Goal: Task Accomplishment & Management: Use online tool/utility

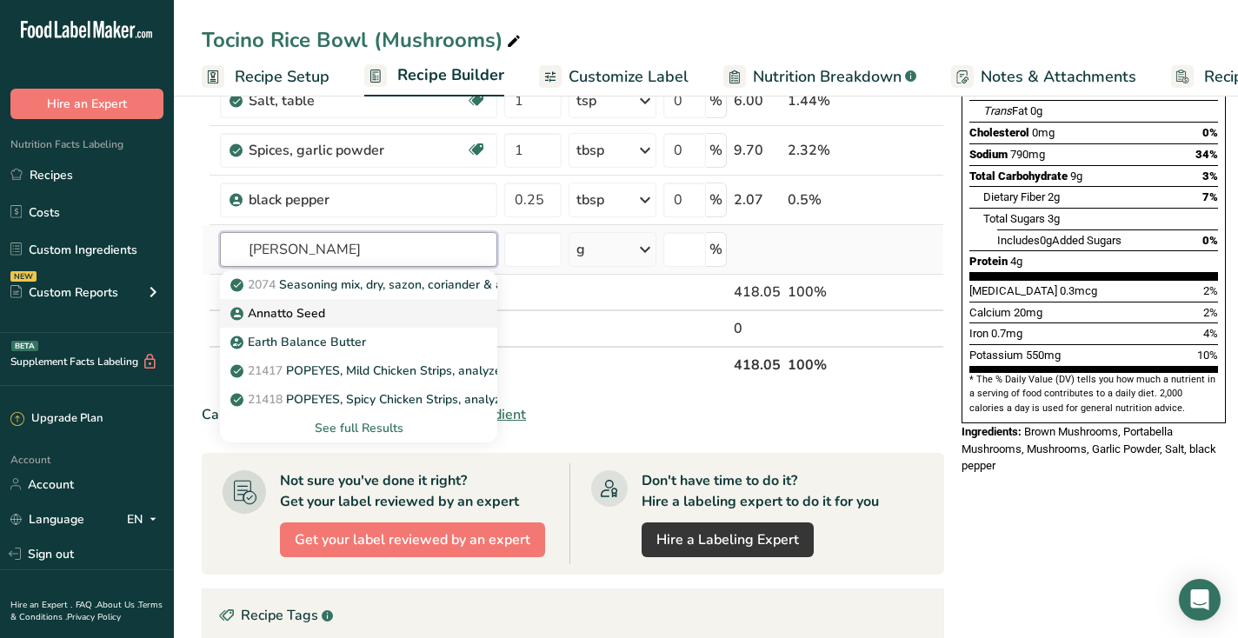
type input "[PERSON_NAME]"
click at [324, 321] on p "Annatto Seed" at bounding box center [279, 313] width 91 height 18
type input "Annatto Seed"
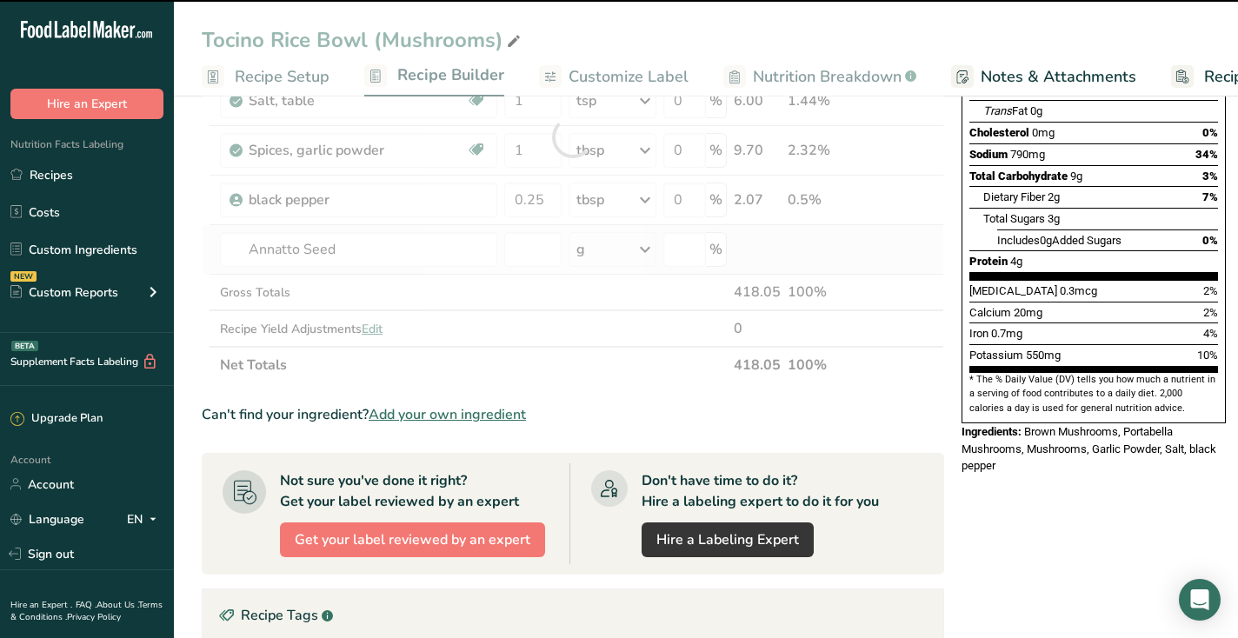
type input "0"
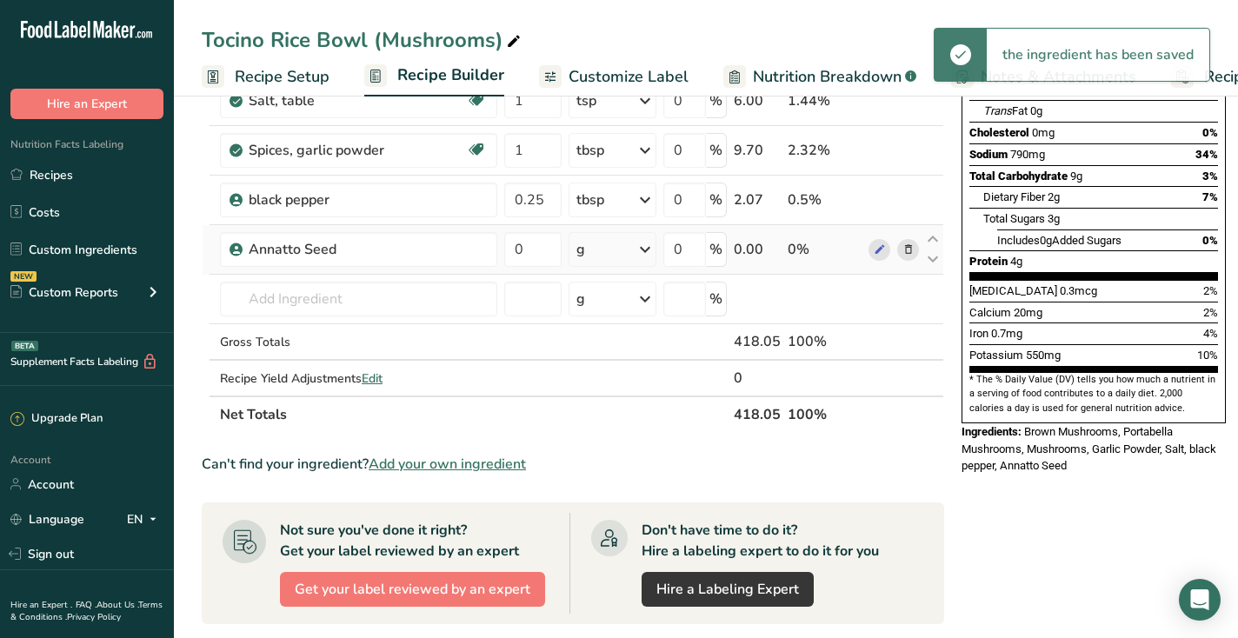
click at [606, 250] on div "g" at bounding box center [613, 249] width 88 height 35
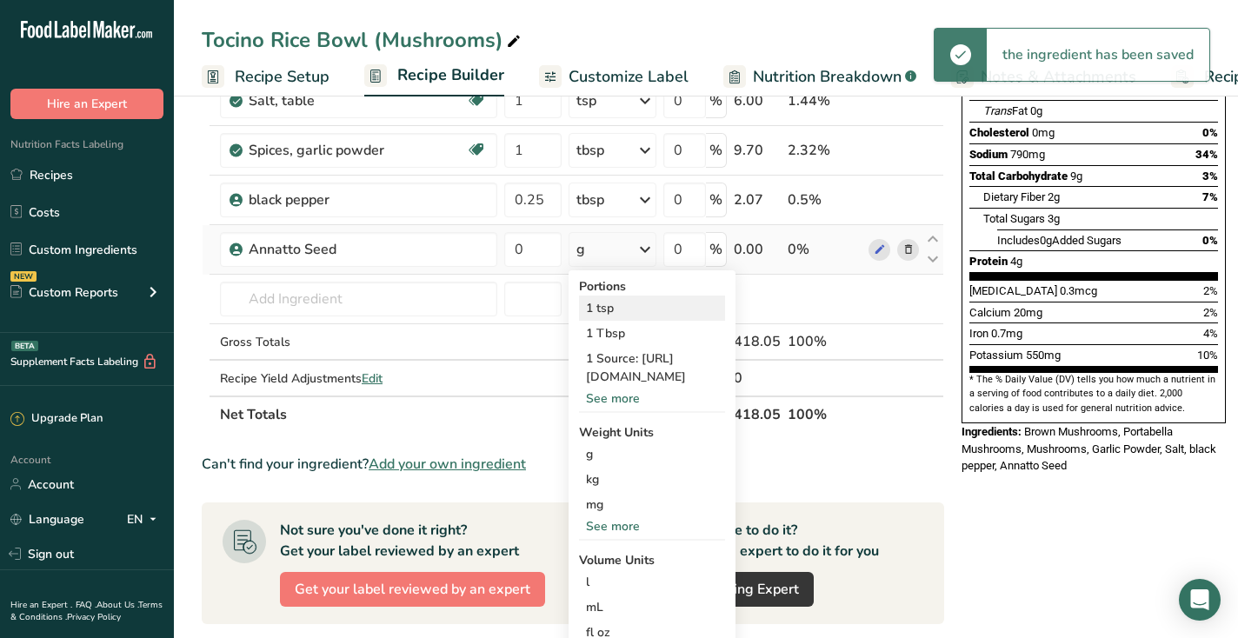
click at [609, 310] on div "1 tsp" at bounding box center [652, 308] width 146 height 25
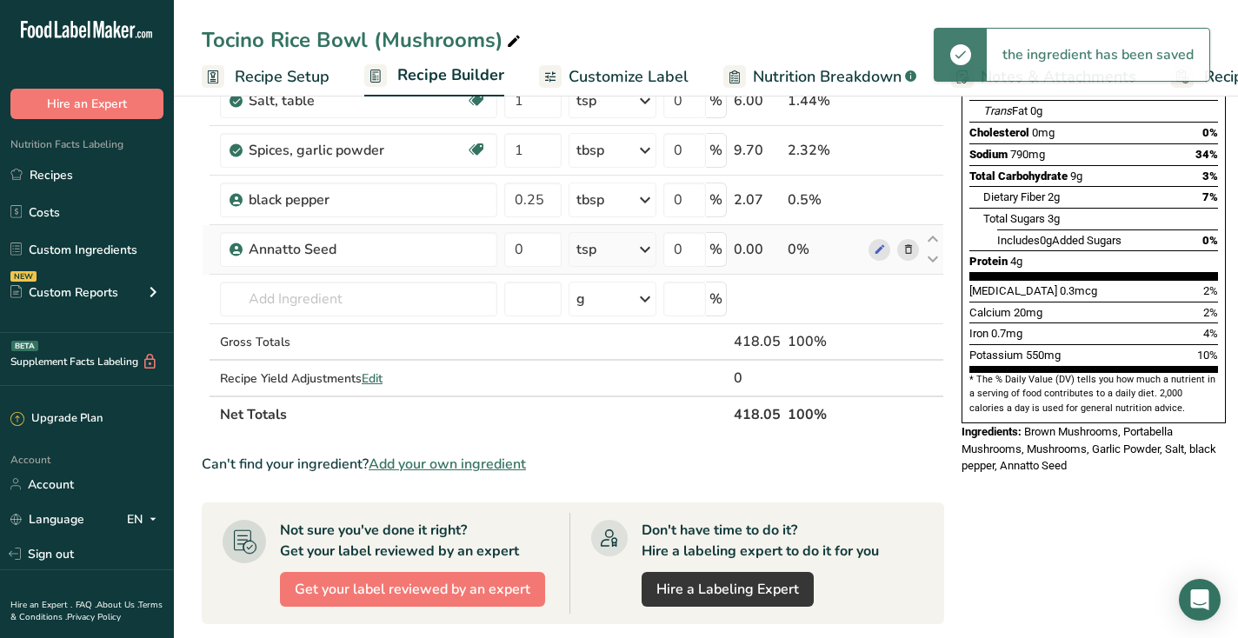
click at [626, 243] on div "tsp" at bounding box center [613, 249] width 88 height 35
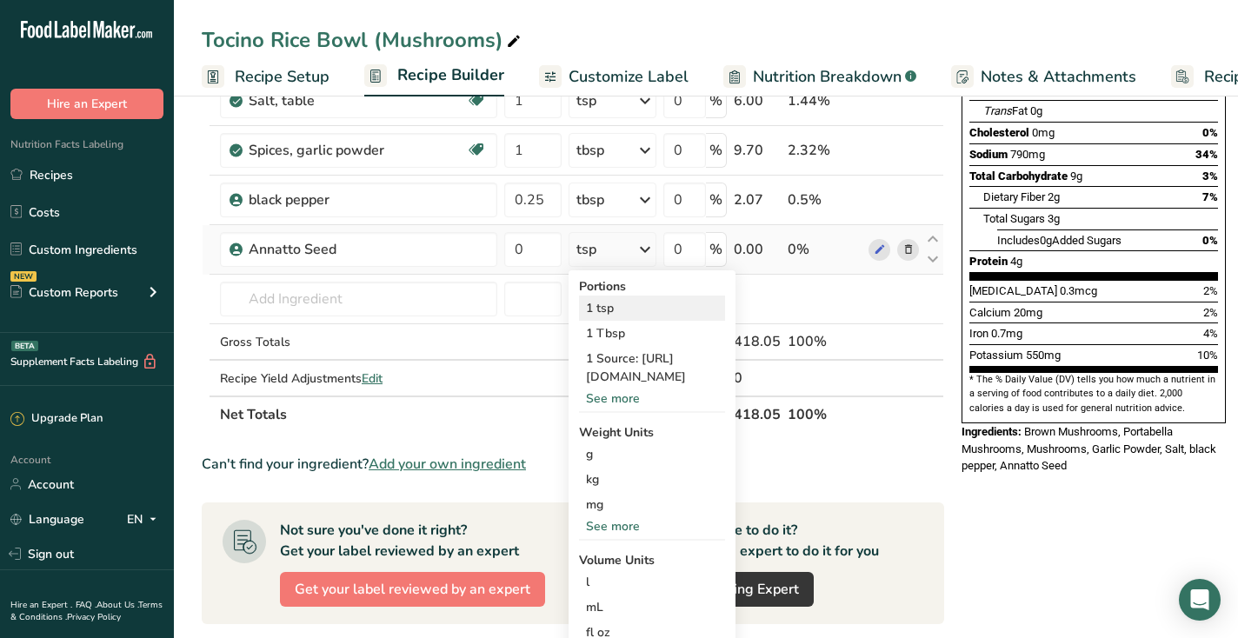
click at [614, 308] on div "1 tsp" at bounding box center [652, 308] width 146 height 25
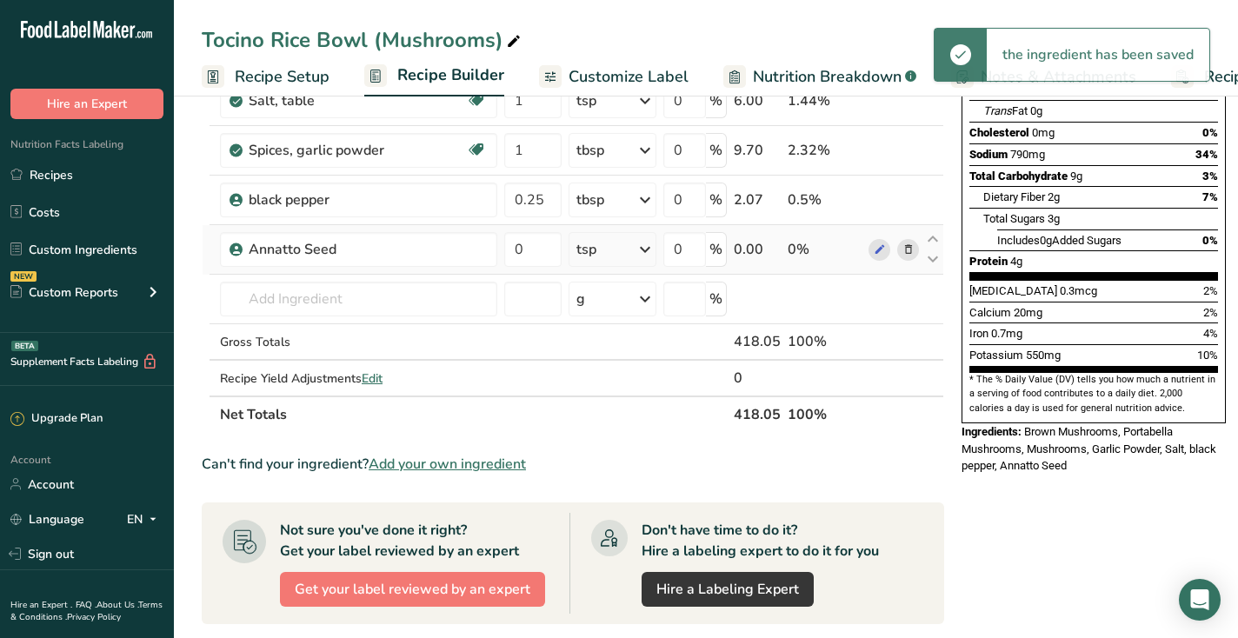
click at [908, 250] on icon at bounding box center [909, 250] width 12 height 18
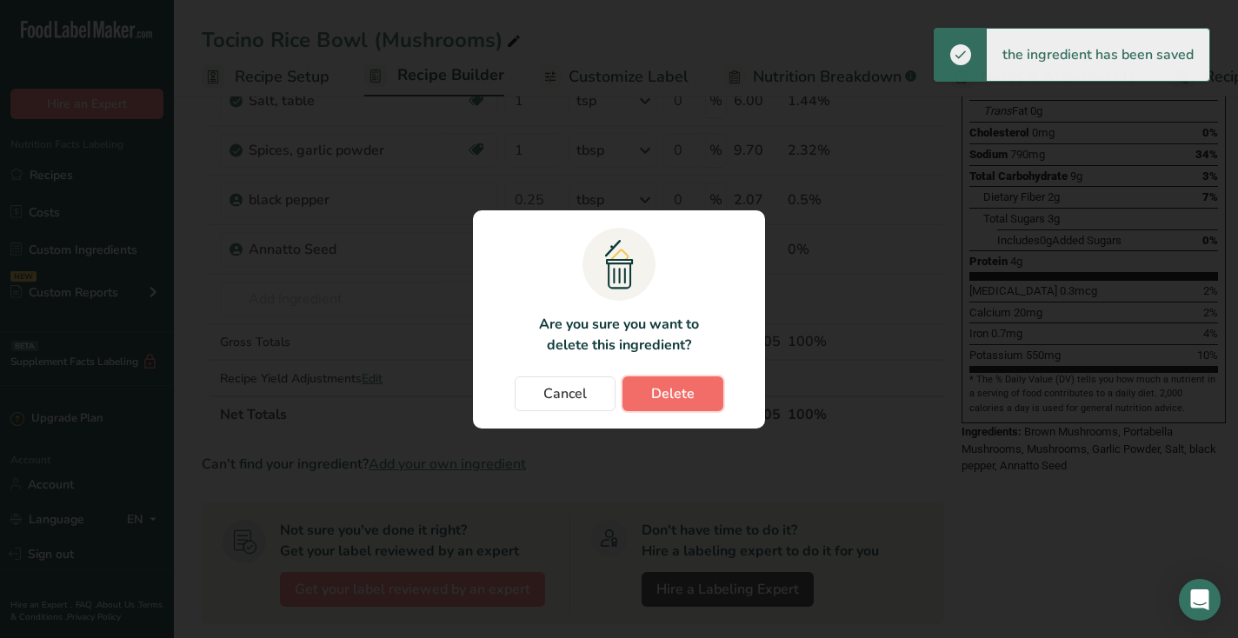
click at [690, 400] on span "Delete" at bounding box center [672, 394] width 43 height 21
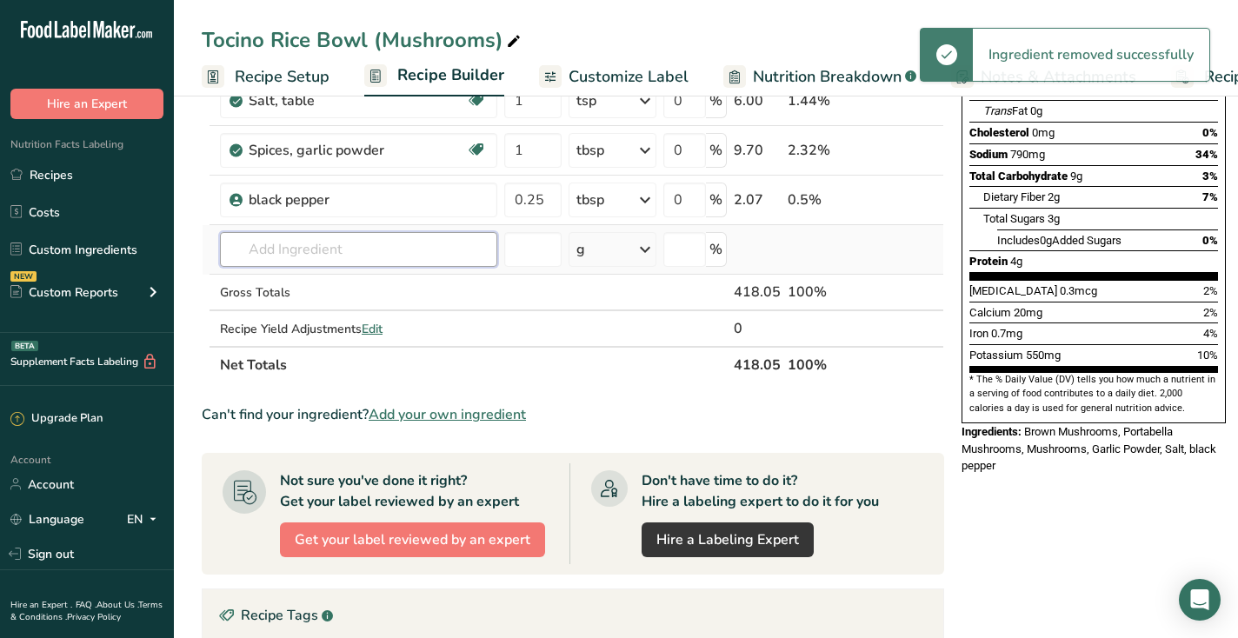
click at [317, 246] on input "text" at bounding box center [358, 249] width 277 height 35
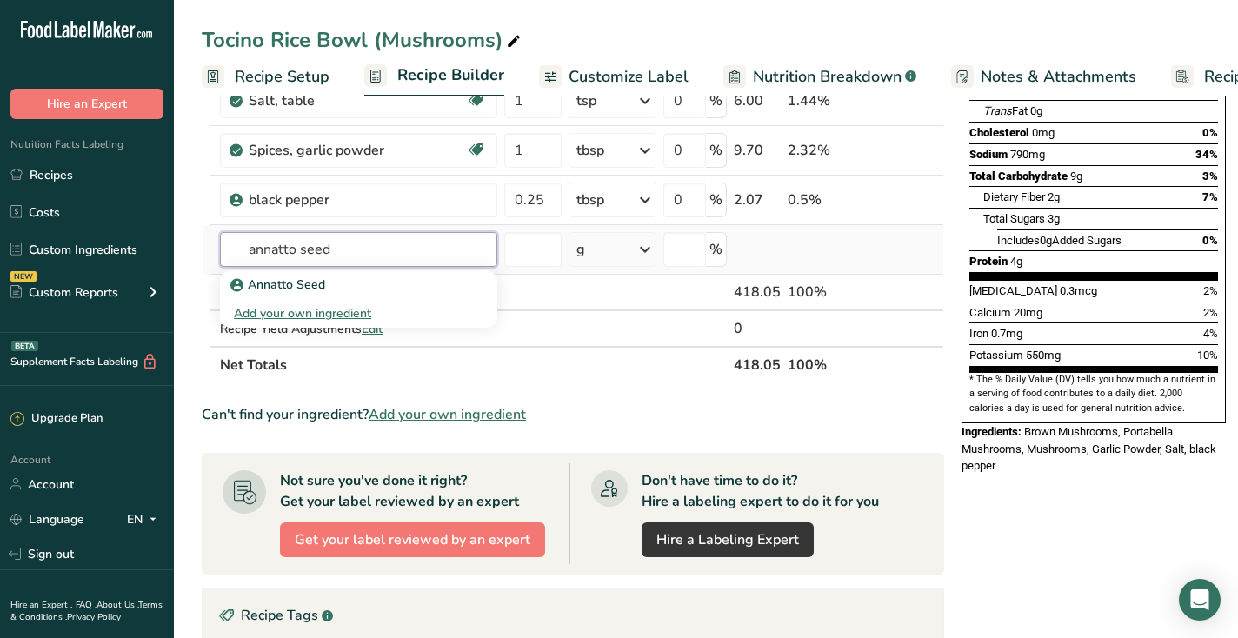
type input "annatto seed"
click at [596, 249] on div "g" at bounding box center [613, 249] width 88 height 35
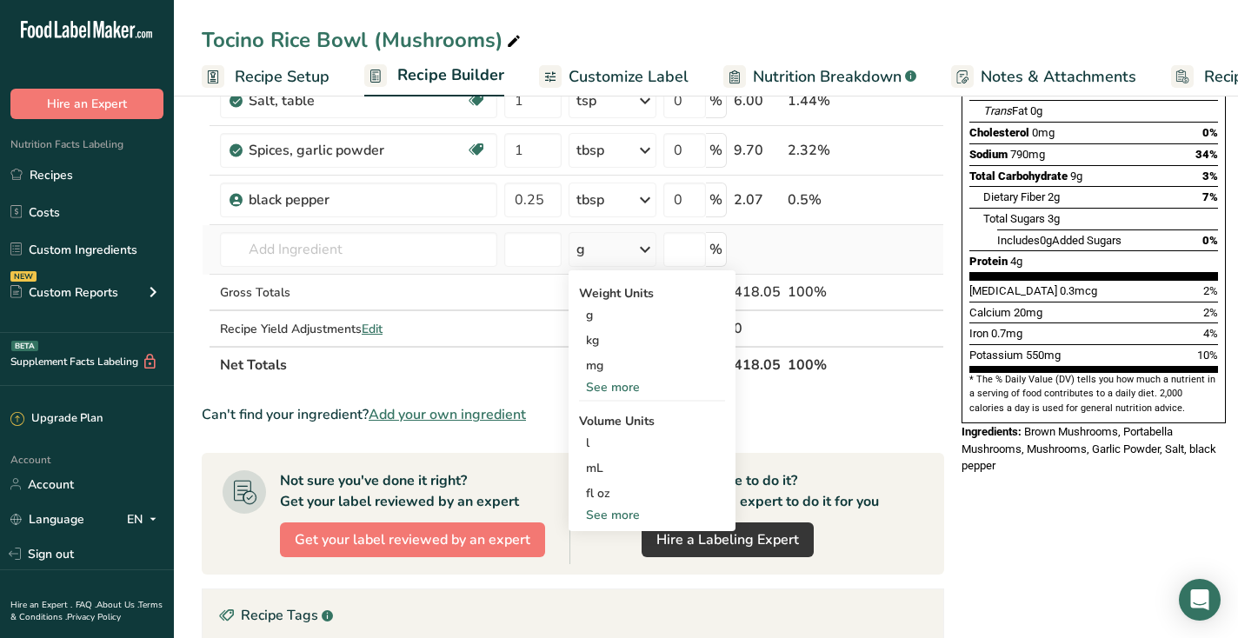
click at [601, 389] on div "See more" at bounding box center [652, 387] width 146 height 18
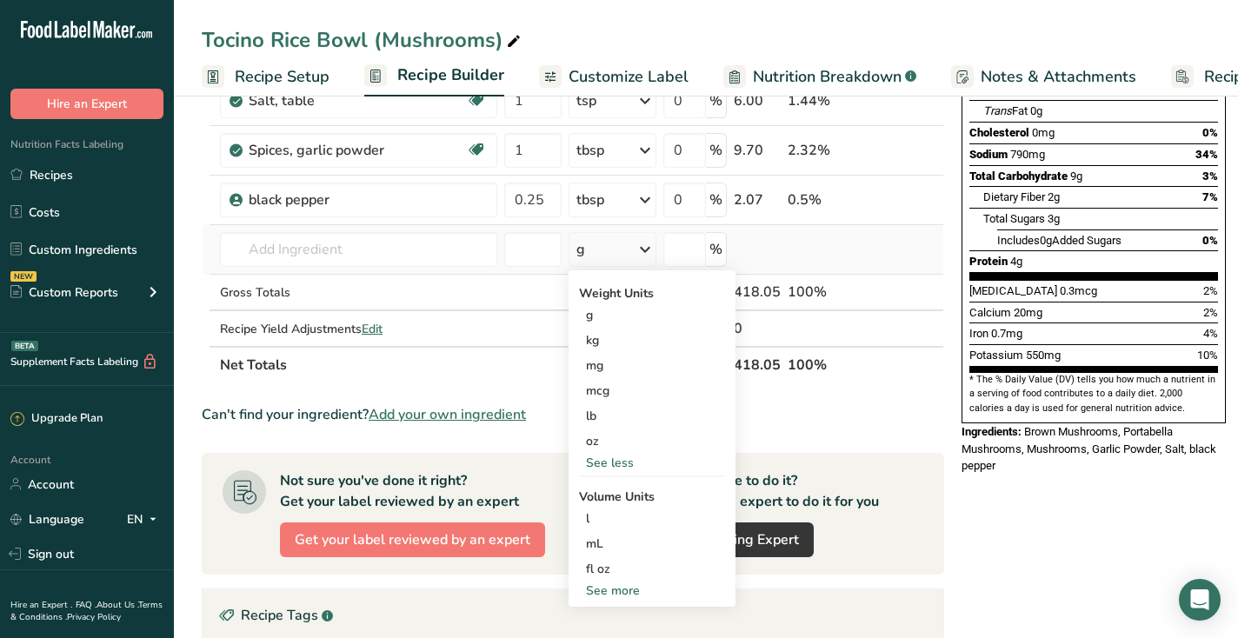
click at [601, 590] on div "See more" at bounding box center [652, 591] width 146 height 18
select select "22"
click at [598, 627] on div "tsp" at bounding box center [652, 619] width 132 height 18
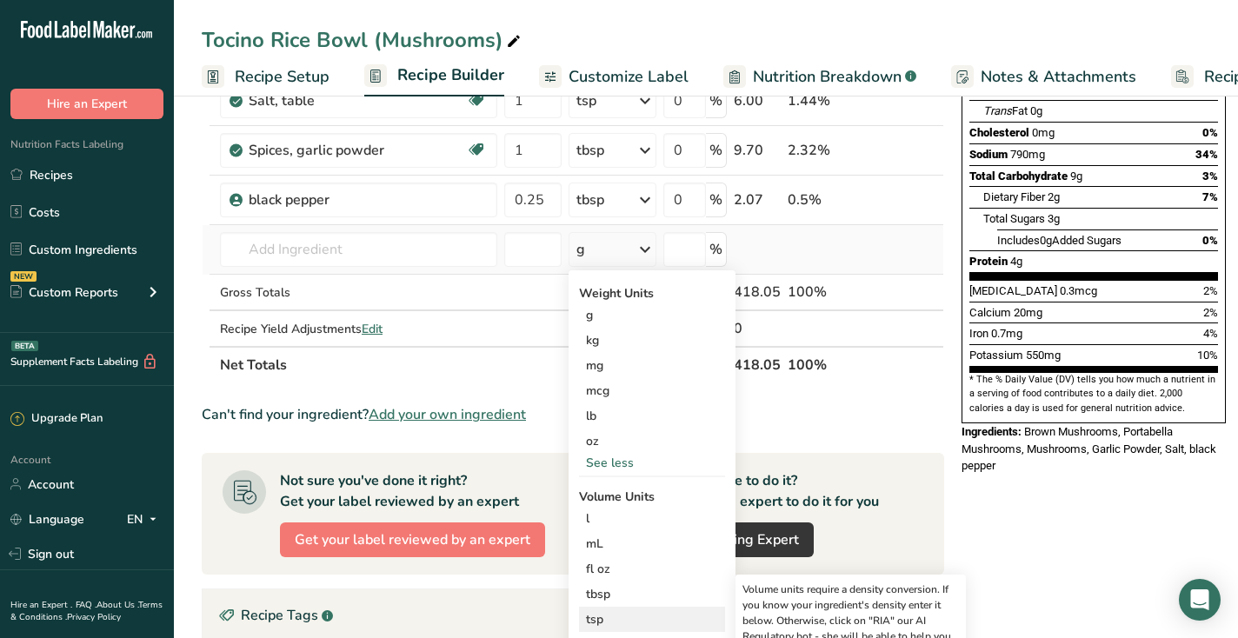
click at [599, 620] on div "tsp" at bounding box center [652, 619] width 132 height 18
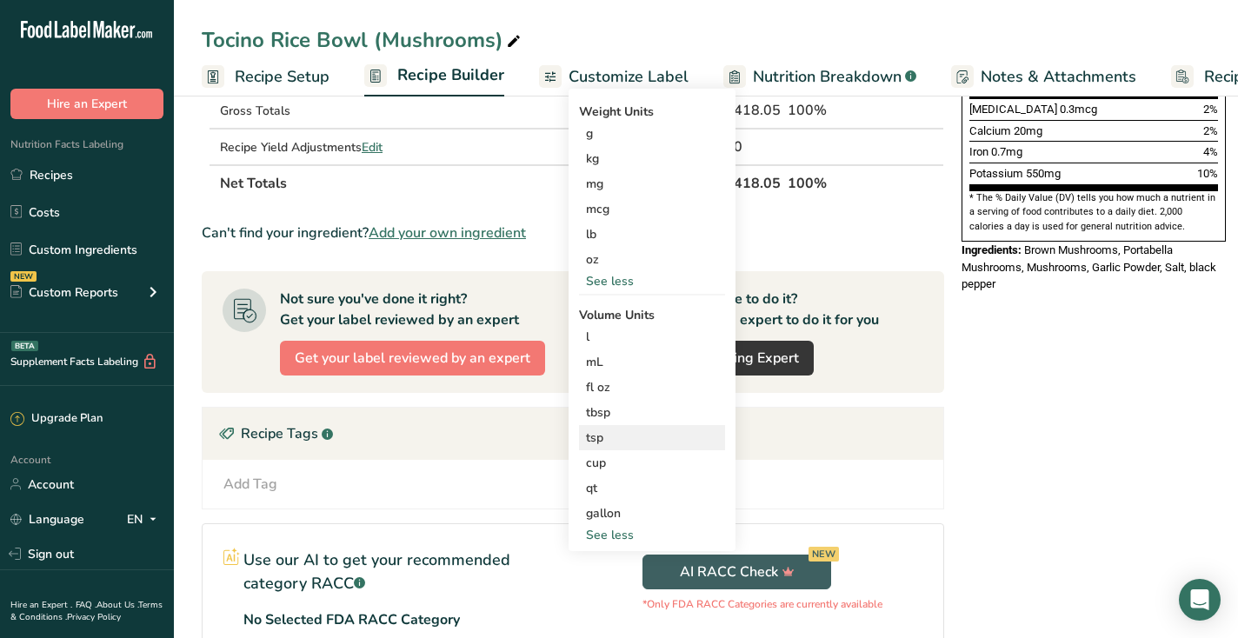
scroll to position [495, 0]
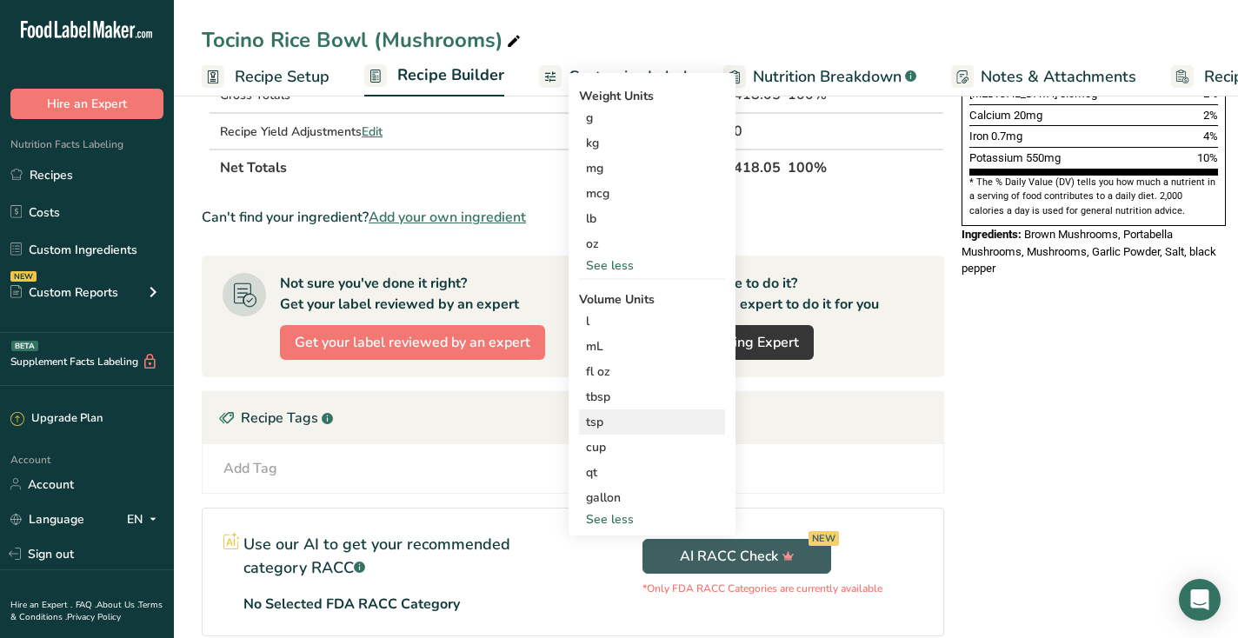
click at [644, 427] on div "tsp" at bounding box center [652, 422] width 132 height 18
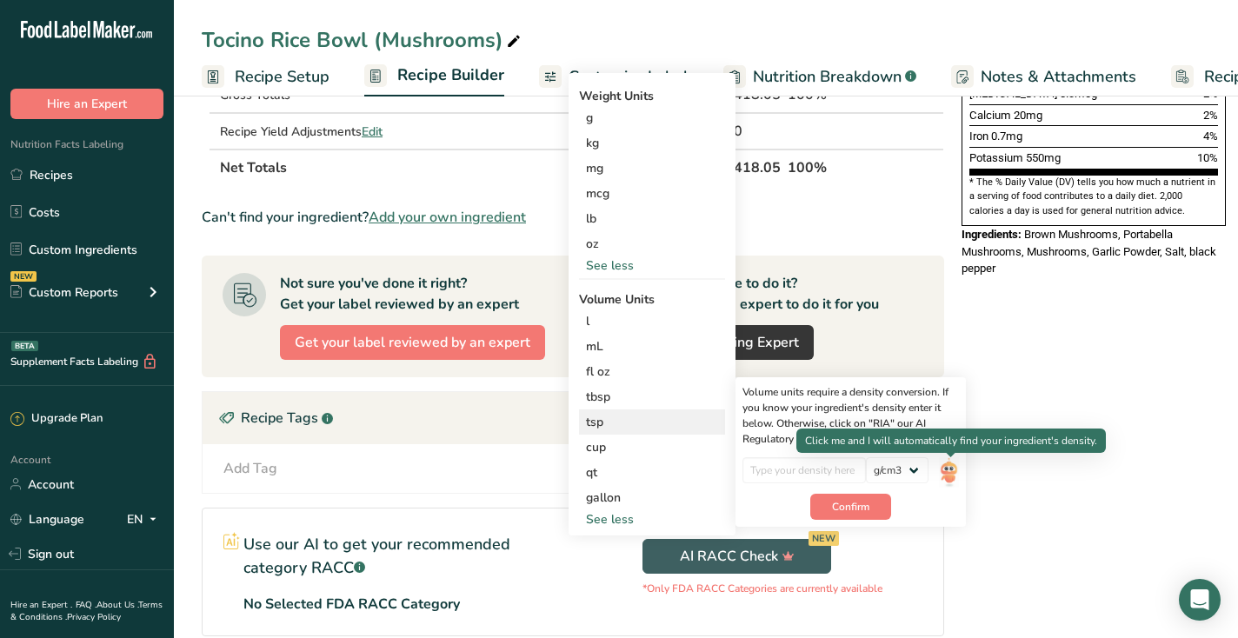
click at [952, 473] on img at bounding box center [948, 472] width 19 height 30
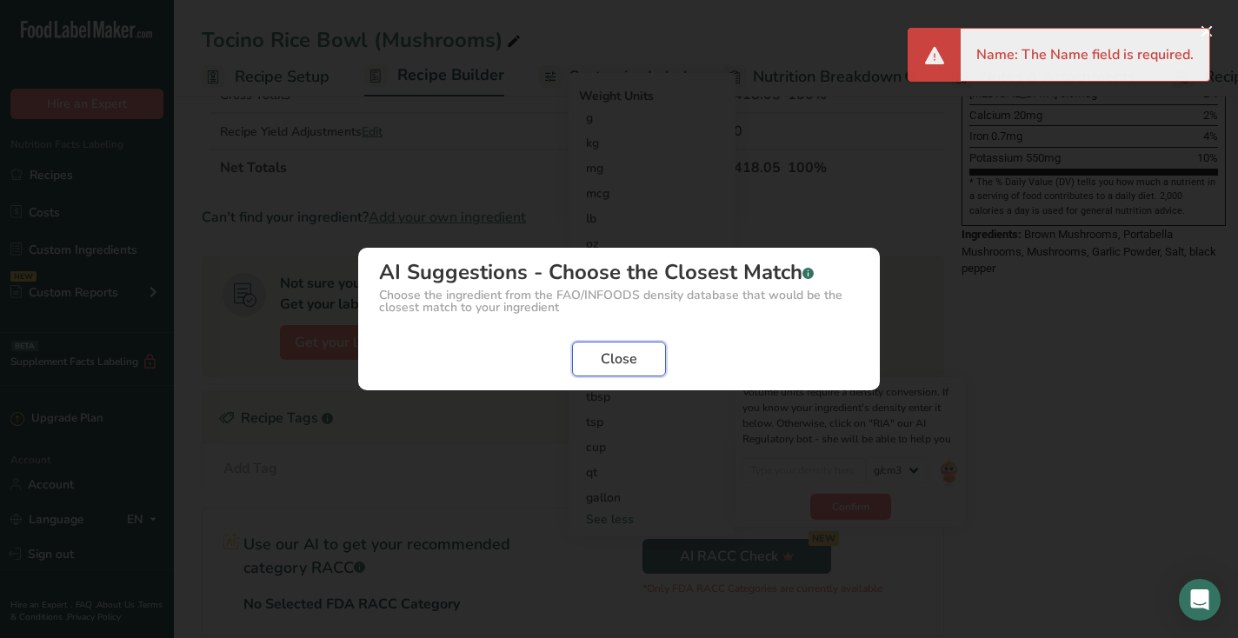
click at [644, 362] on button "Close" at bounding box center [619, 359] width 94 height 35
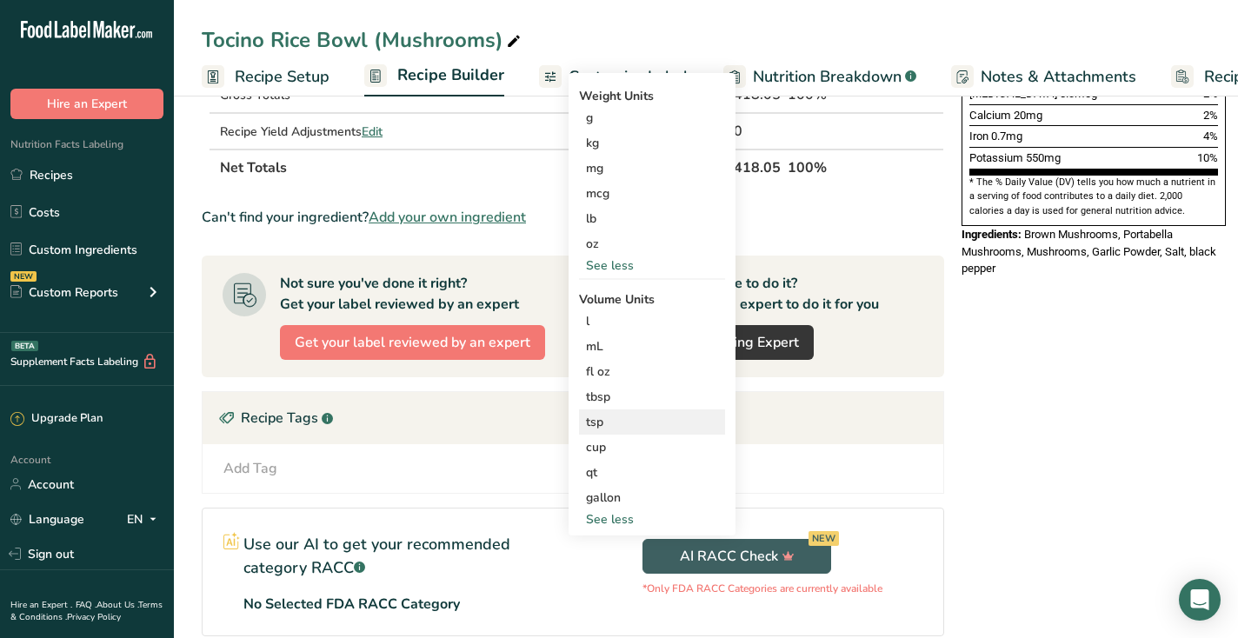
click at [633, 423] on div "tsp" at bounding box center [652, 422] width 132 height 18
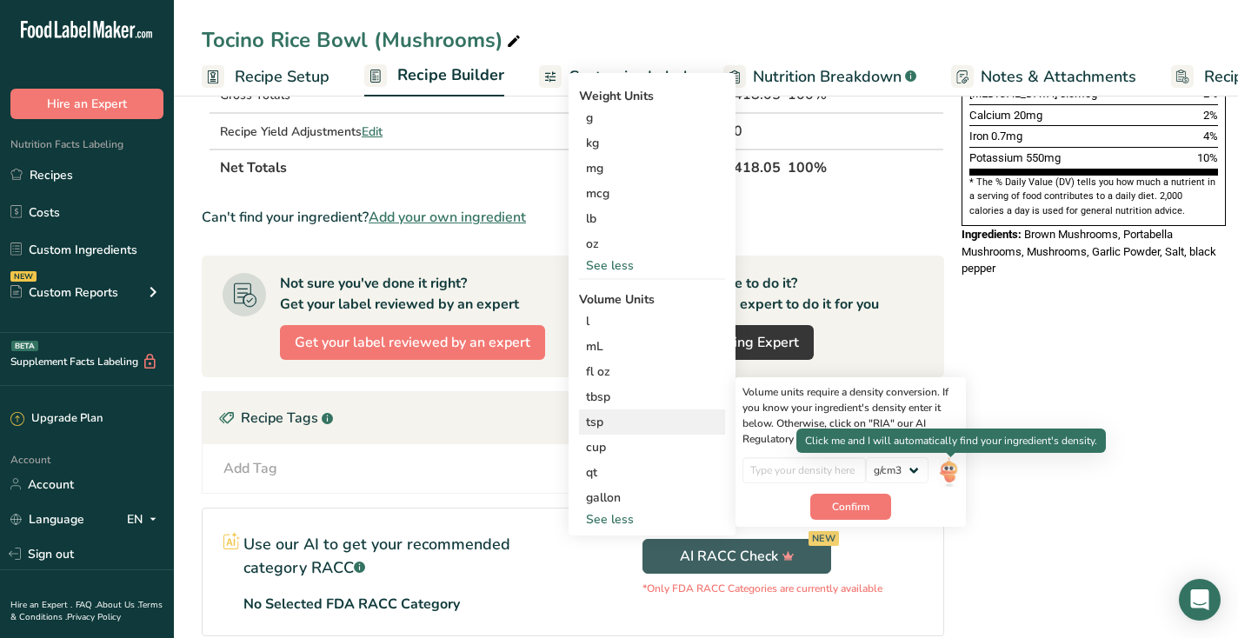
click at [940, 460] on div "lb/ft3 g/cm3" at bounding box center [851, 475] width 217 height 37
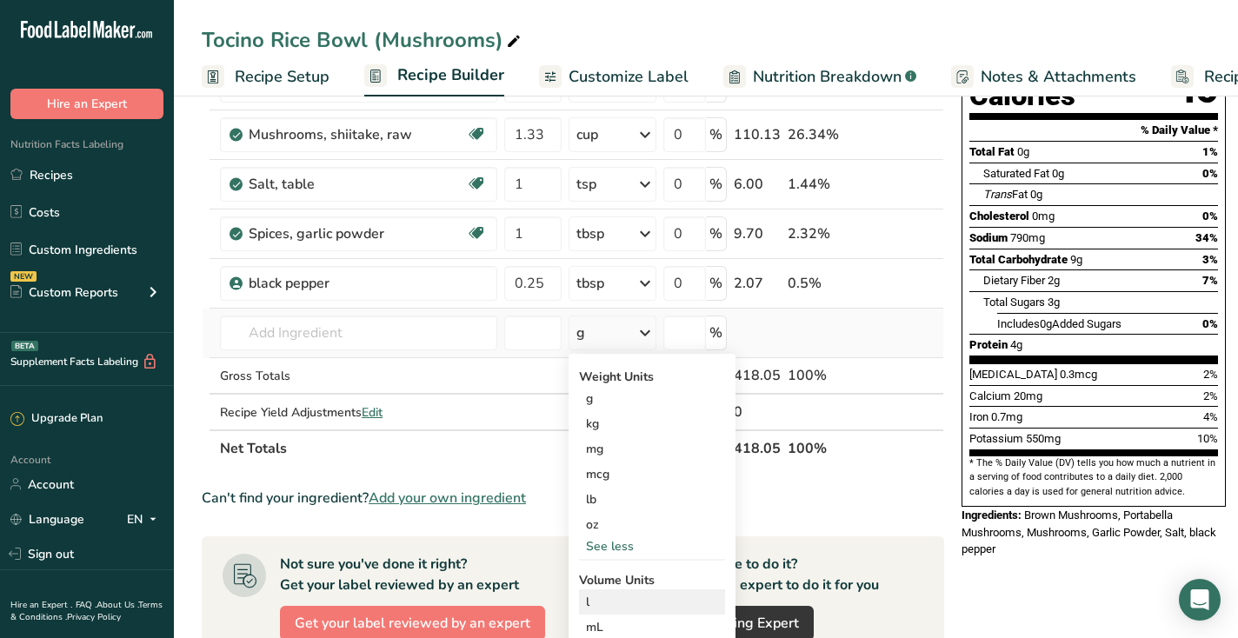
scroll to position [196, 0]
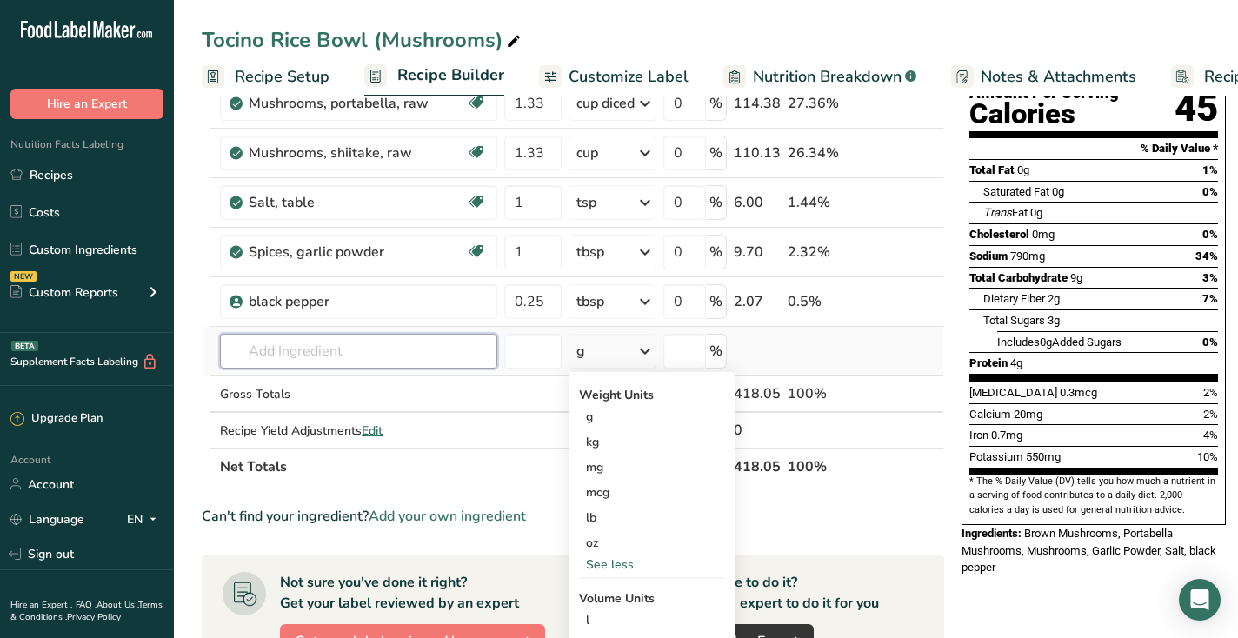
click at [457, 344] on input "text" at bounding box center [358, 351] width 277 height 35
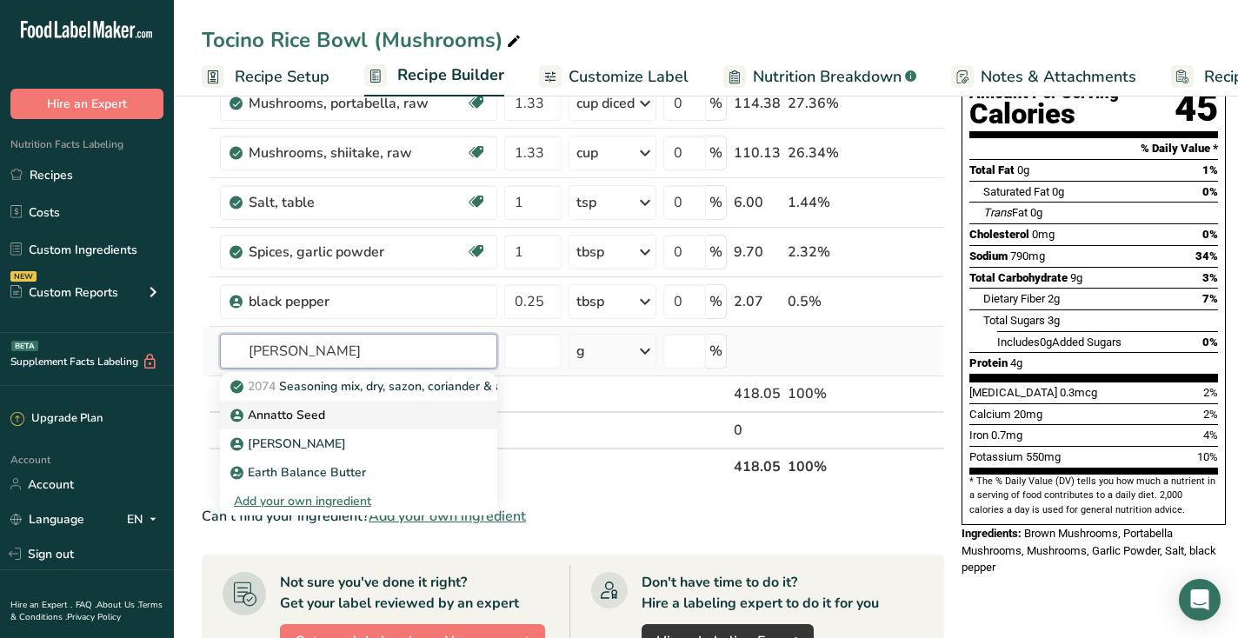
type input "[PERSON_NAME]"
click at [366, 415] on div "Annatto Seed" at bounding box center [345, 415] width 222 height 18
type input "Annatto Seed"
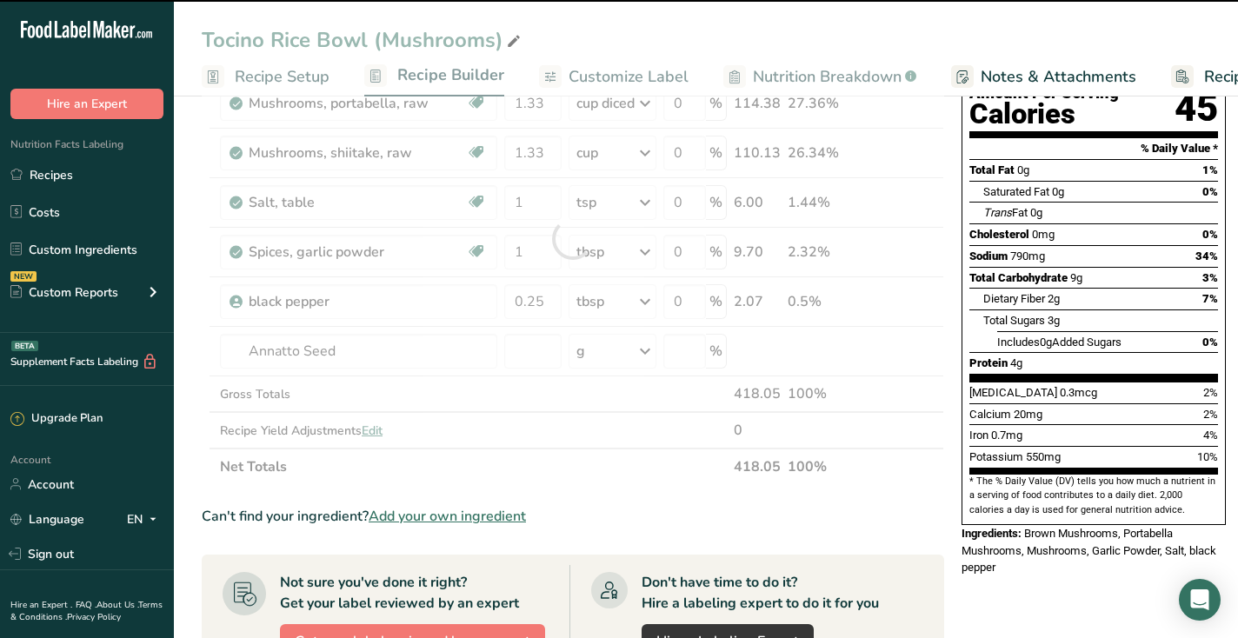
type input "0"
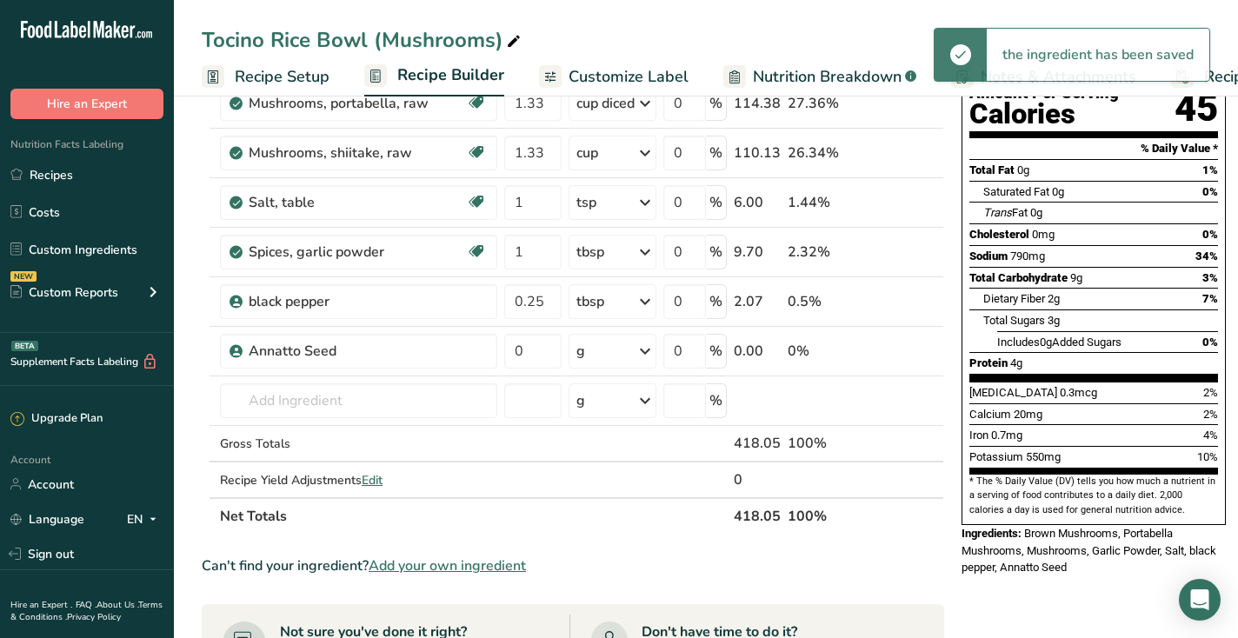
click at [635, 350] on div "g" at bounding box center [613, 351] width 88 height 35
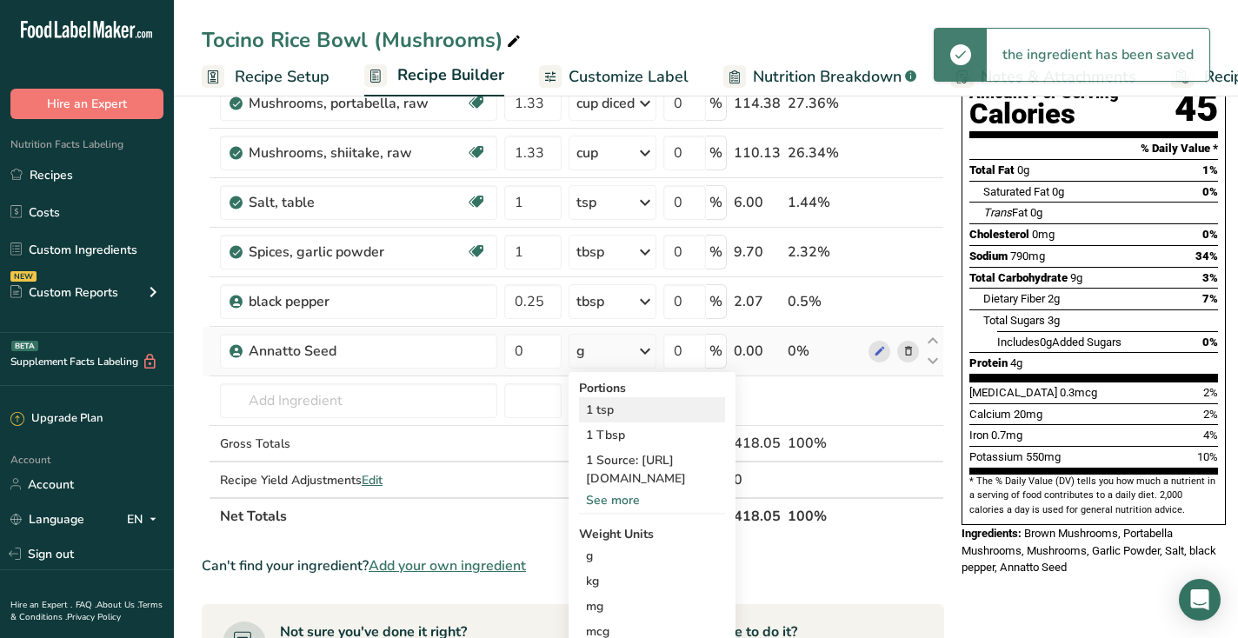
click at [619, 410] on div "1 tsp" at bounding box center [652, 409] width 146 height 25
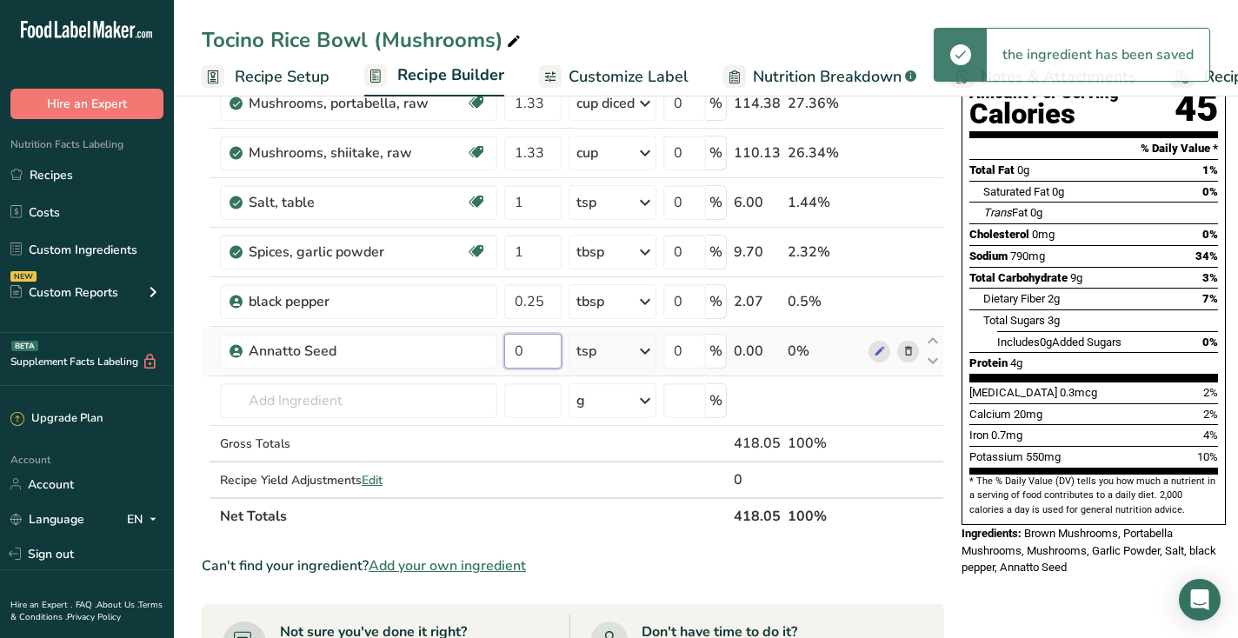
click at [538, 355] on input "0" at bounding box center [532, 351] width 57 height 35
type input "0.25"
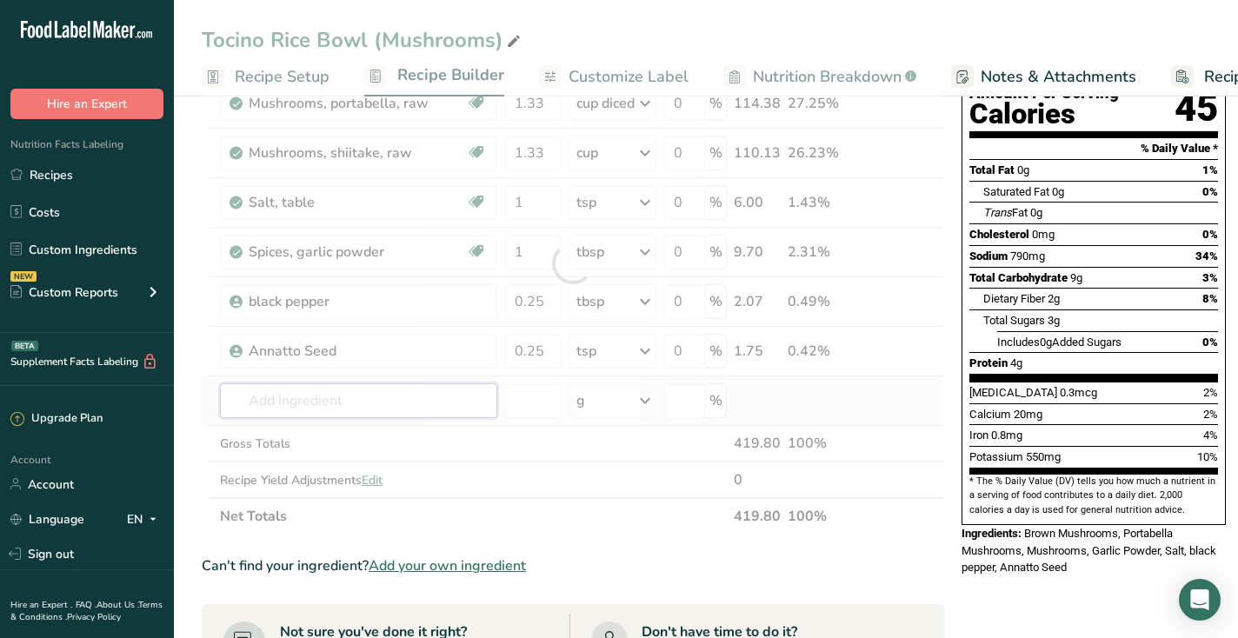
click at [463, 389] on div "Ingredient * Amount * Unit * Waste * .a-a{fill:#347362;}.b-a{fill:#fff;} Grams …" at bounding box center [573, 263] width 743 height 543
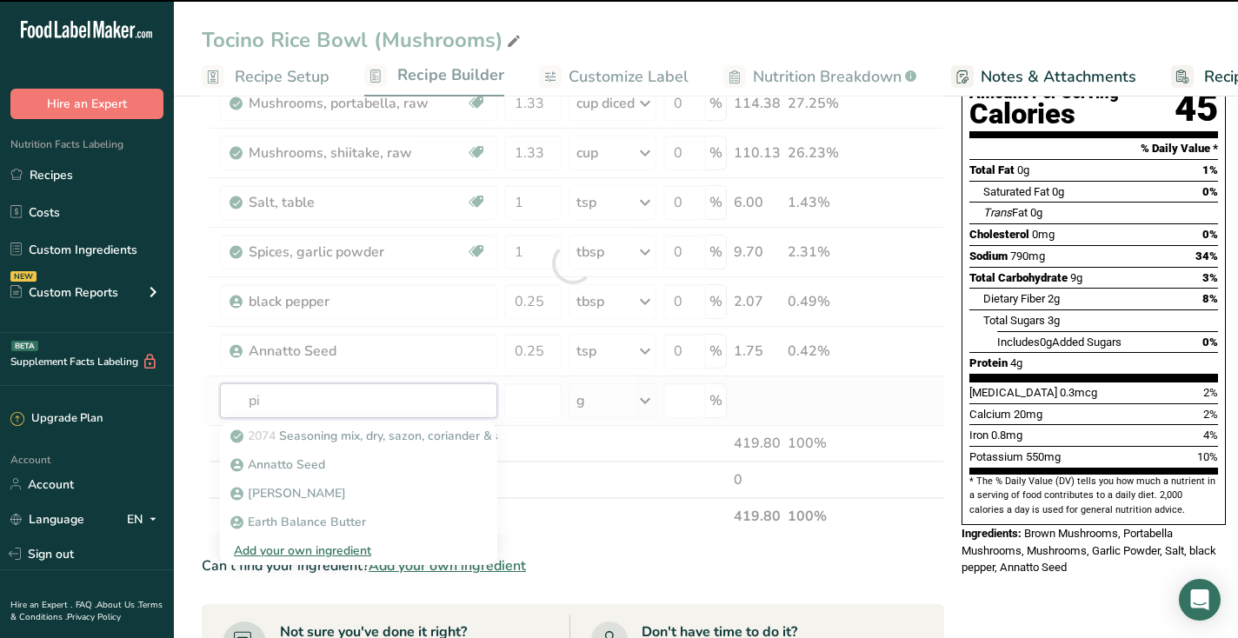
type input "pin"
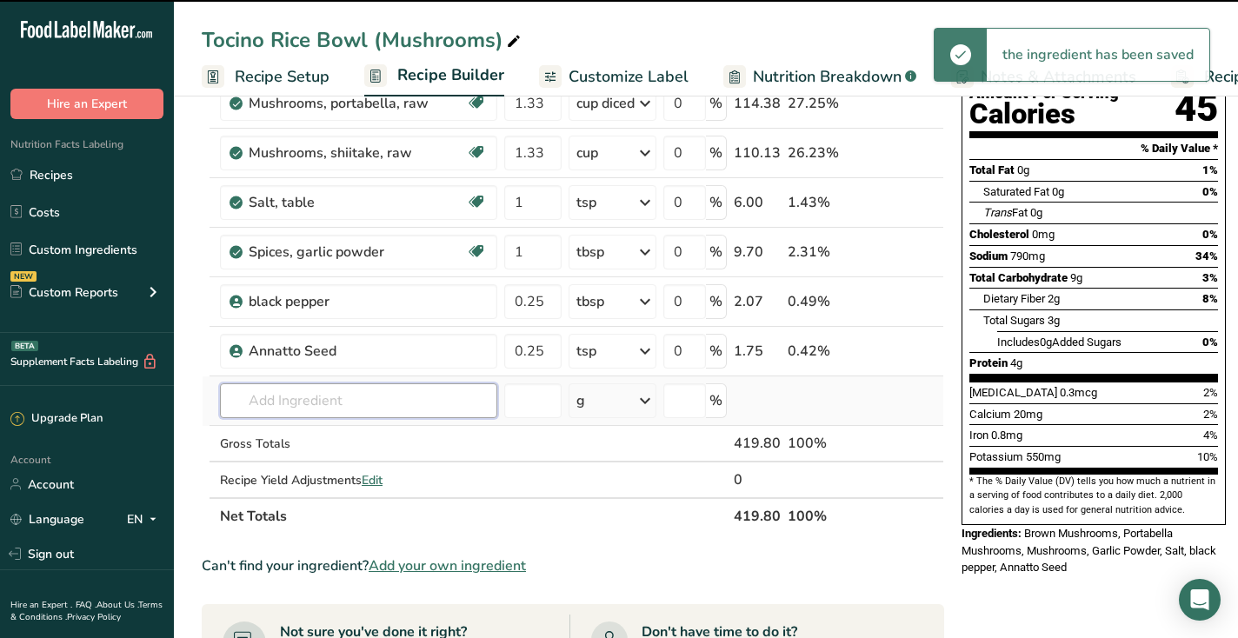
type input "e"
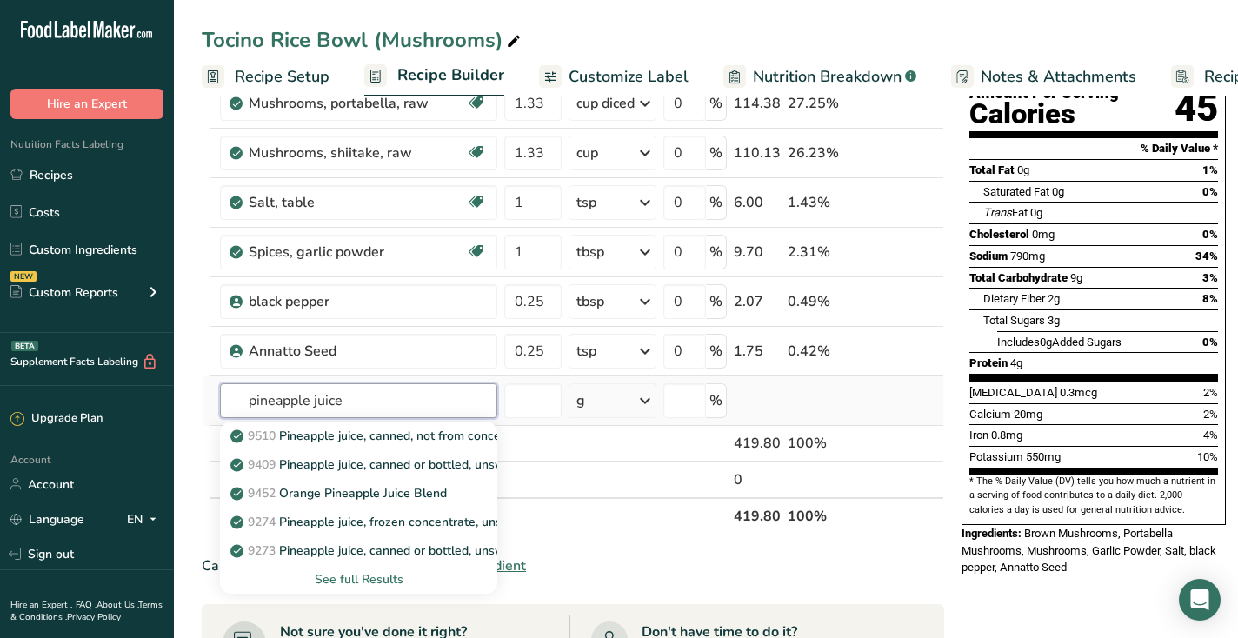
type input "pineapple juice"
click at [377, 582] on div "See full Results" at bounding box center [359, 579] width 250 height 18
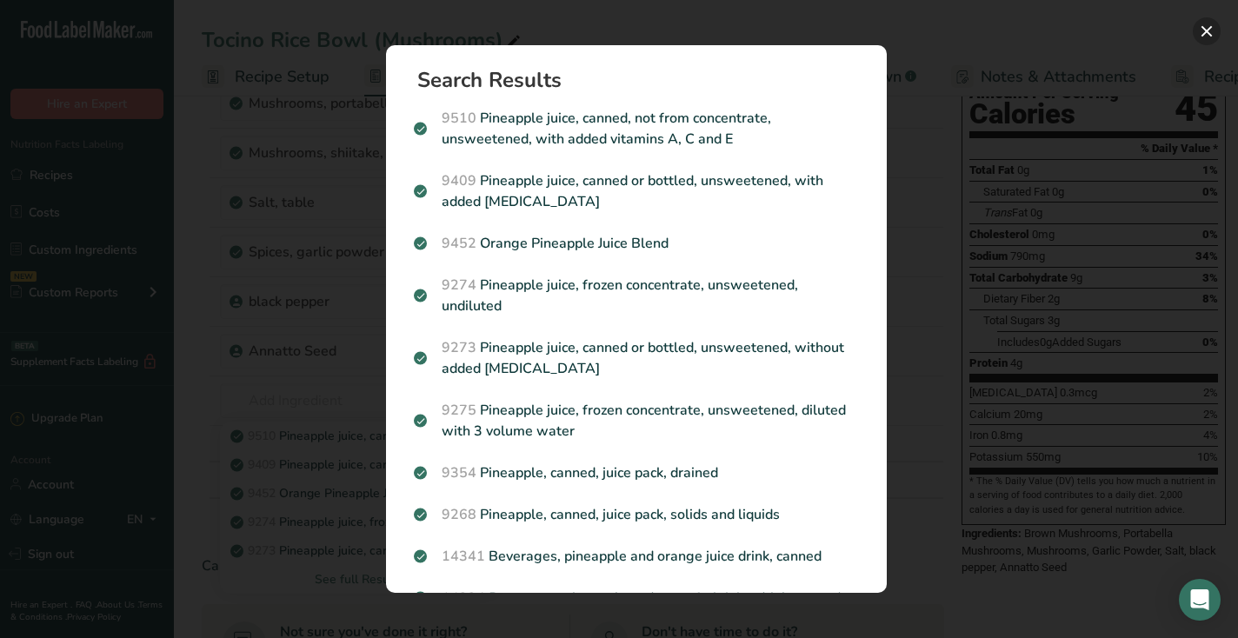
click at [1201, 39] on button "Search results modal" at bounding box center [1207, 31] width 28 height 28
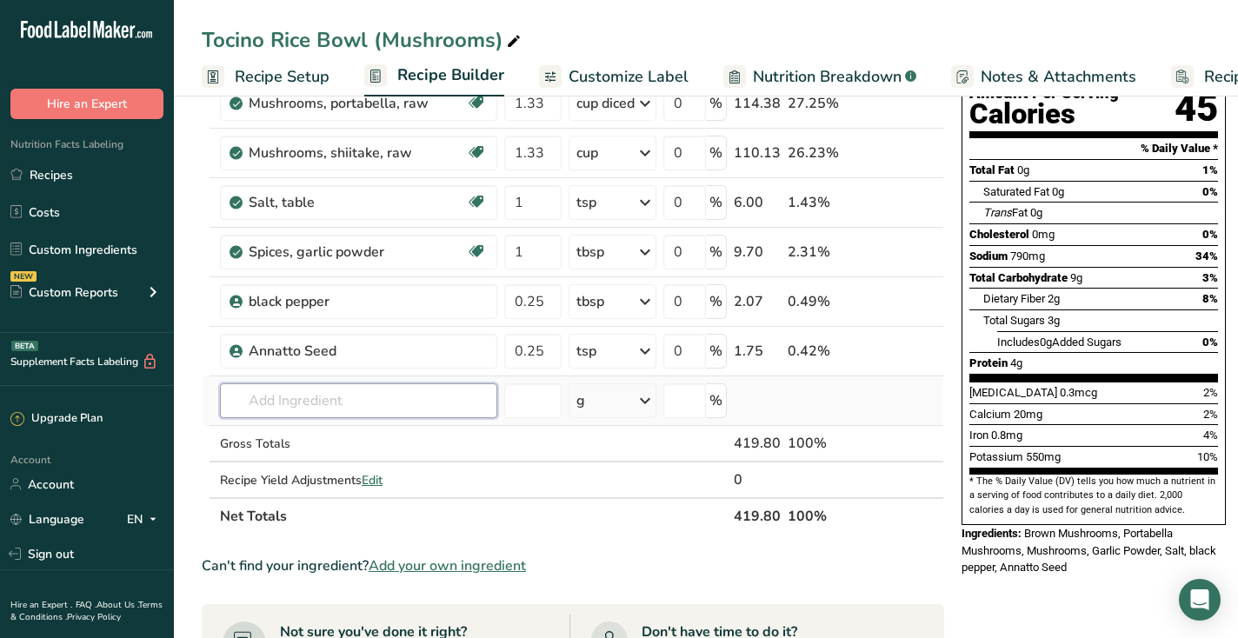
click at [342, 397] on input "text" at bounding box center [358, 401] width 277 height 35
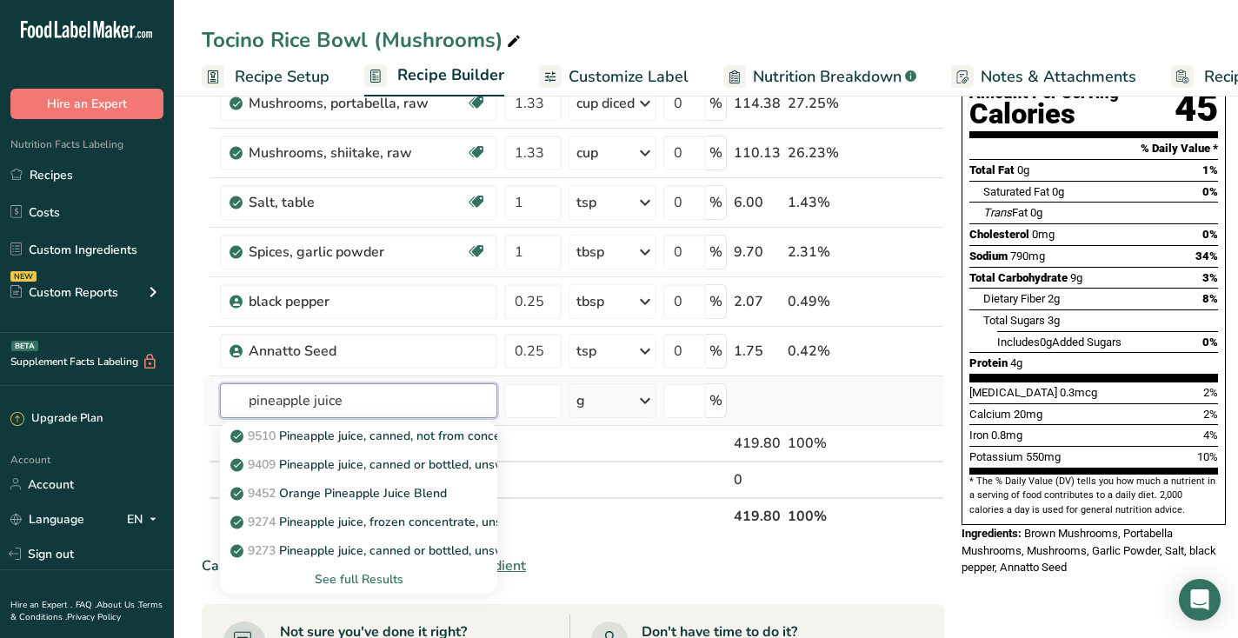
type input "pineapple juice"
click at [338, 577] on div "See full Results" at bounding box center [359, 579] width 250 height 18
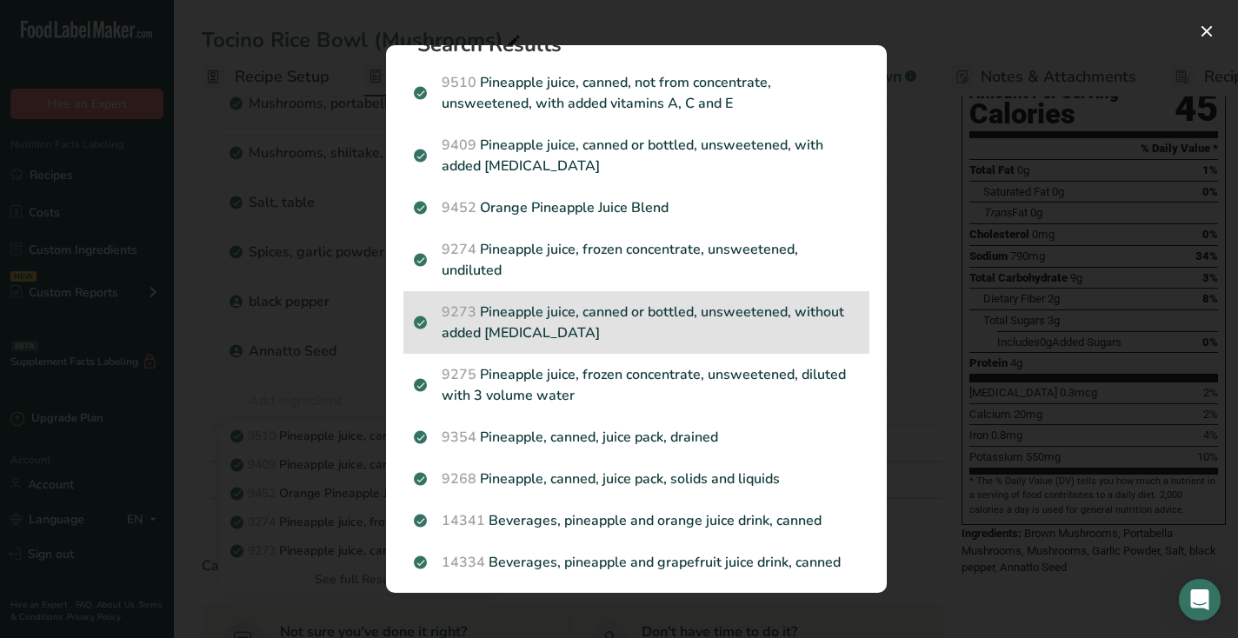
scroll to position [0, 0]
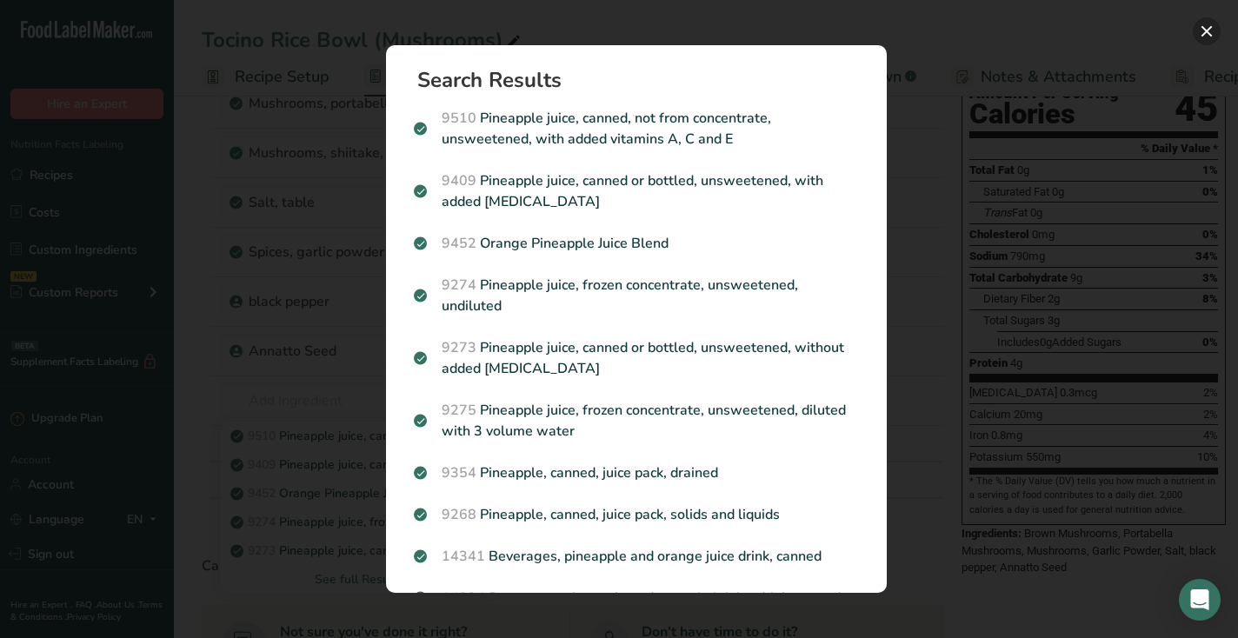
click at [1213, 28] on button "Search results modal" at bounding box center [1207, 31] width 28 height 28
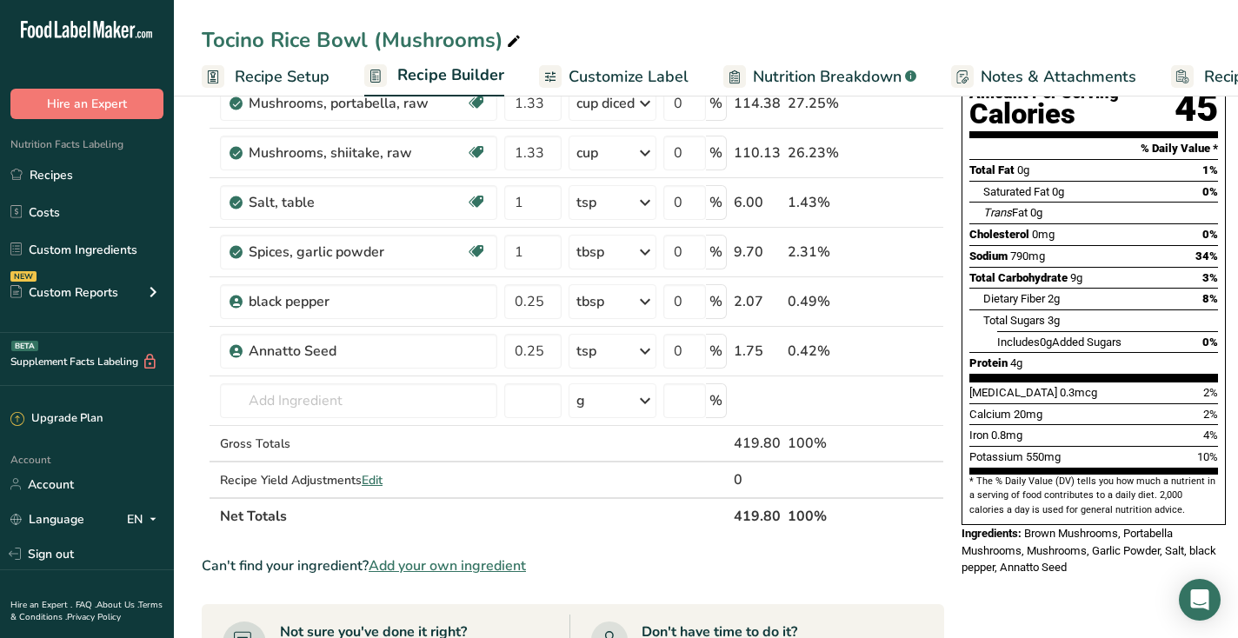
click at [435, 563] on span "Add your own ingredient" at bounding box center [447, 566] width 157 height 21
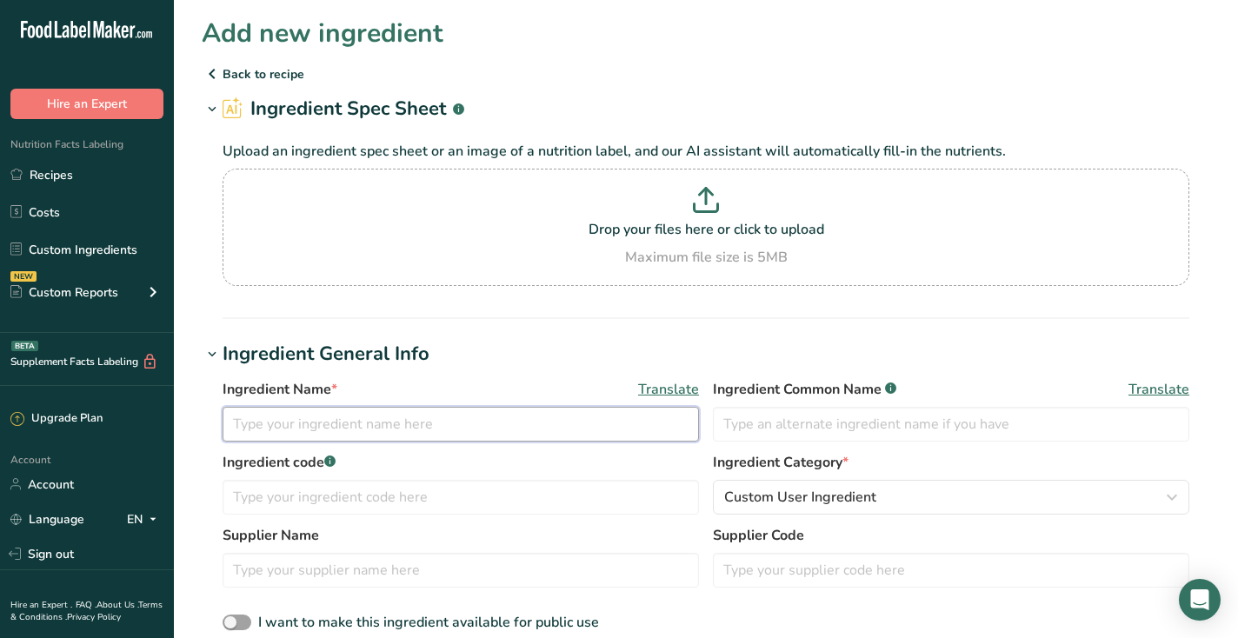
click at [387, 424] on input "text" at bounding box center [461, 424] width 477 height 35
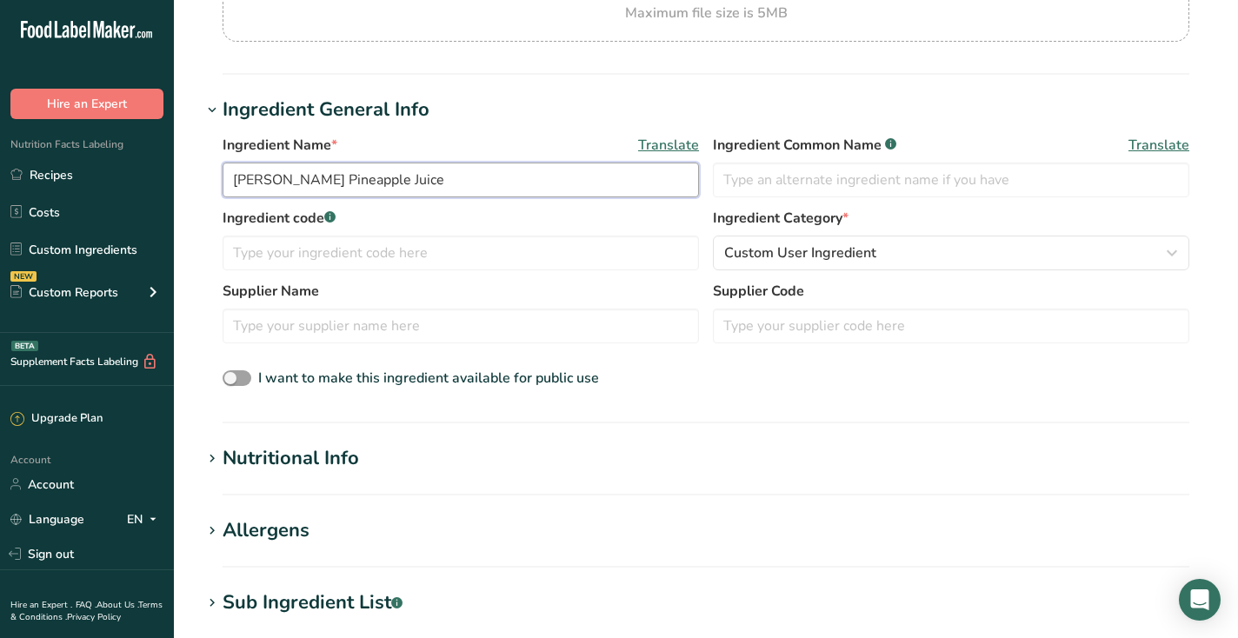
scroll to position [257, 0]
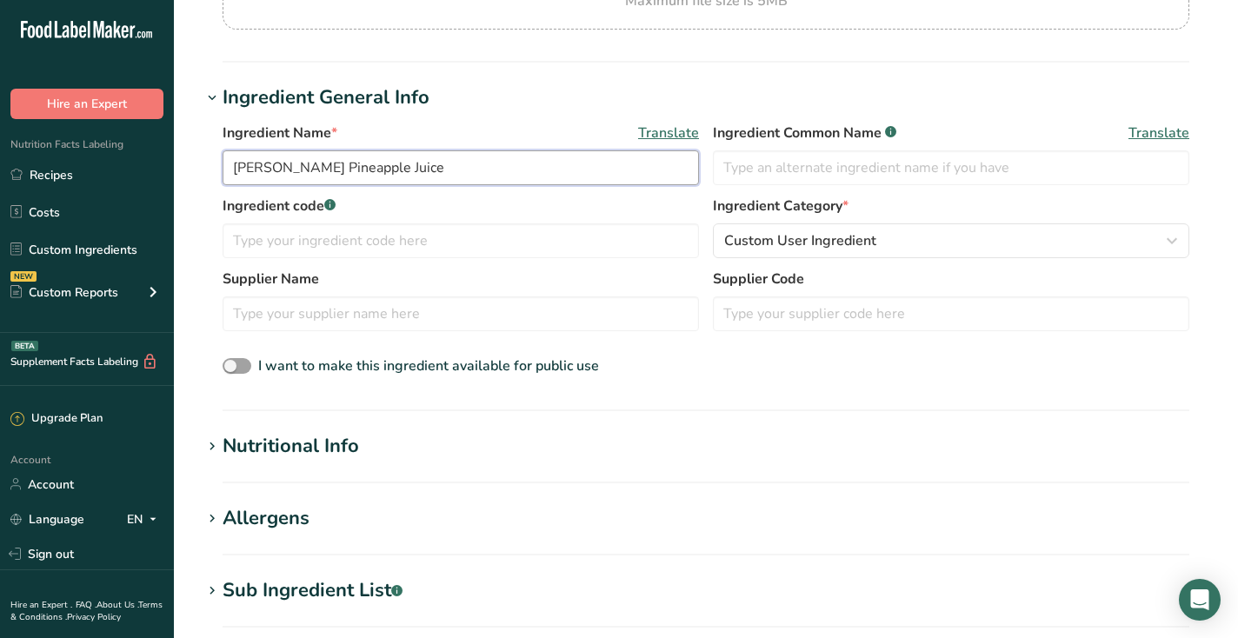
type input "[PERSON_NAME] Pineapple Juice"
click at [598, 436] on h1 "Nutritional Info" at bounding box center [706, 446] width 1009 height 29
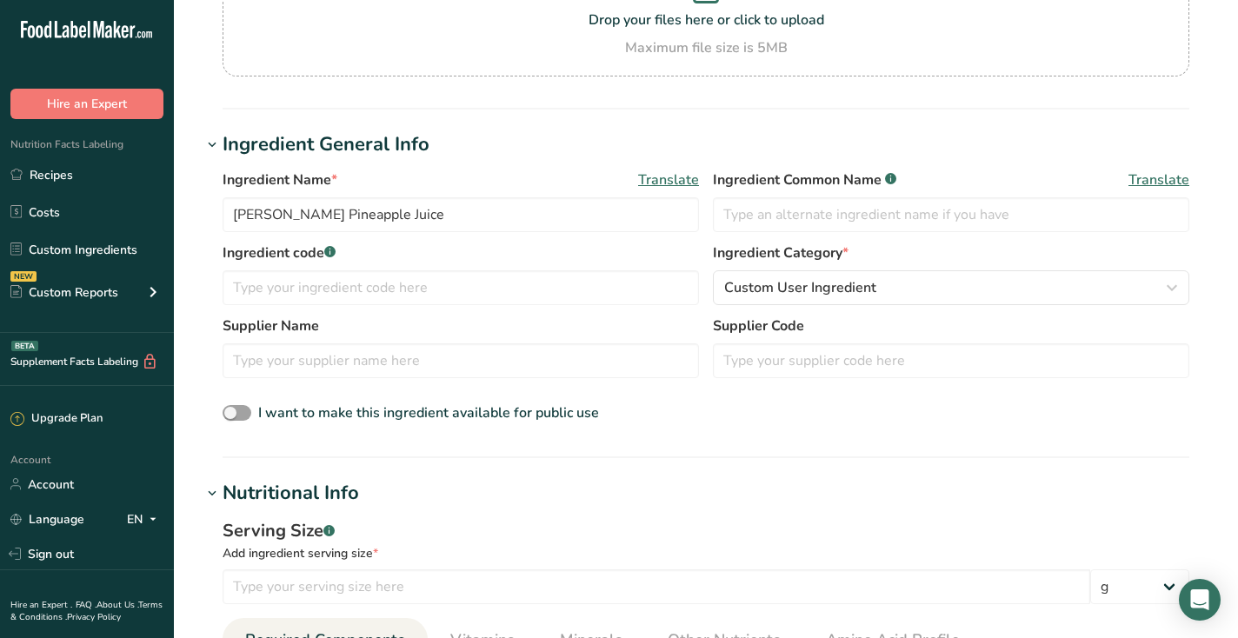
scroll to position [210, 0]
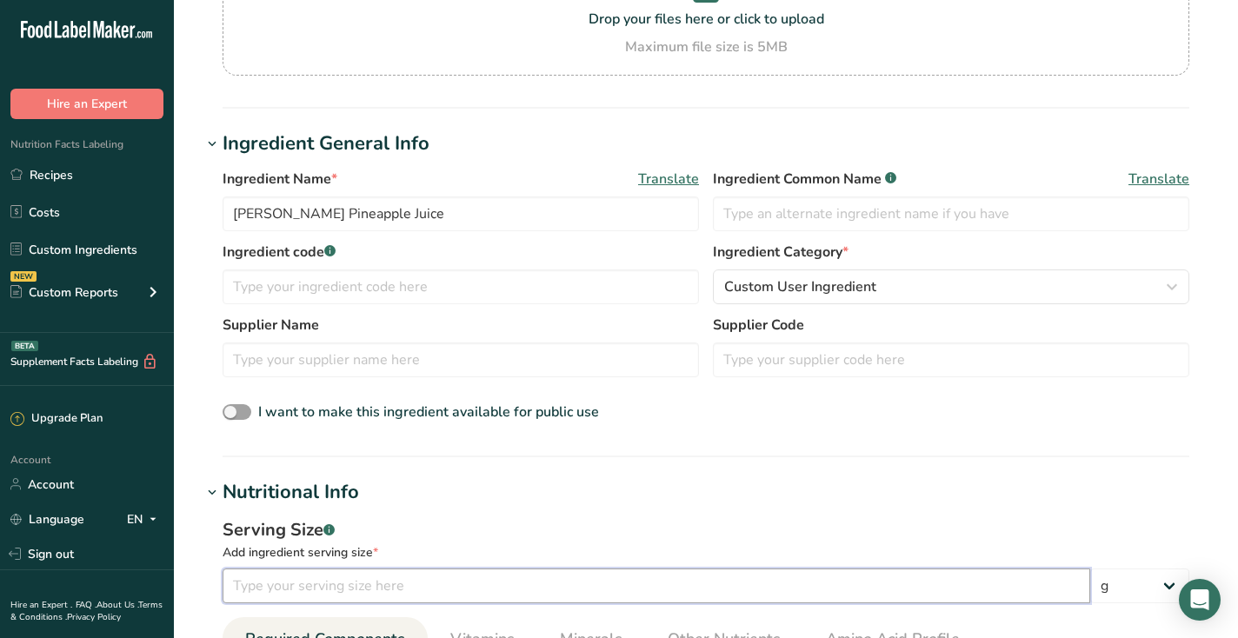
click at [604, 573] on input "number" at bounding box center [657, 586] width 868 height 35
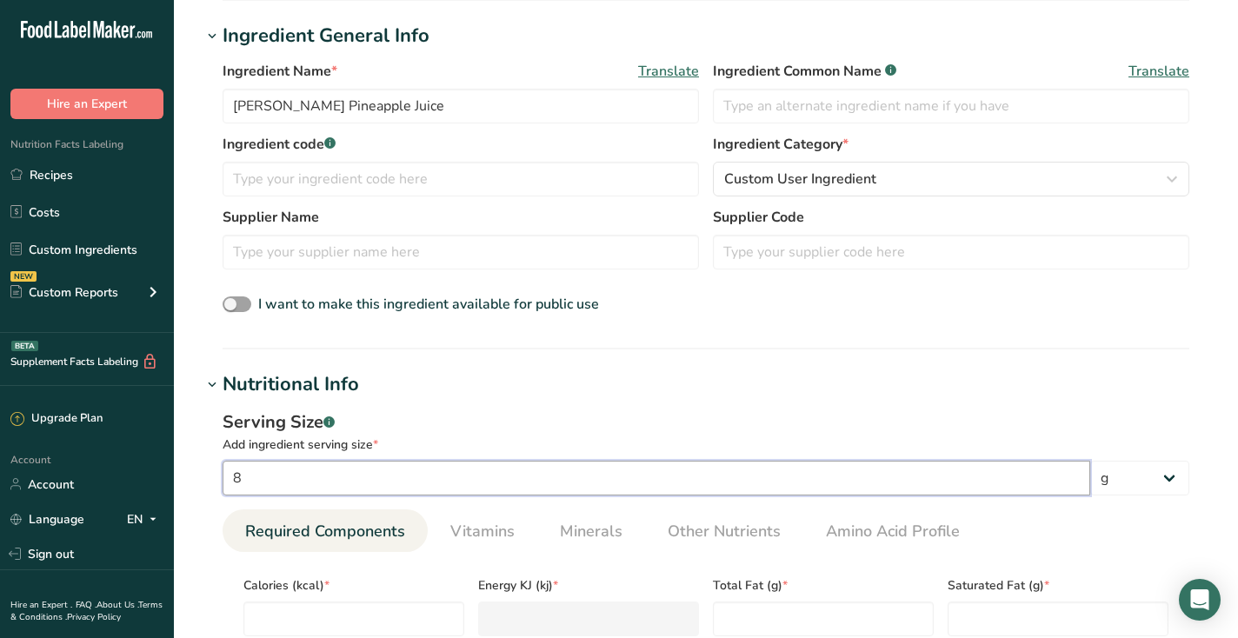
scroll to position [372, 0]
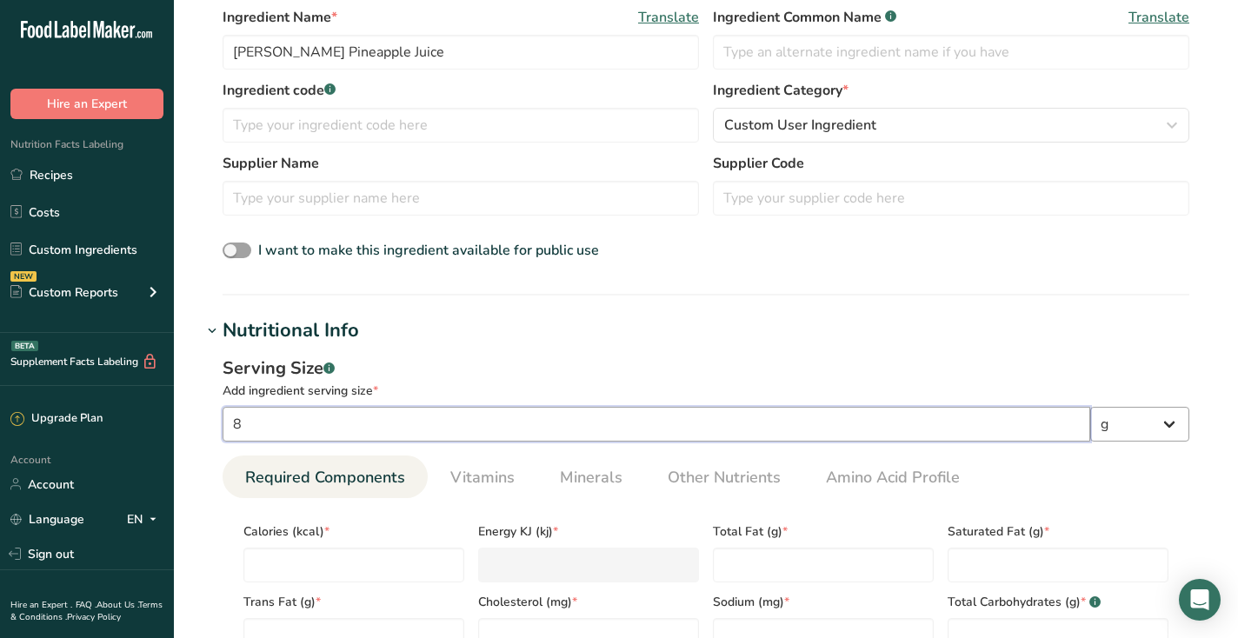
type input "8"
click at [1137, 431] on select "g kg mg mcg lb oz l mL fl oz tbsp tsp cup qt gallon" at bounding box center [1140, 424] width 99 height 35
select select "18"
click at [1091, 407] on select "g kg mg mcg lb oz l mL fl oz tbsp tsp cup qt gallon" at bounding box center [1140, 424] width 99 height 35
select select "22"
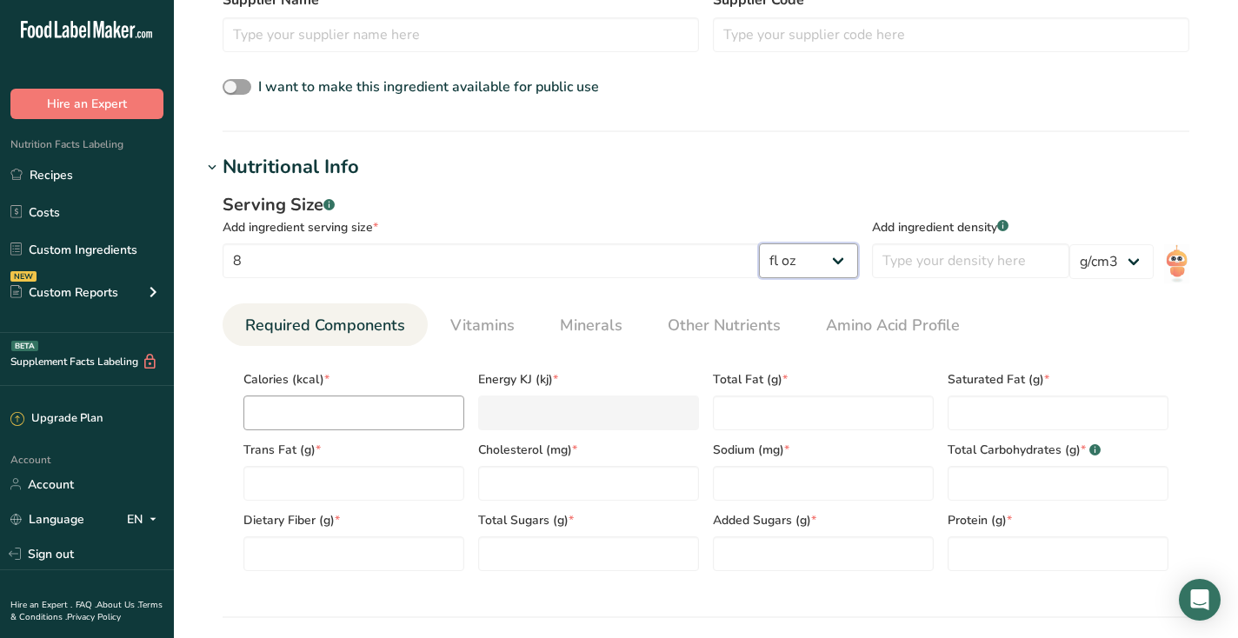
scroll to position [550, 0]
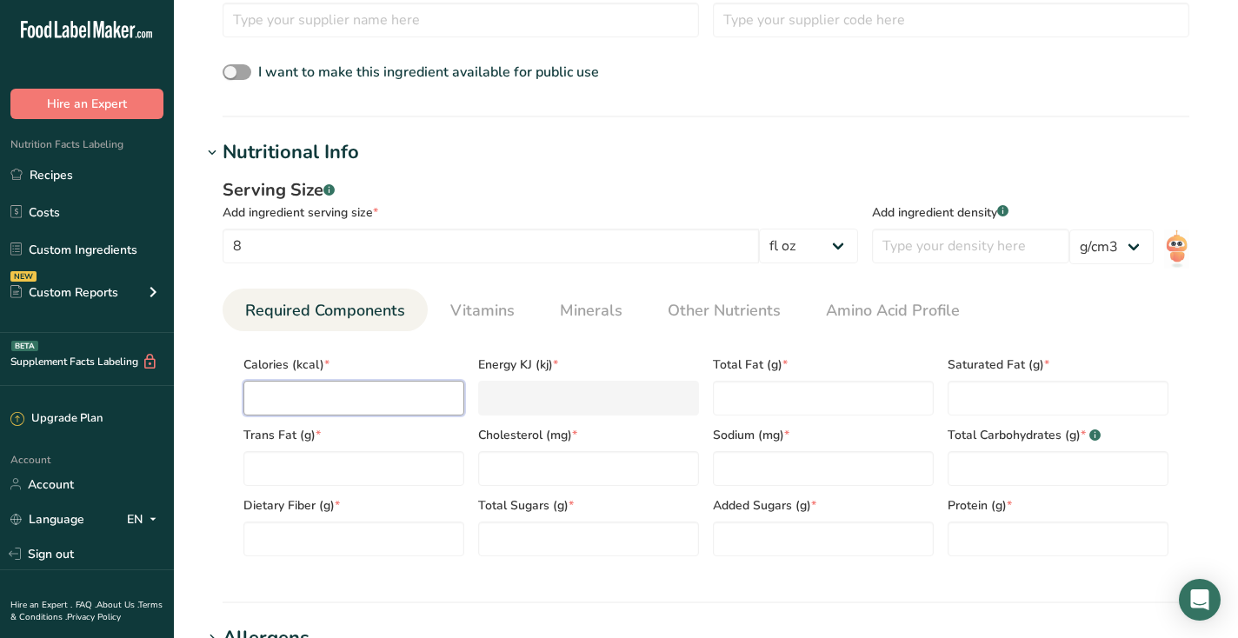
click at [422, 394] on input "number" at bounding box center [353, 398] width 221 height 35
type input "1"
type KJ "4.2"
type input "13"
type KJ "54.4"
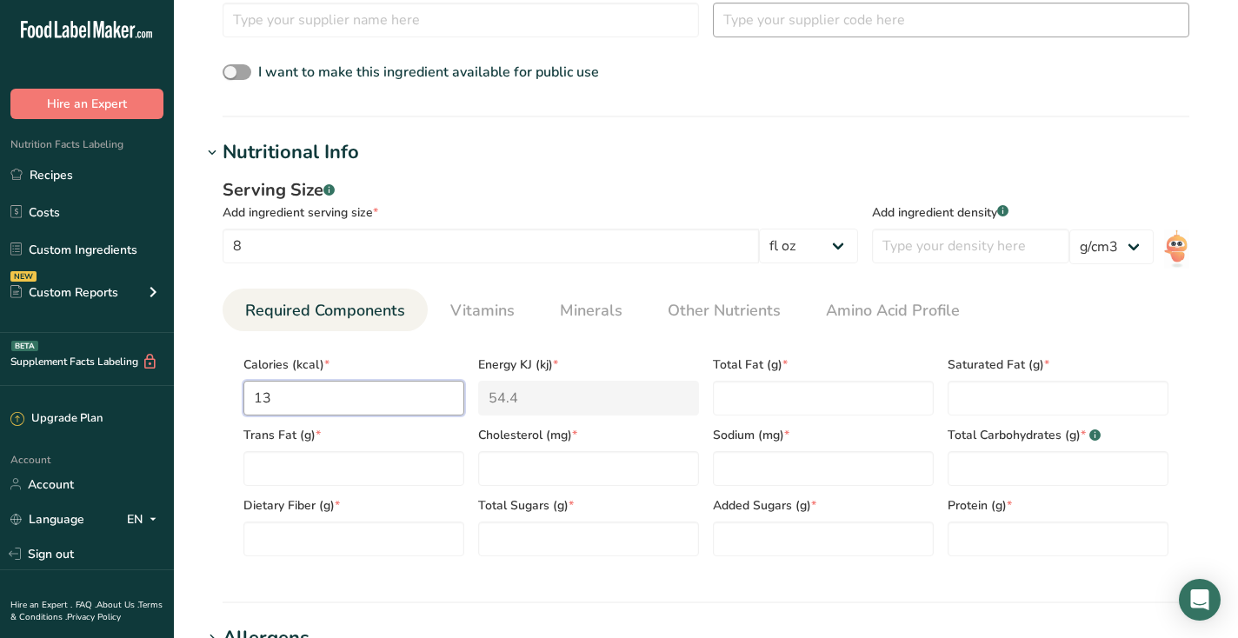
type input "130"
type KJ "543.9"
type input "130"
click at [743, 404] on Fat "number" at bounding box center [823, 398] width 221 height 35
type Fat "0"
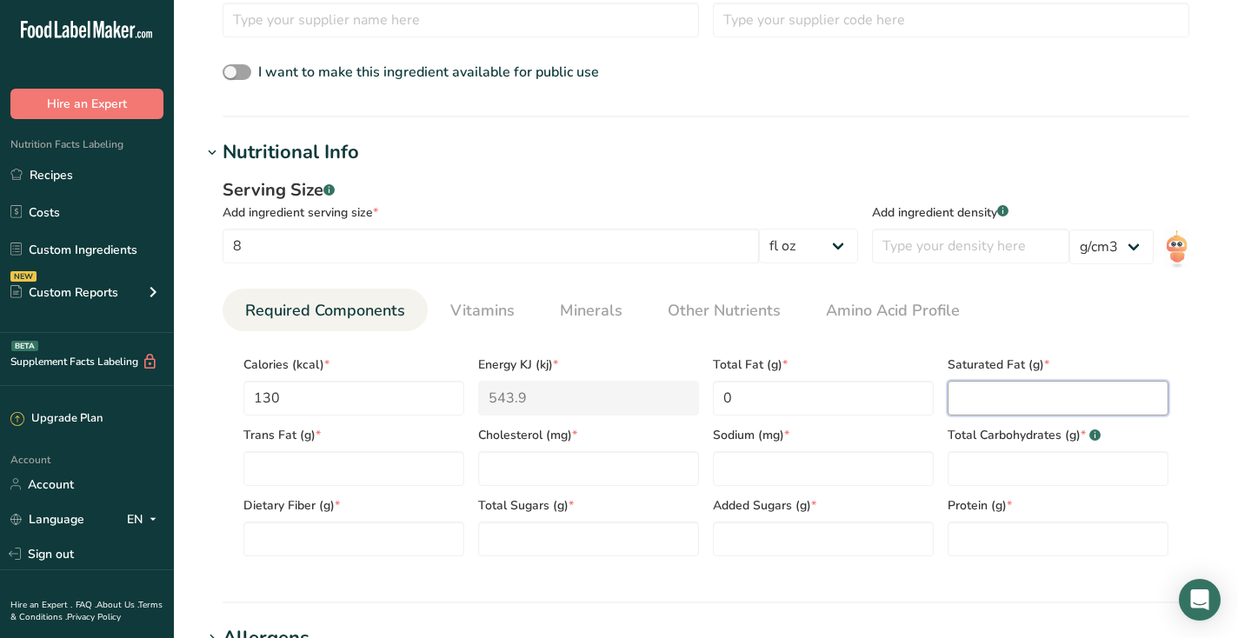
click at [977, 393] on Fat "number" at bounding box center [1058, 398] width 221 height 35
type Fat "0"
click at [317, 455] on Fat "number" at bounding box center [353, 468] width 221 height 35
type Fat "0"
click at [635, 462] on input "number" at bounding box center [588, 468] width 221 height 35
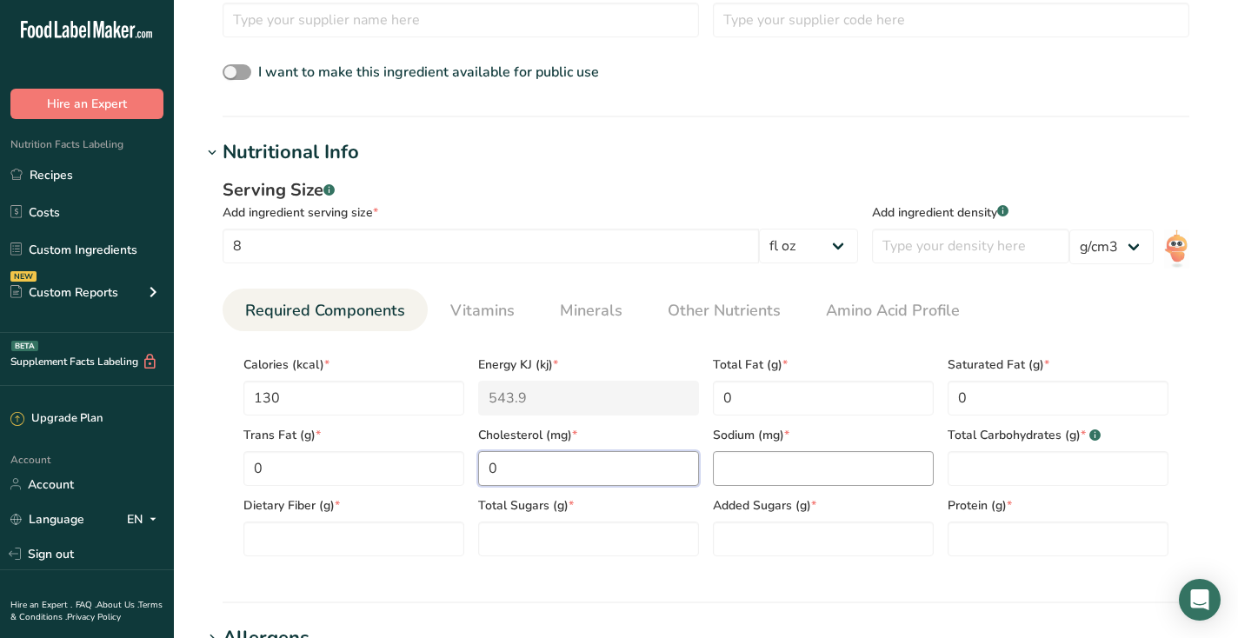
type input "0"
click at [797, 465] on input "number" at bounding box center [823, 468] width 221 height 35
type input "0"
click at [968, 482] on Carbohydrates "number" at bounding box center [1058, 468] width 221 height 35
type Carbohydrates "30"
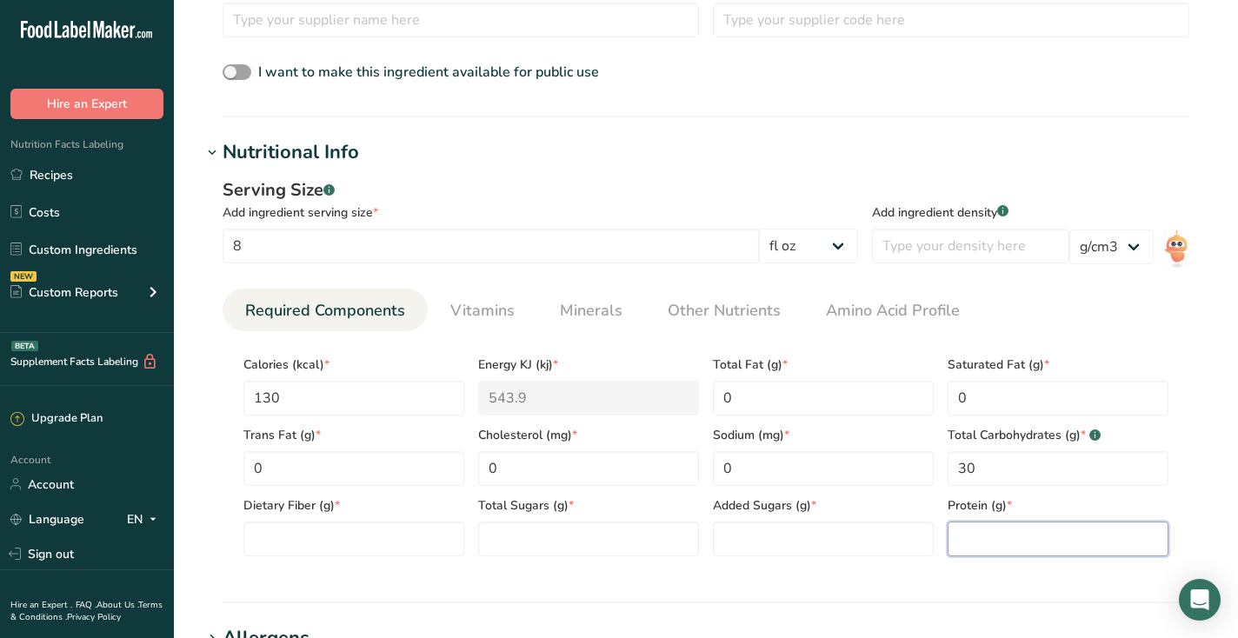
click at [987, 543] on input "number" at bounding box center [1058, 539] width 221 height 35
type input "1"
click at [776, 466] on input "0" at bounding box center [823, 468] width 221 height 35
type input "5"
click at [363, 537] on Fiber "number" at bounding box center [353, 539] width 221 height 35
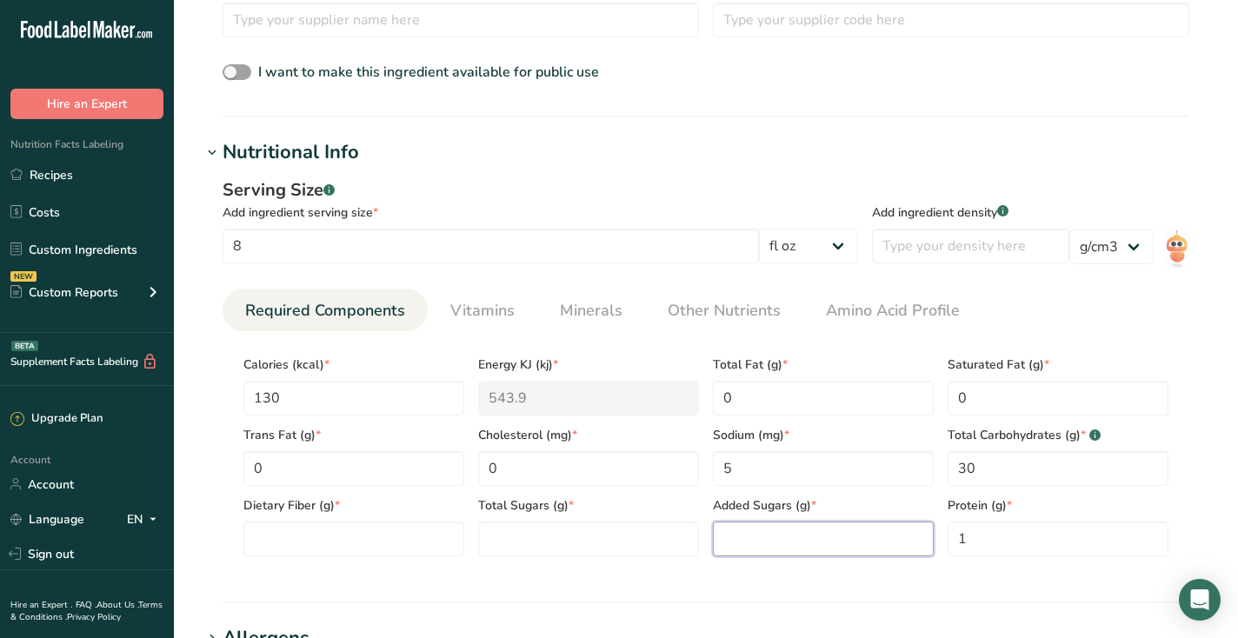
click at [829, 536] on Sugars "number" at bounding box center [823, 539] width 221 height 35
type Sugars "26"
click at [509, 551] on Sugars "number" at bounding box center [588, 539] width 221 height 35
type Sugars "0"
click at [437, 533] on Fiber "number" at bounding box center [353, 539] width 221 height 35
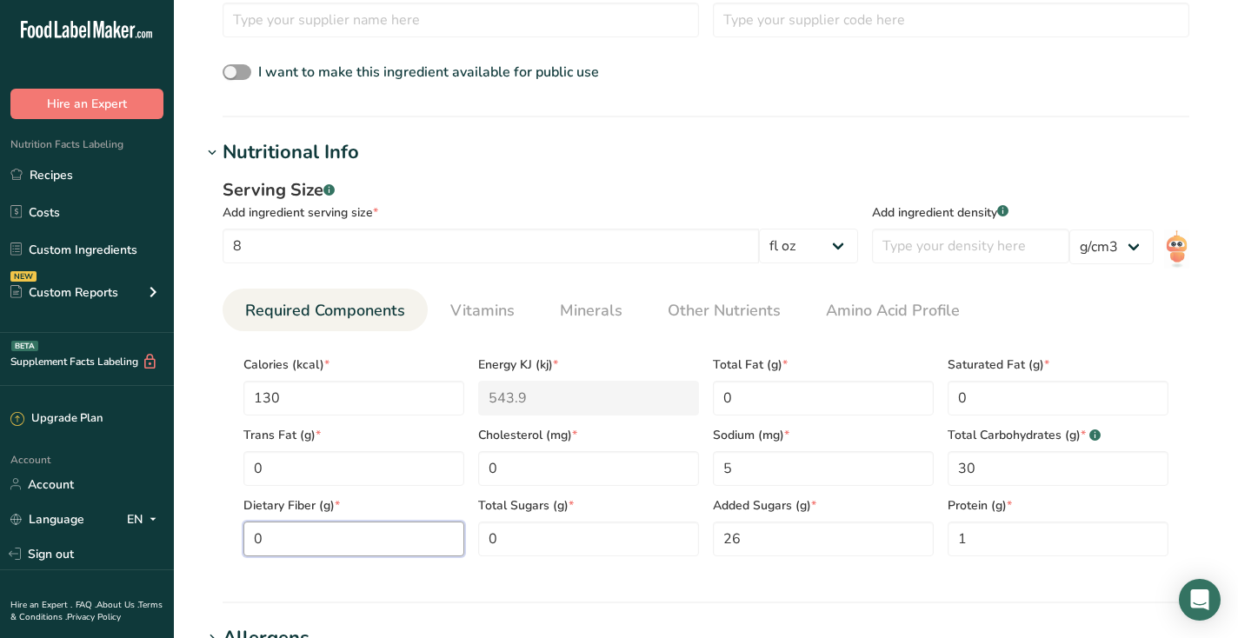
type Fiber "0"
click at [559, 570] on div "Serving Size .a-a{fill:#347362;}.b-a{fill:#fff;} Add ingredient serving size * …" at bounding box center [706, 374] width 1009 height 414
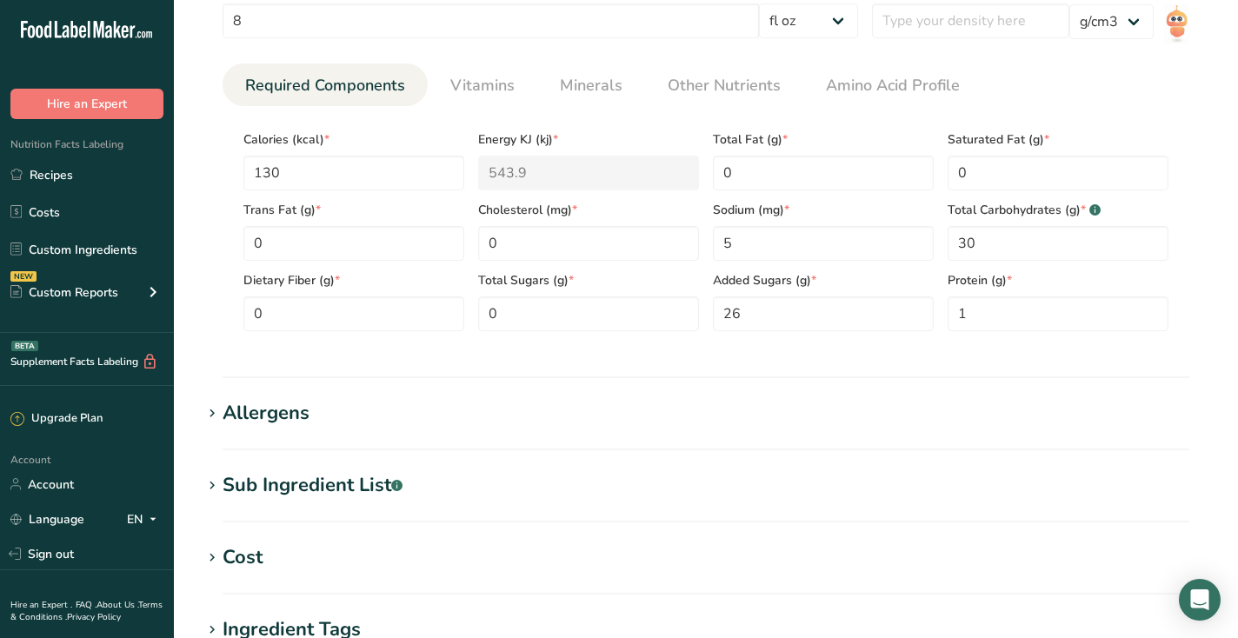
scroll to position [777, 0]
click at [290, 424] on div "Allergens" at bounding box center [266, 412] width 87 height 29
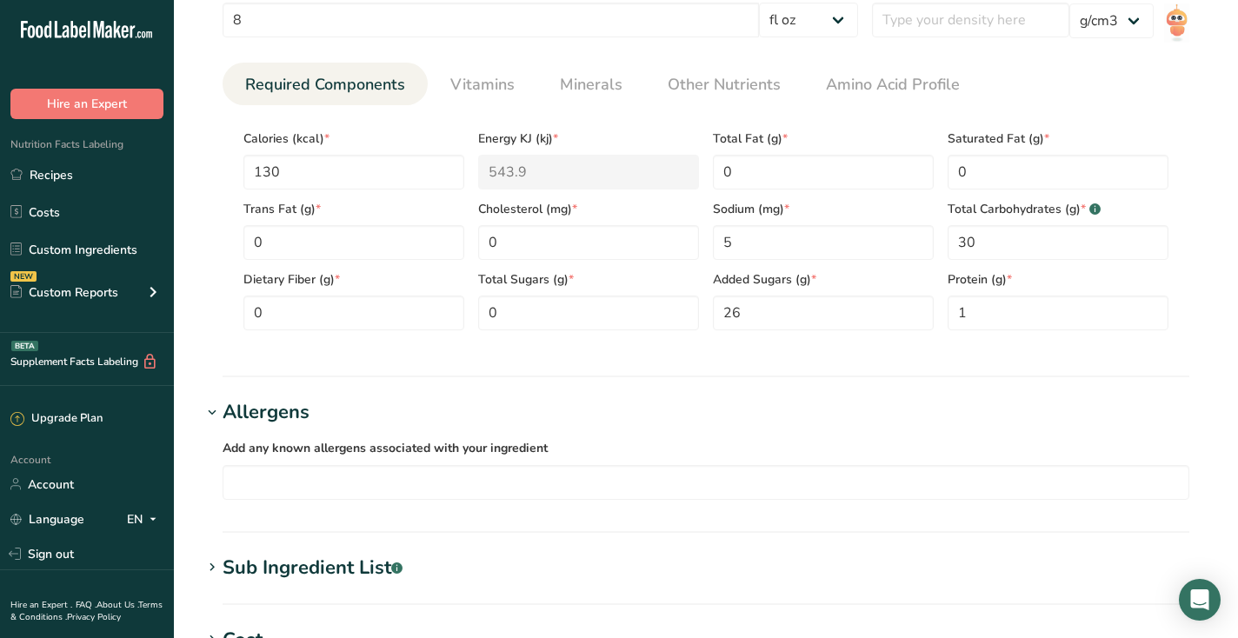
click at [290, 424] on div "Allergens" at bounding box center [266, 412] width 87 height 29
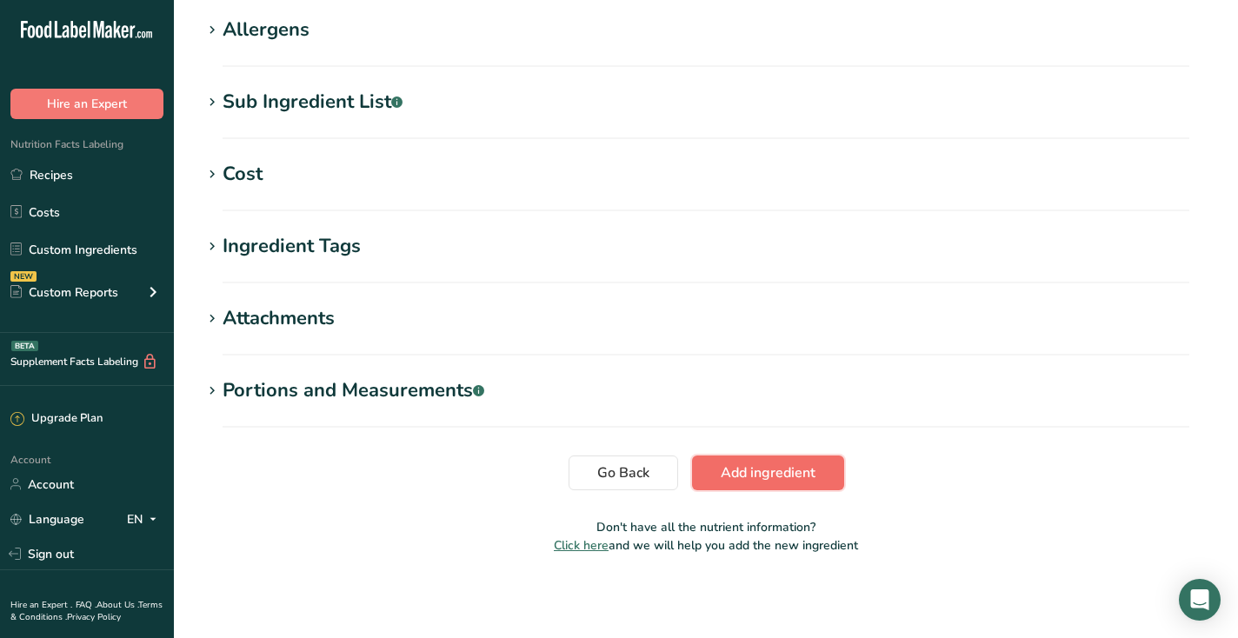
click at [757, 484] on button "Add ingredient" at bounding box center [768, 473] width 152 height 35
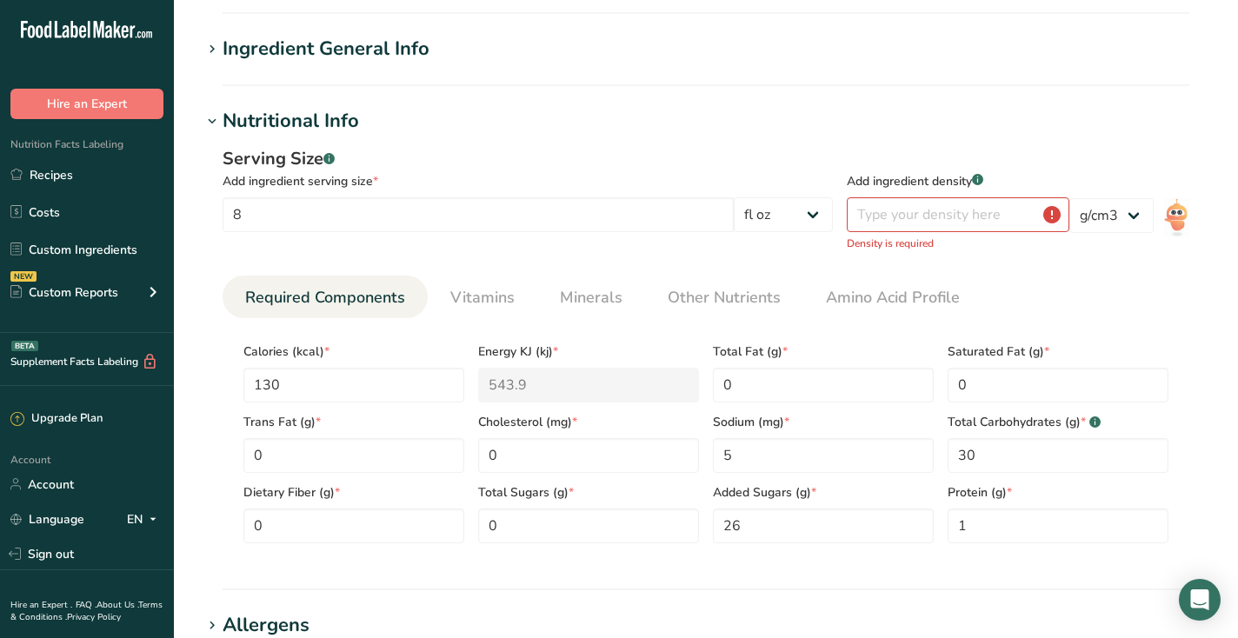
scroll to position [0, 0]
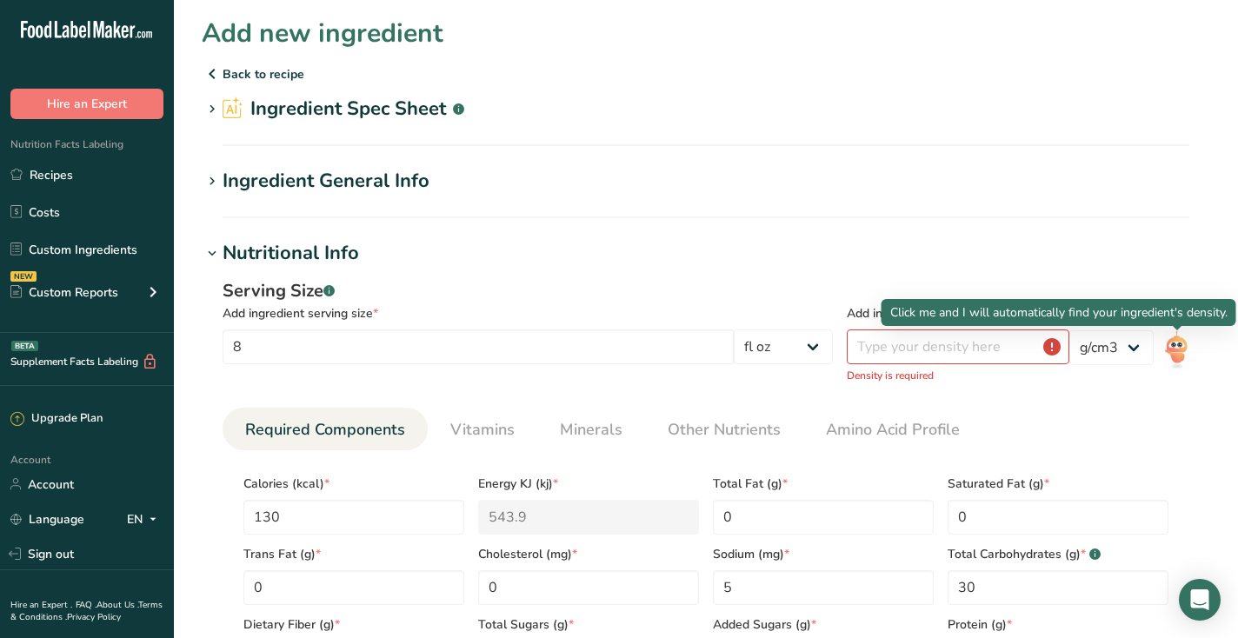
click at [1182, 351] on img at bounding box center [1176, 349] width 25 height 39
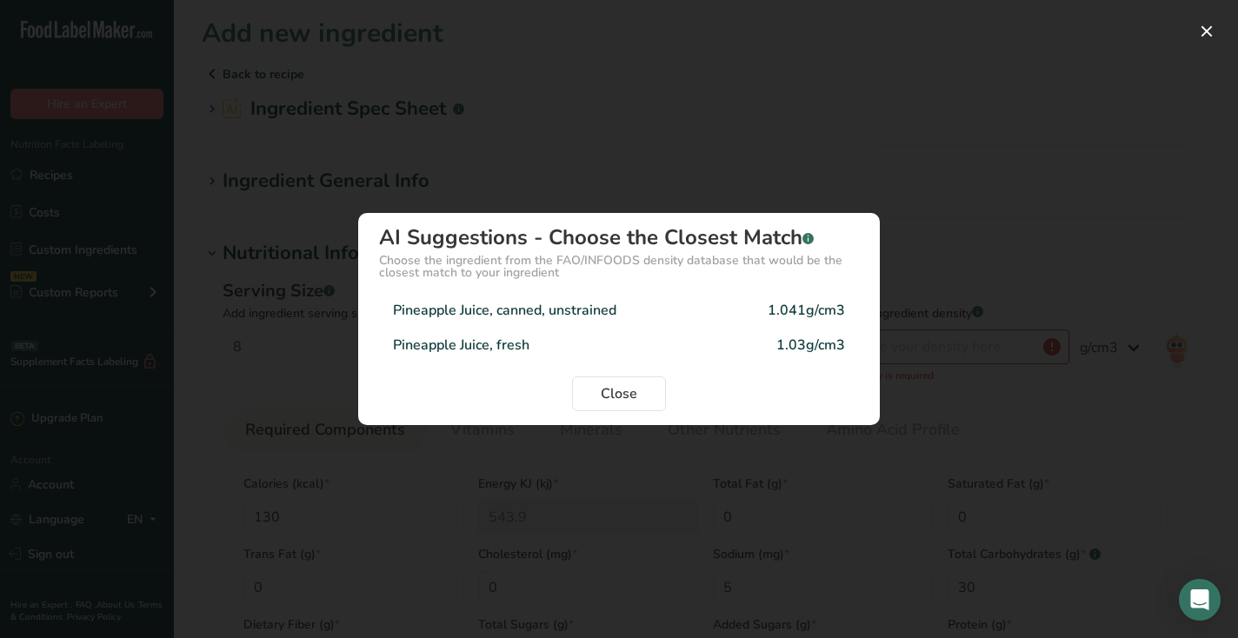
click at [488, 350] on div "Pineapple Juice, fresh" at bounding box center [461, 345] width 137 height 21
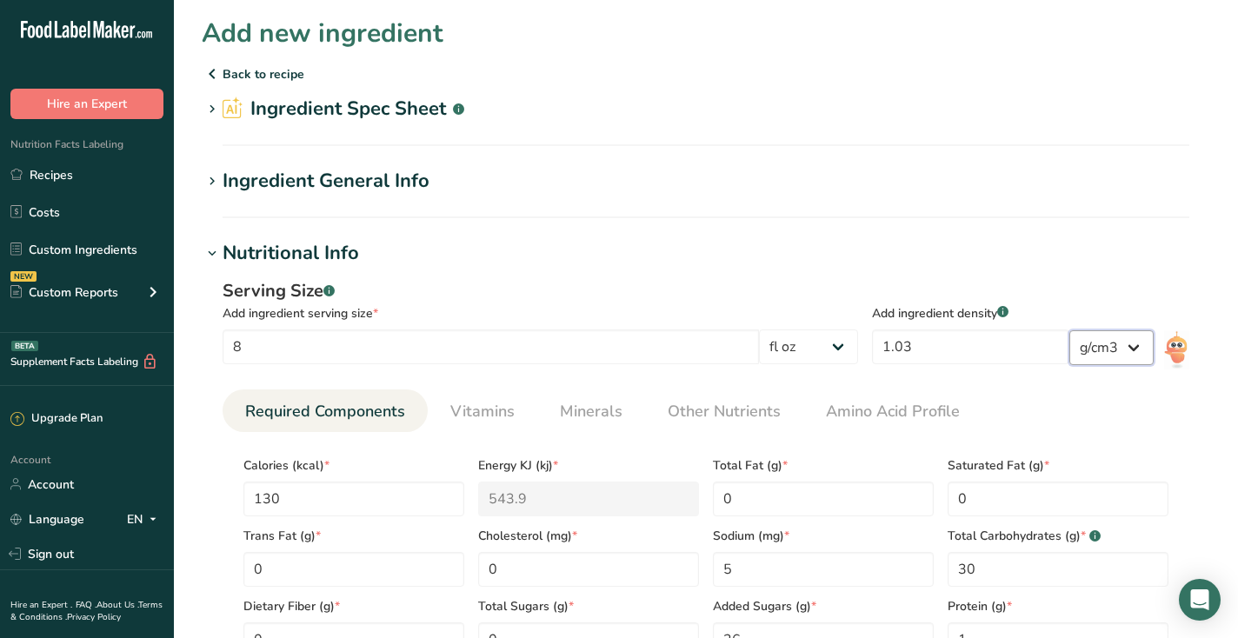
click at [1093, 334] on select "lb/ft3 g/cm3" at bounding box center [1112, 347] width 84 height 35
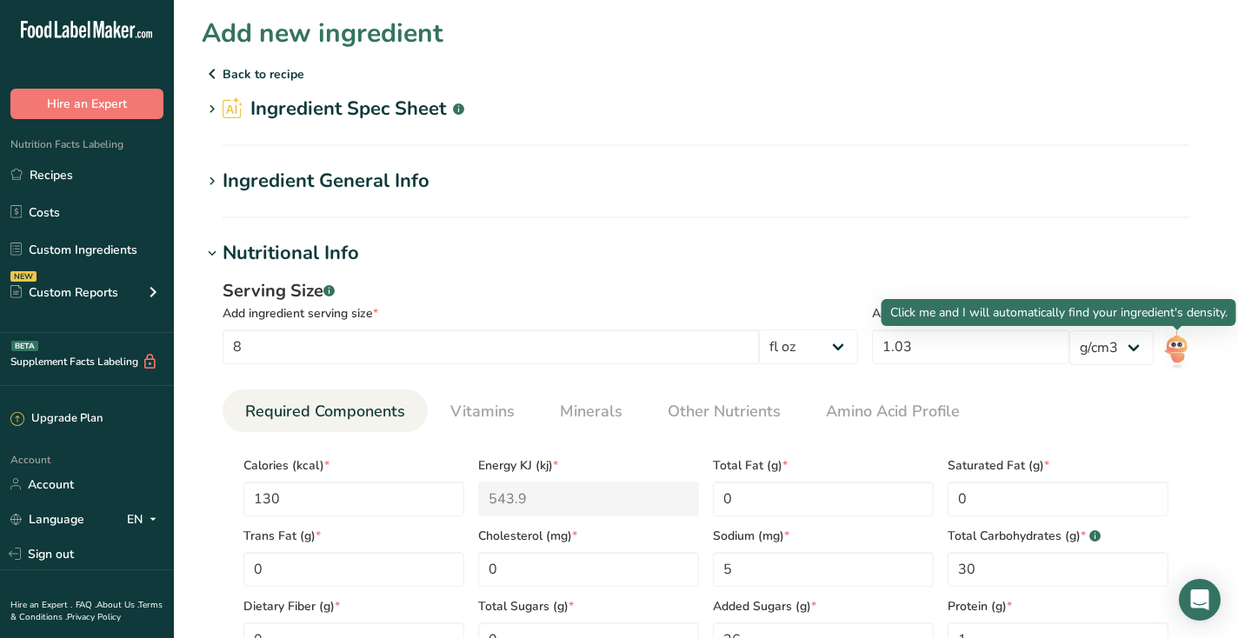
click at [1174, 357] on img at bounding box center [1176, 349] width 25 height 39
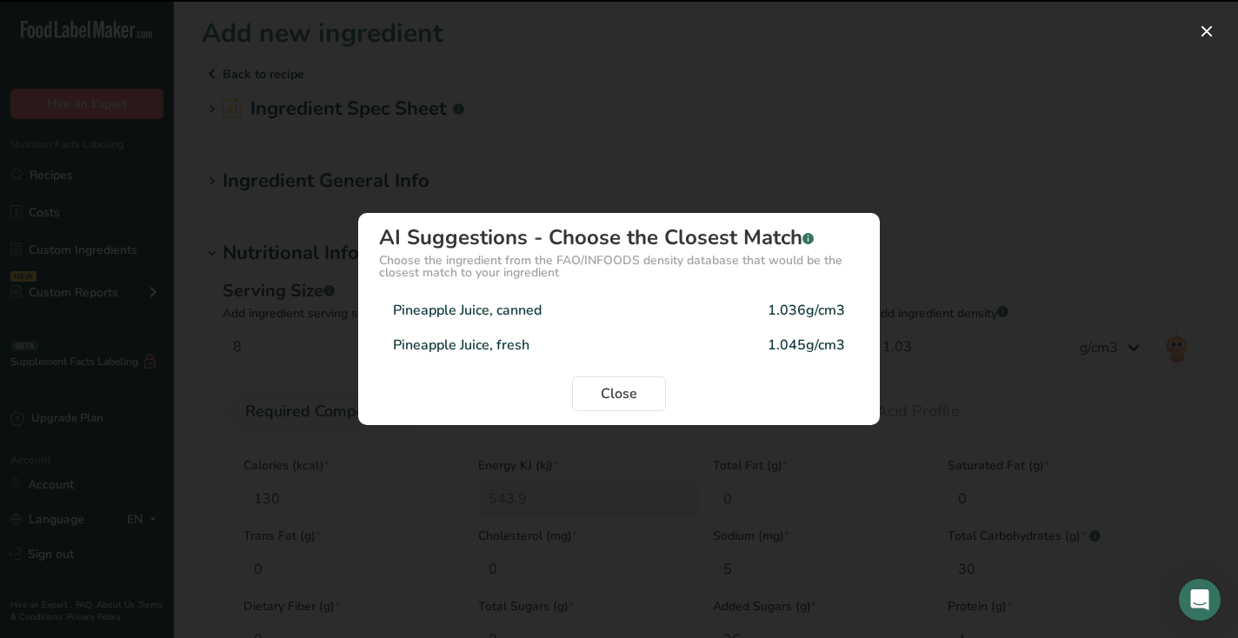
click at [487, 304] on div "Pineapple Juice, canned" at bounding box center [467, 310] width 149 height 21
type input "1.036"
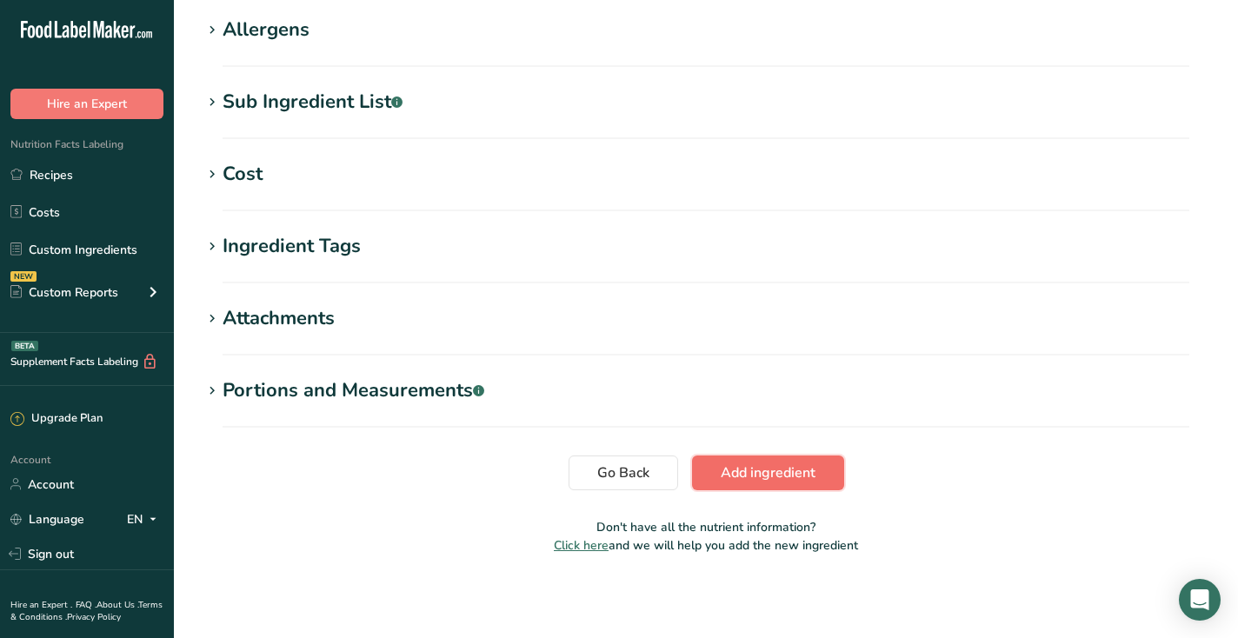
click at [743, 468] on span "Add ingredient" at bounding box center [768, 473] width 95 height 21
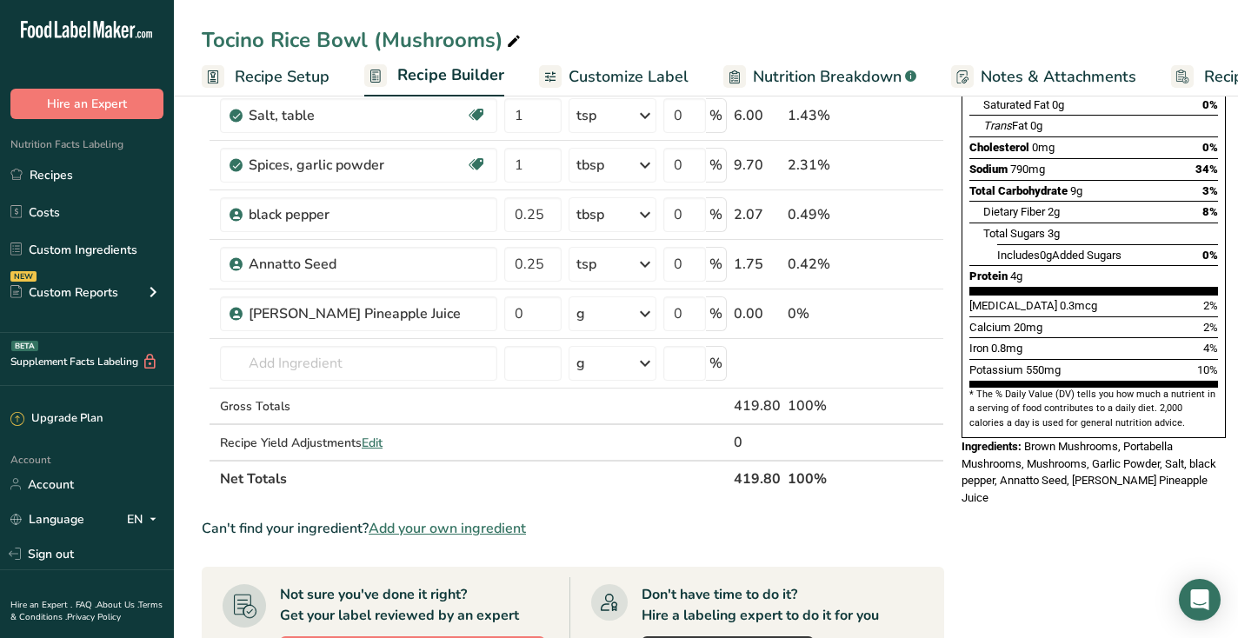
scroll to position [270, 0]
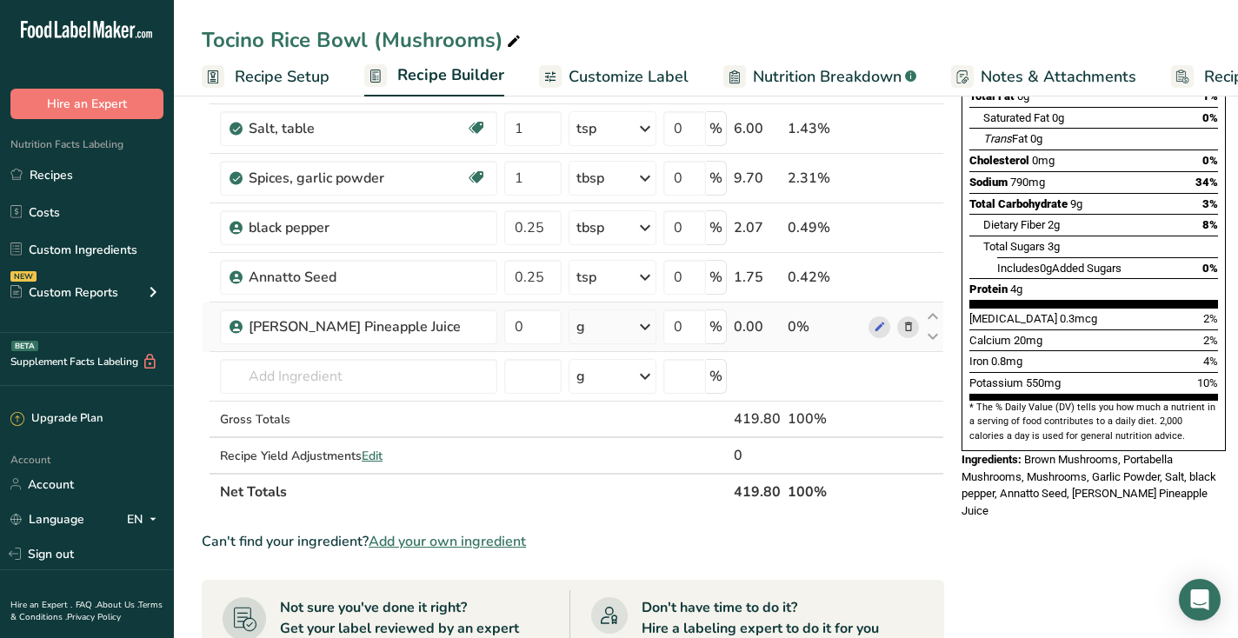
click at [596, 321] on div "g" at bounding box center [613, 327] width 88 height 35
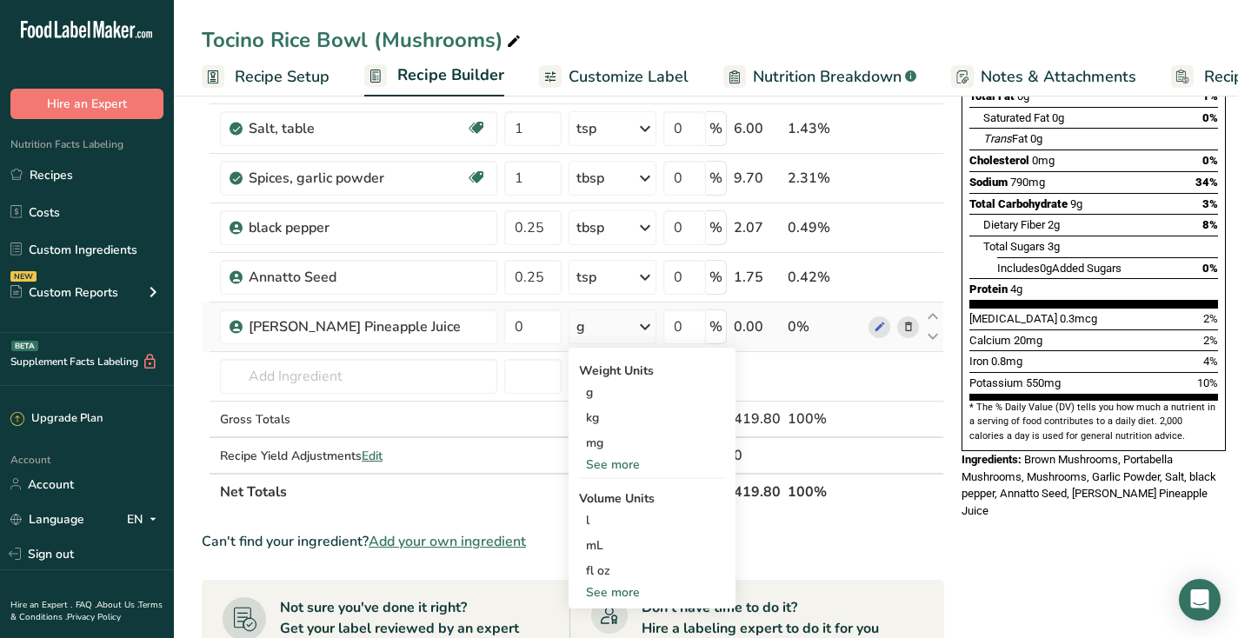
click at [602, 463] on div "See more" at bounding box center [652, 465] width 146 height 18
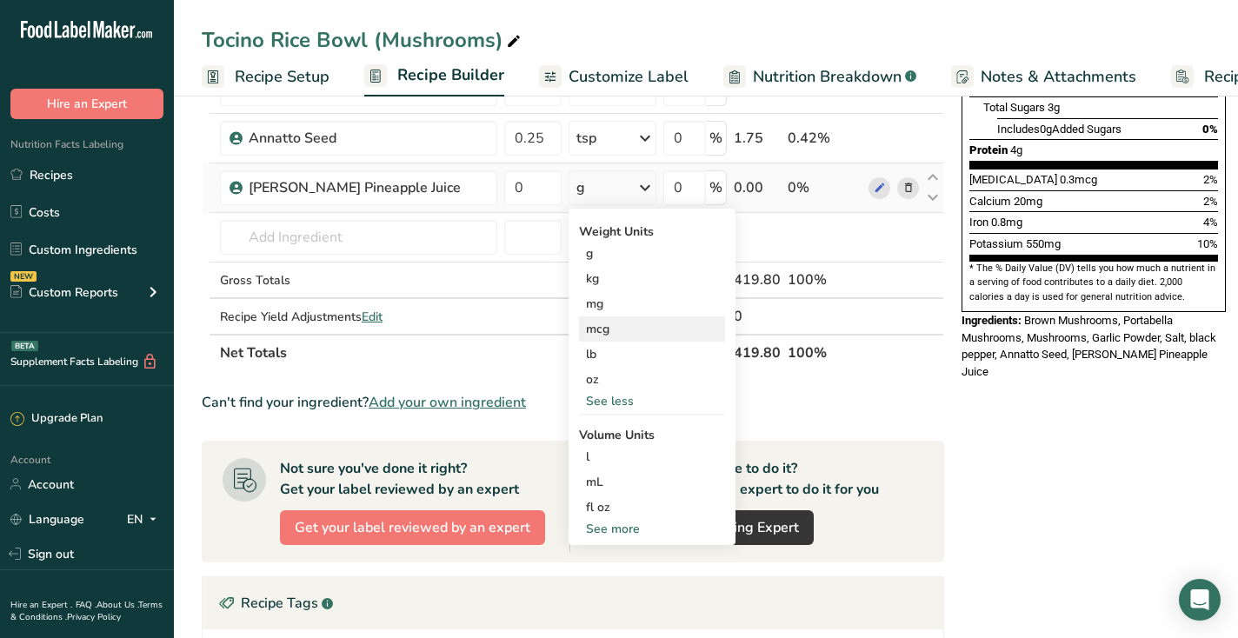
scroll to position [448, 0]
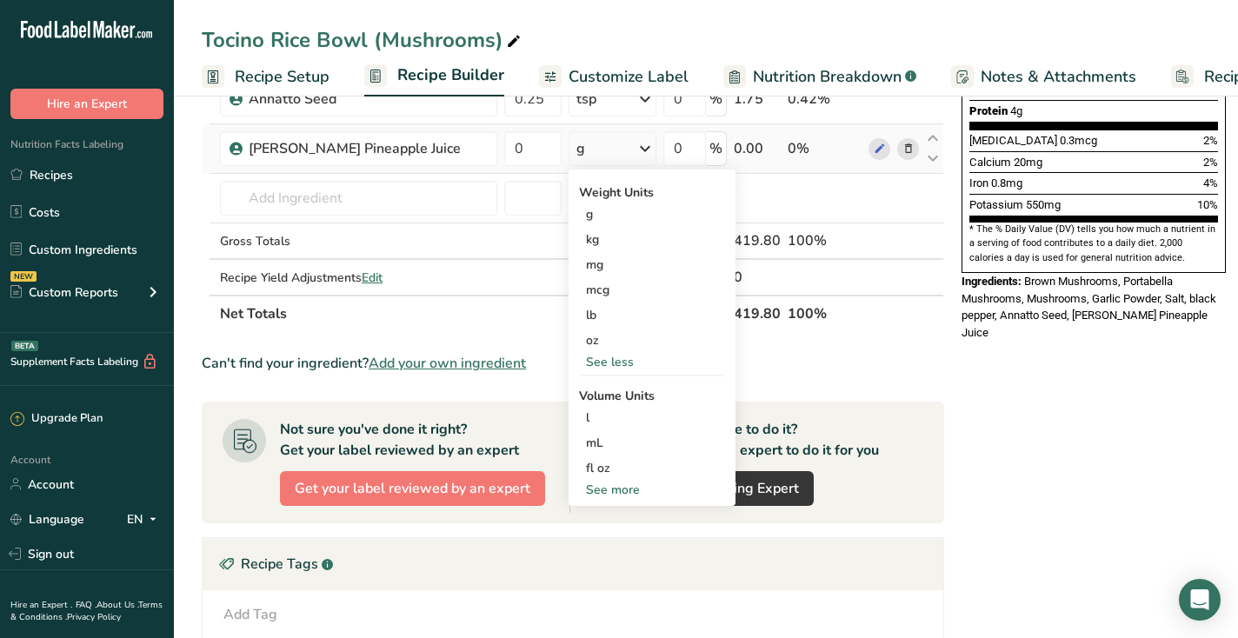
click at [602, 489] on div "See more" at bounding box center [652, 490] width 146 height 18
click at [598, 551] on div "cup" at bounding box center [652, 544] width 132 height 18
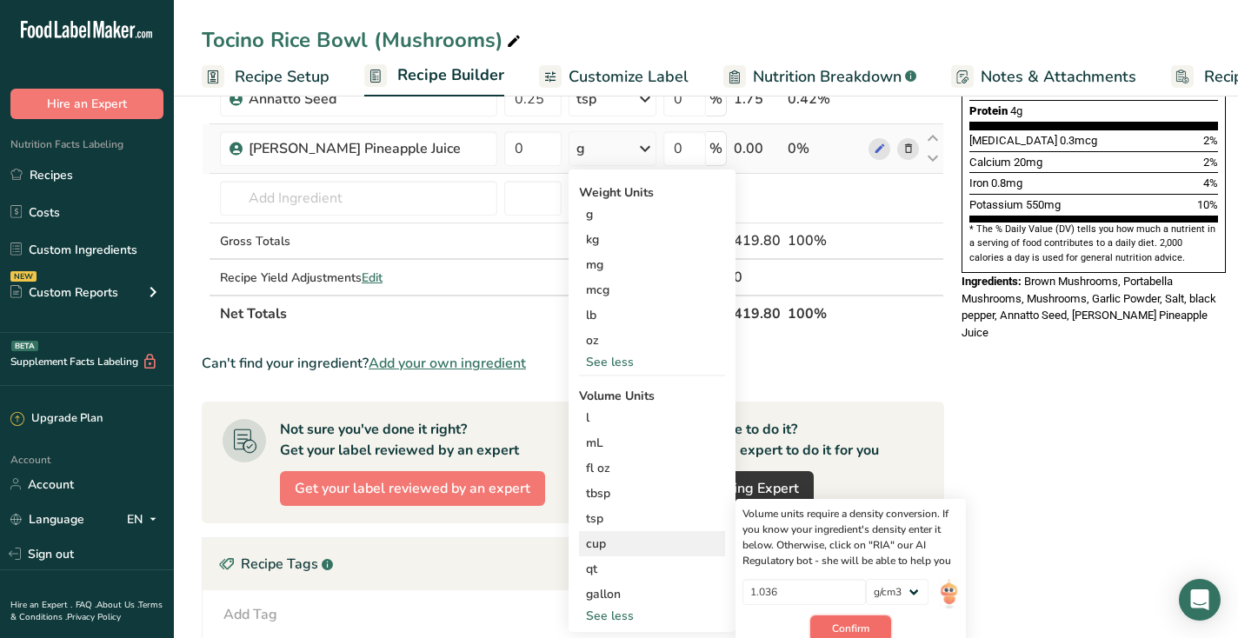
click at [886, 624] on button "Confirm" at bounding box center [850, 629] width 81 height 26
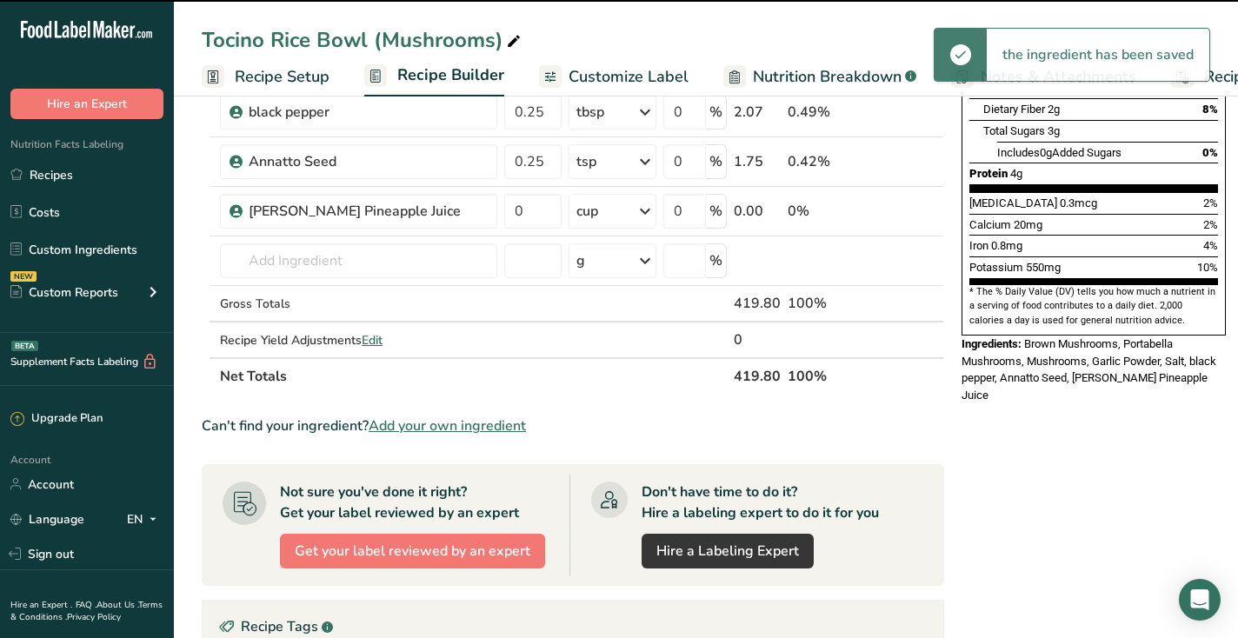
scroll to position [384, 0]
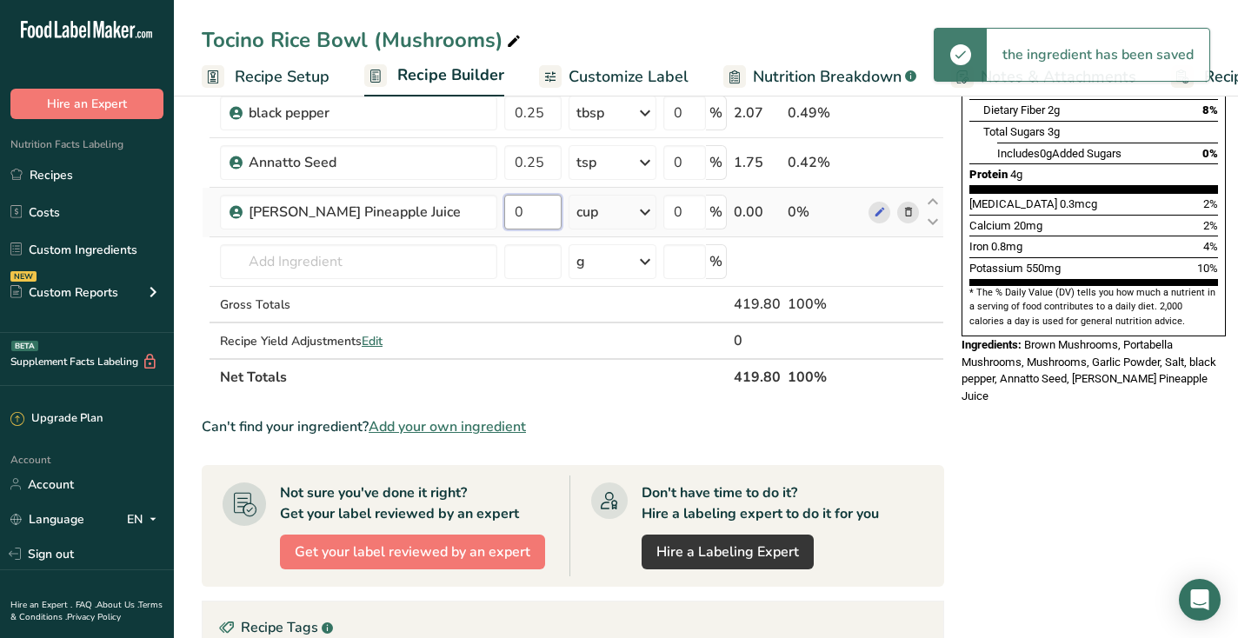
click at [544, 212] on input "0" at bounding box center [532, 212] width 57 height 35
type input "0.25"
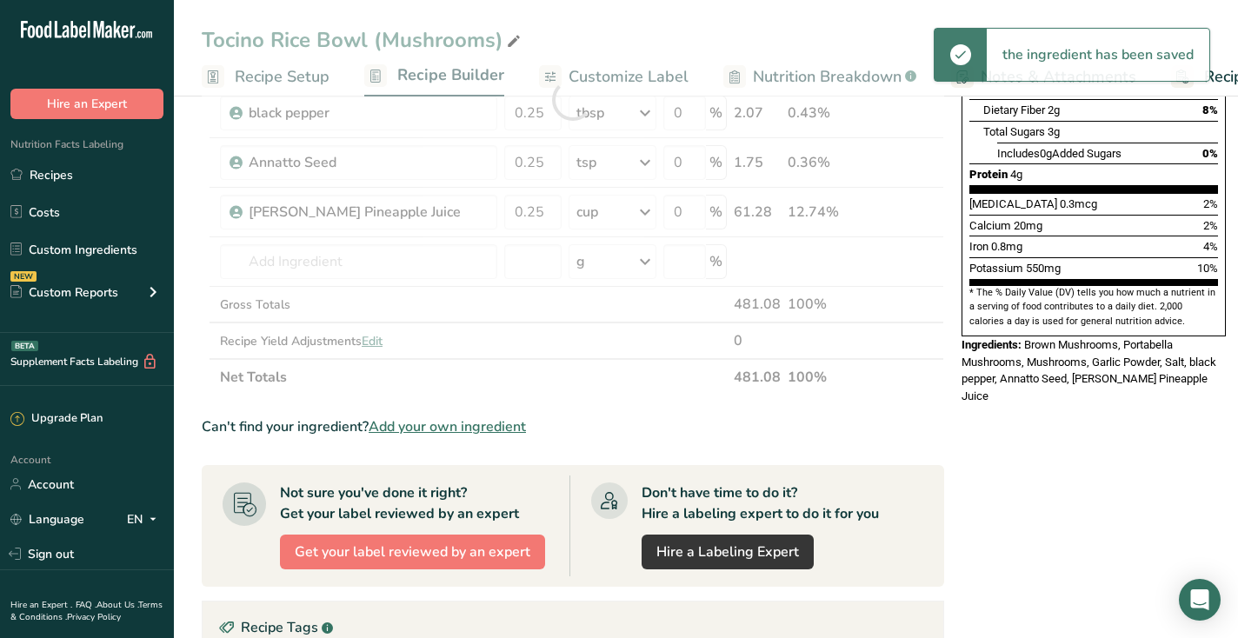
click at [1091, 394] on div "Nutrition Facts 3 Servings Per Container Serving Size 140g Amount Per Serving C…" at bounding box center [1094, 358] width 278 height 1249
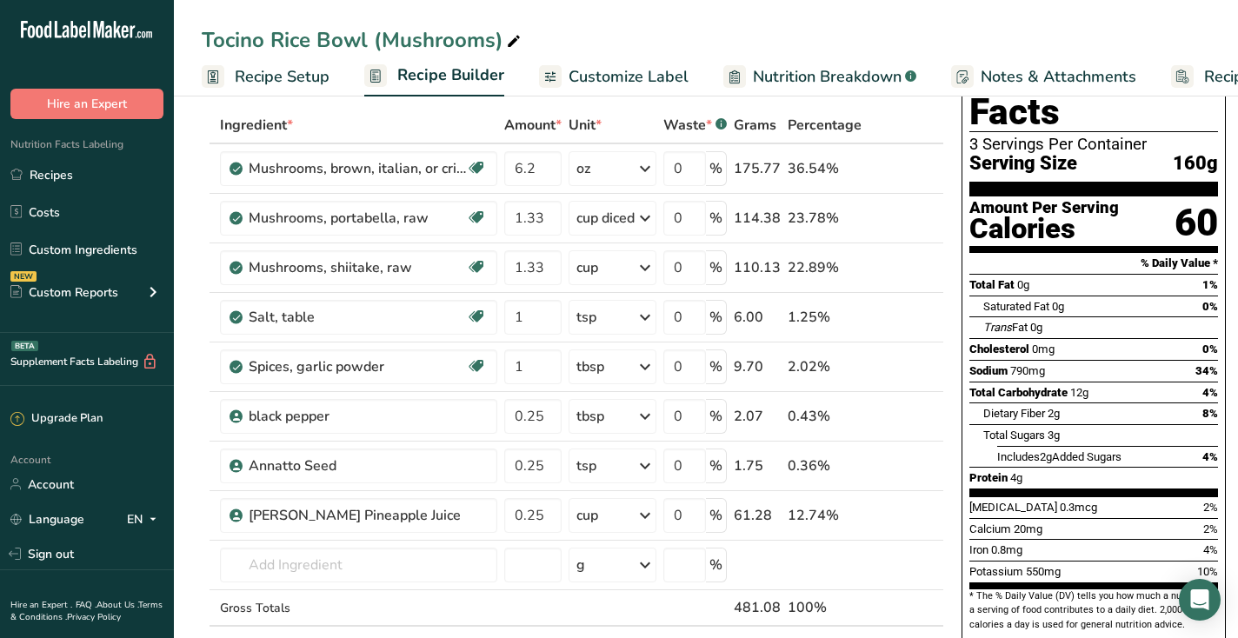
scroll to position [84, 0]
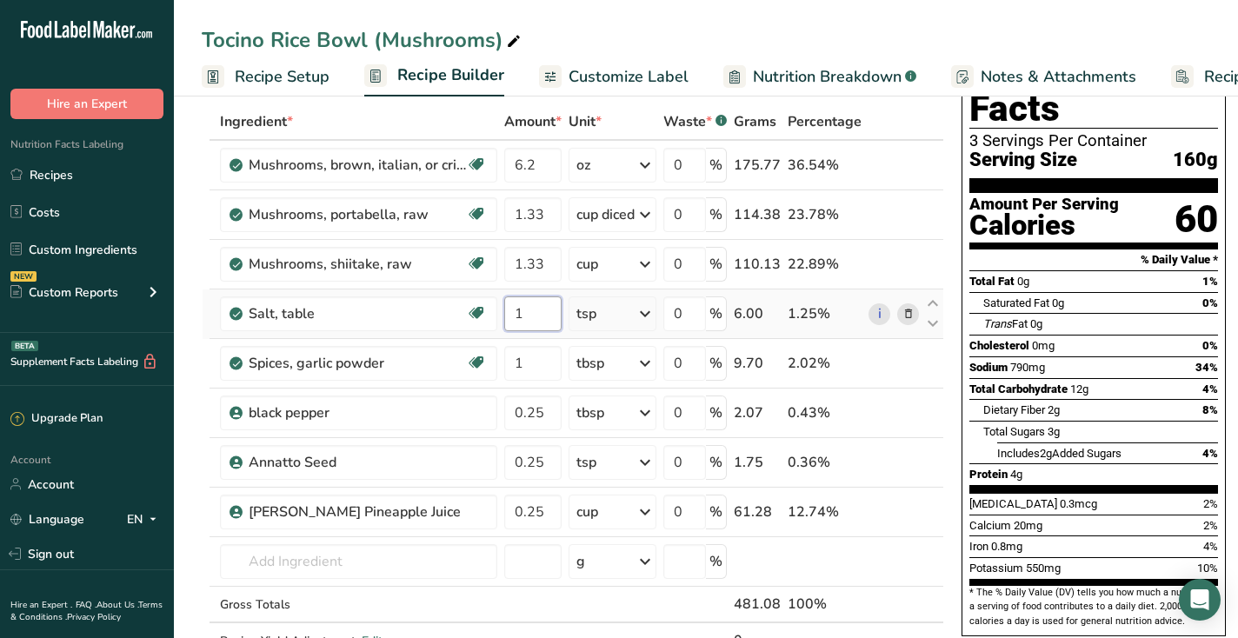
click at [518, 313] on input "1" at bounding box center [532, 314] width 57 height 35
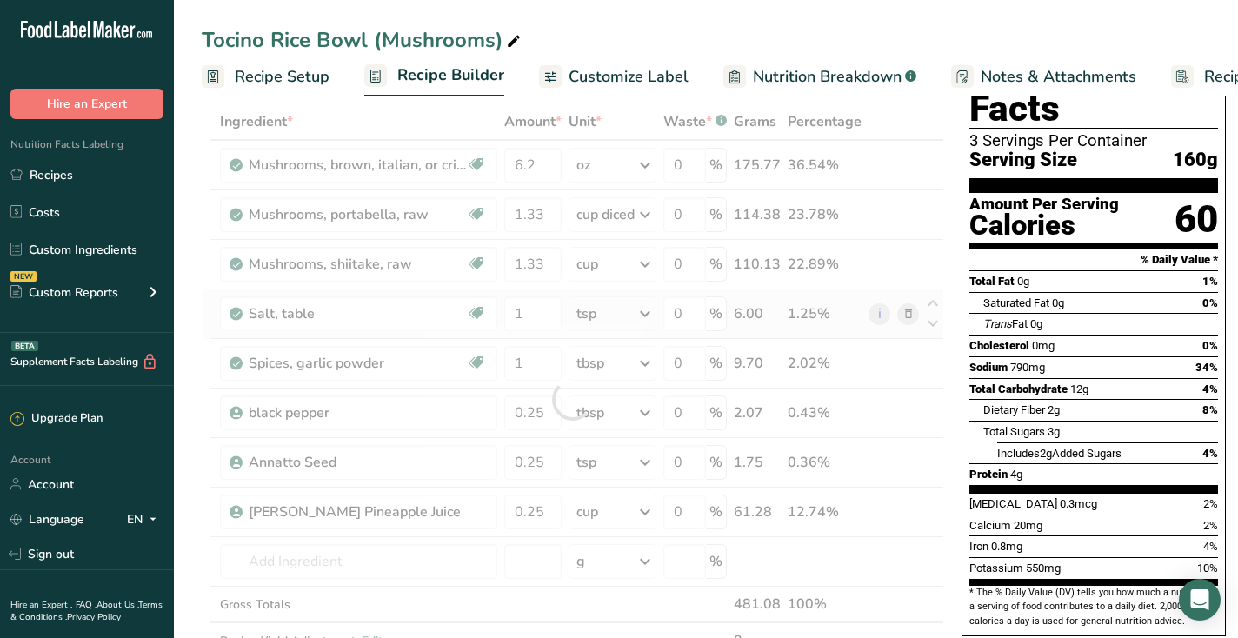
click at [523, 331] on div "Ingredient * Amount * Unit * Waste * .a-a{fill:#347362;}.b-a{fill:#fff;} Grams …" at bounding box center [573, 399] width 743 height 592
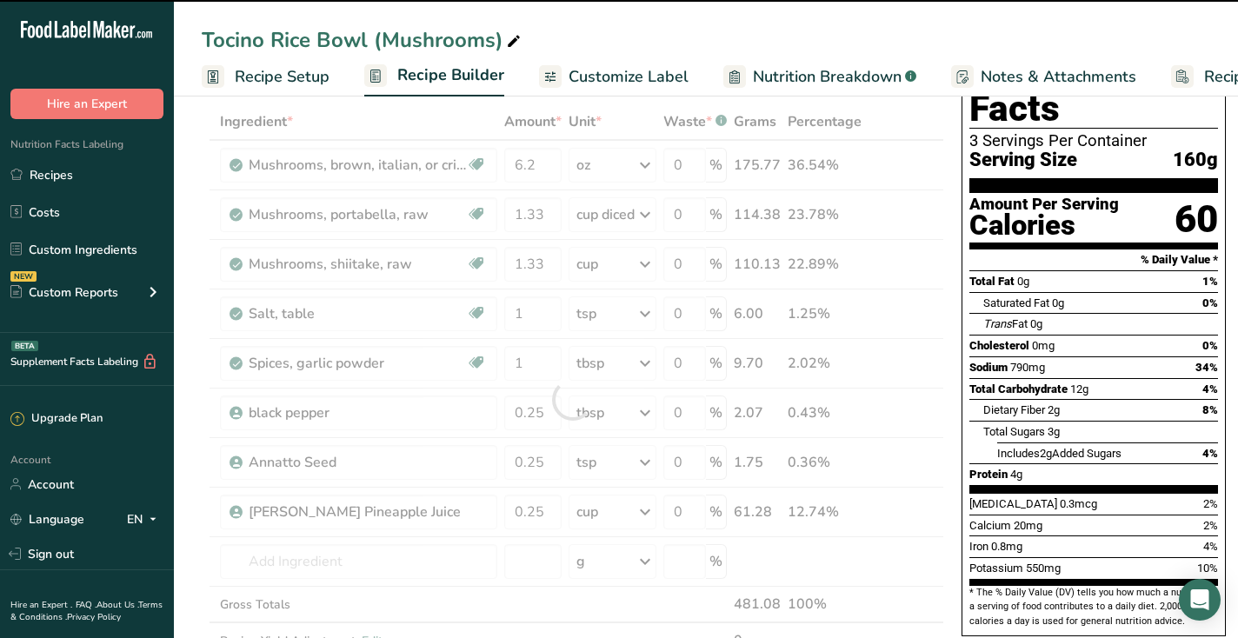
click at [524, 312] on div at bounding box center [573, 399] width 743 height 592
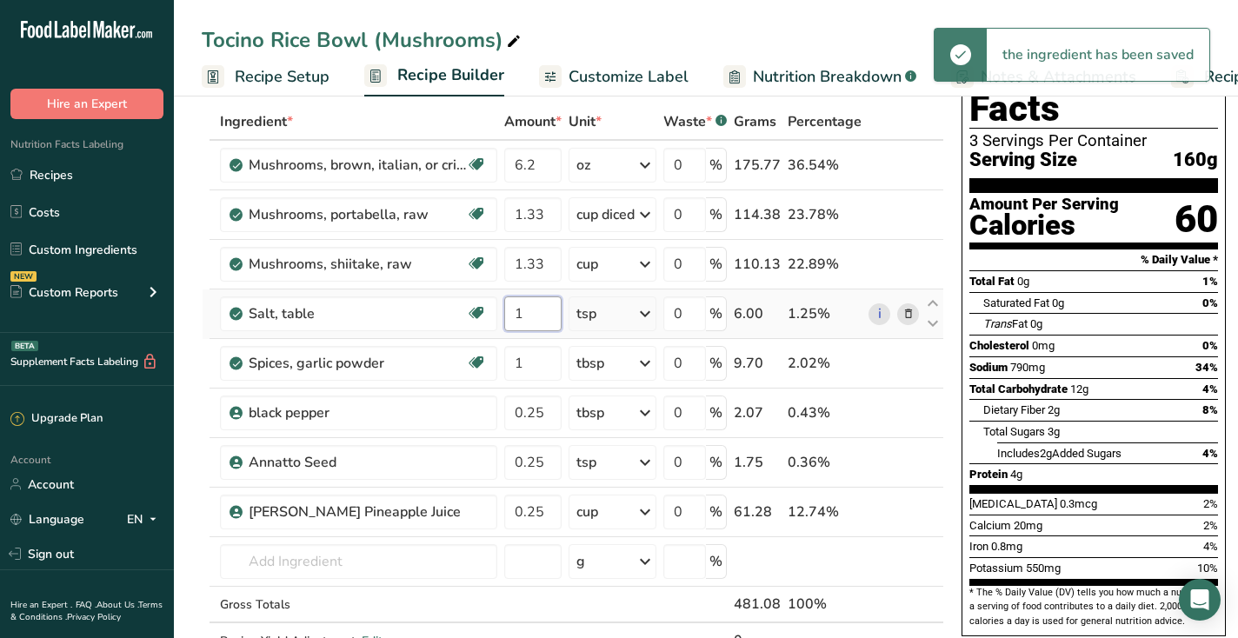
click at [522, 317] on input "1" at bounding box center [532, 314] width 57 height 35
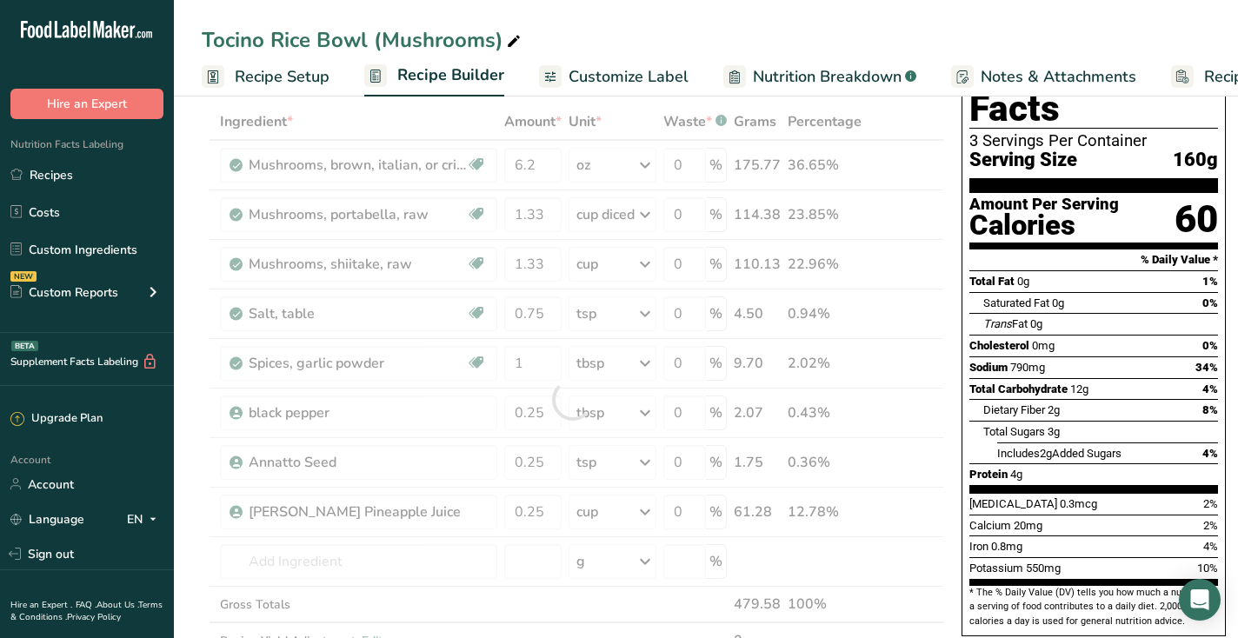
click at [681, 15] on div "Tocino Rice Bowl (Mushrooms) Recipe Setup Recipe Builder Customize Label Nutrit…" at bounding box center [706, 48] width 1064 height 97
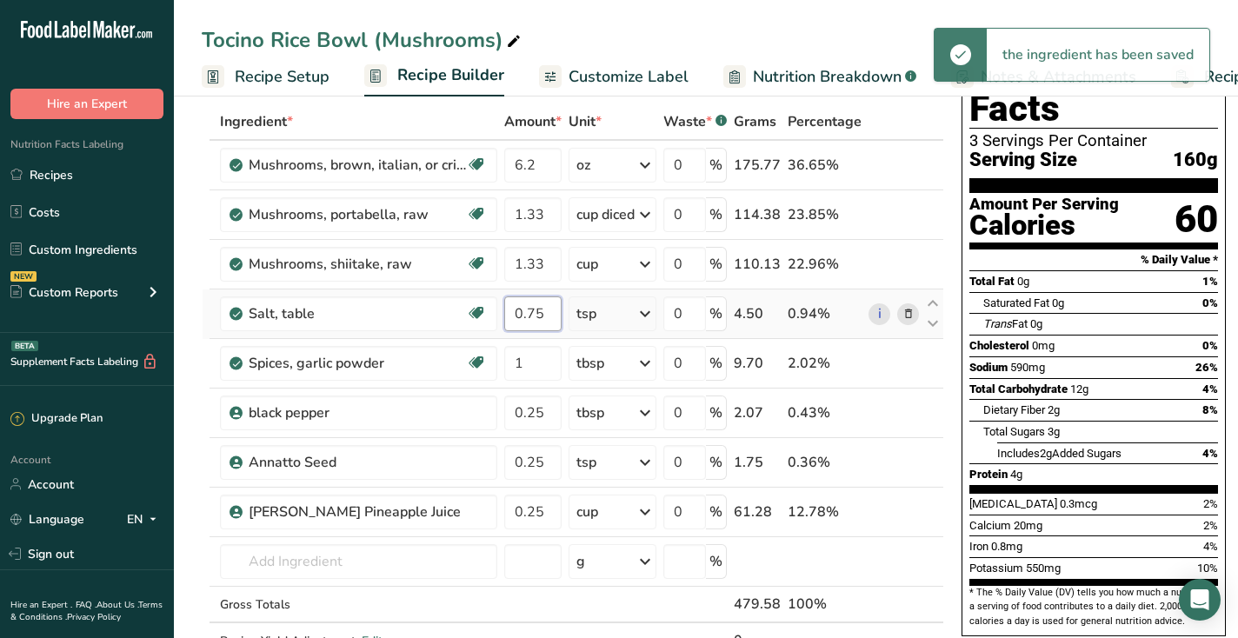
click at [546, 316] on input "0.75" at bounding box center [532, 314] width 57 height 35
click at [536, 308] on input "0.75" at bounding box center [532, 314] width 57 height 35
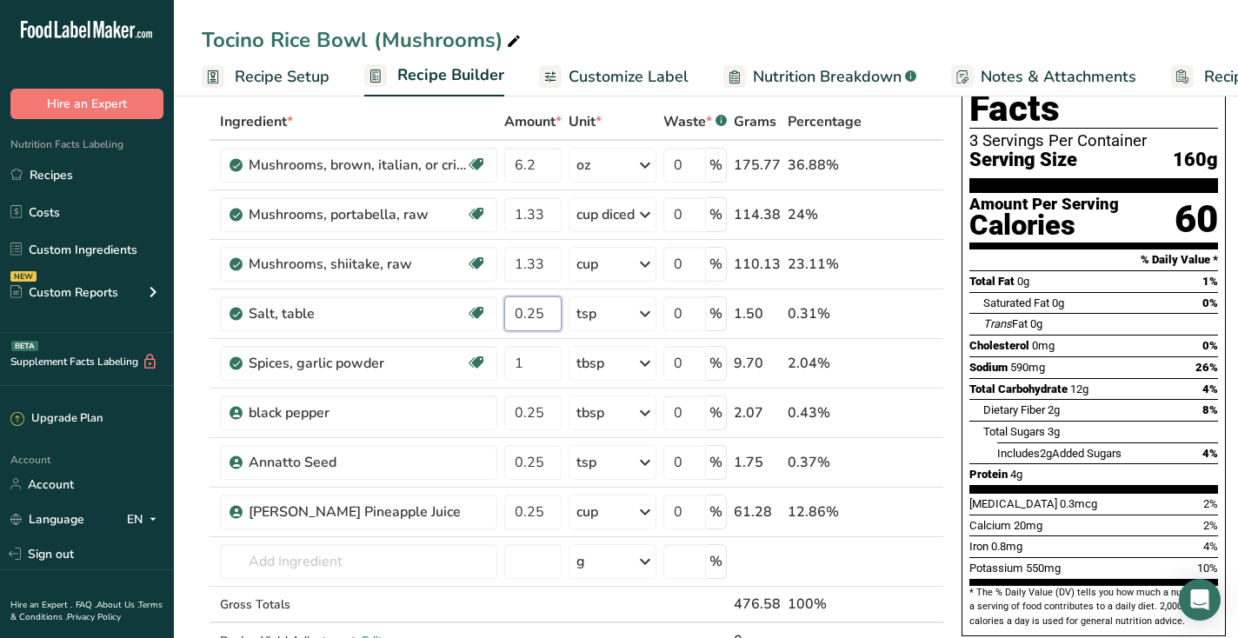
type input "0.25"
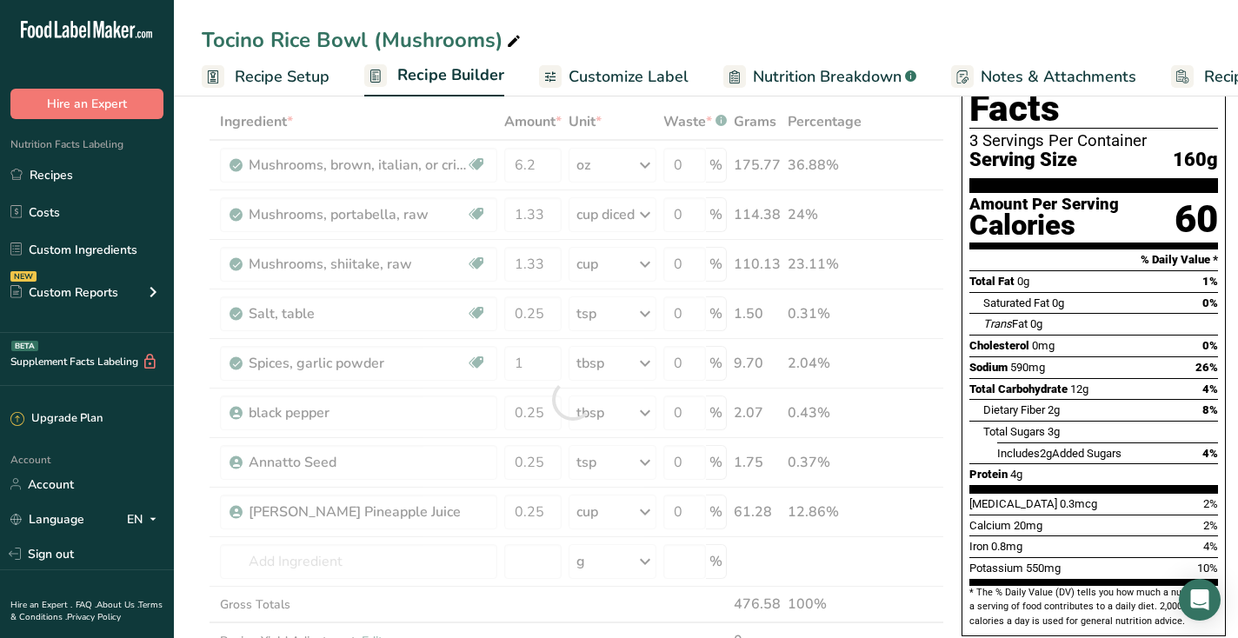
click at [648, 25] on div "Tocino Rice Bowl (Mushrooms)" at bounding box center [706, 39] width 1064 height 31
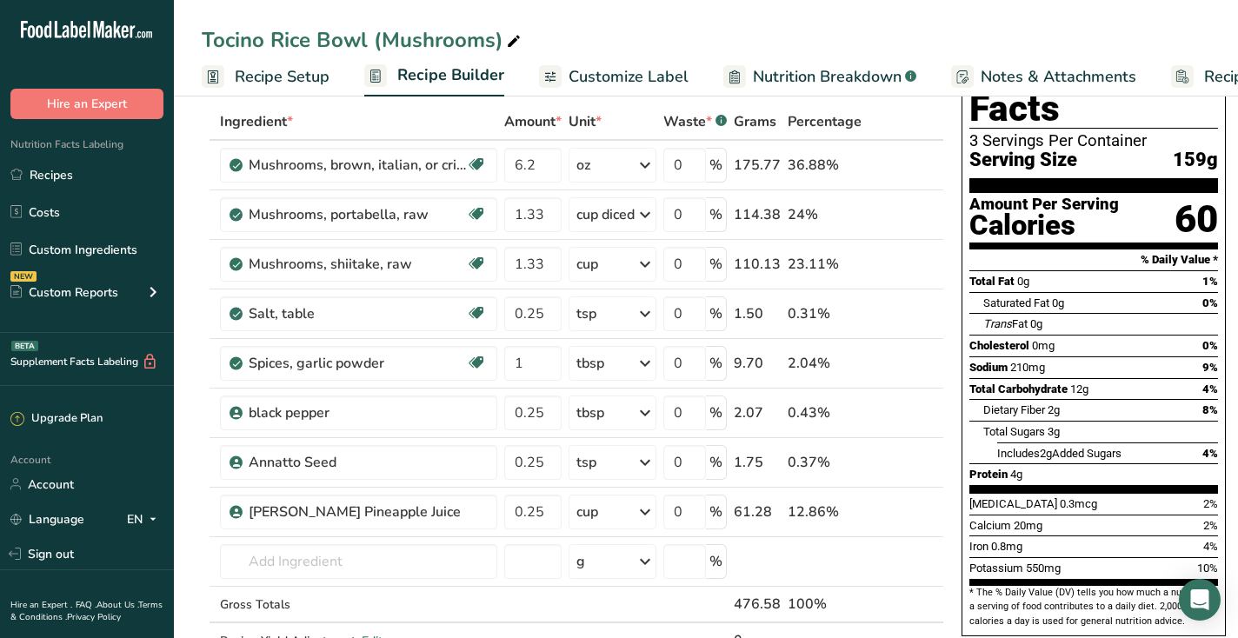
click at [101, 150] on span "Nutrition Facts Labeling" at bounding box center [61, 144] width 123 height 14
click at [74, 173] on link "Recipes" at bounding box center [87, 174] width 174 height 33
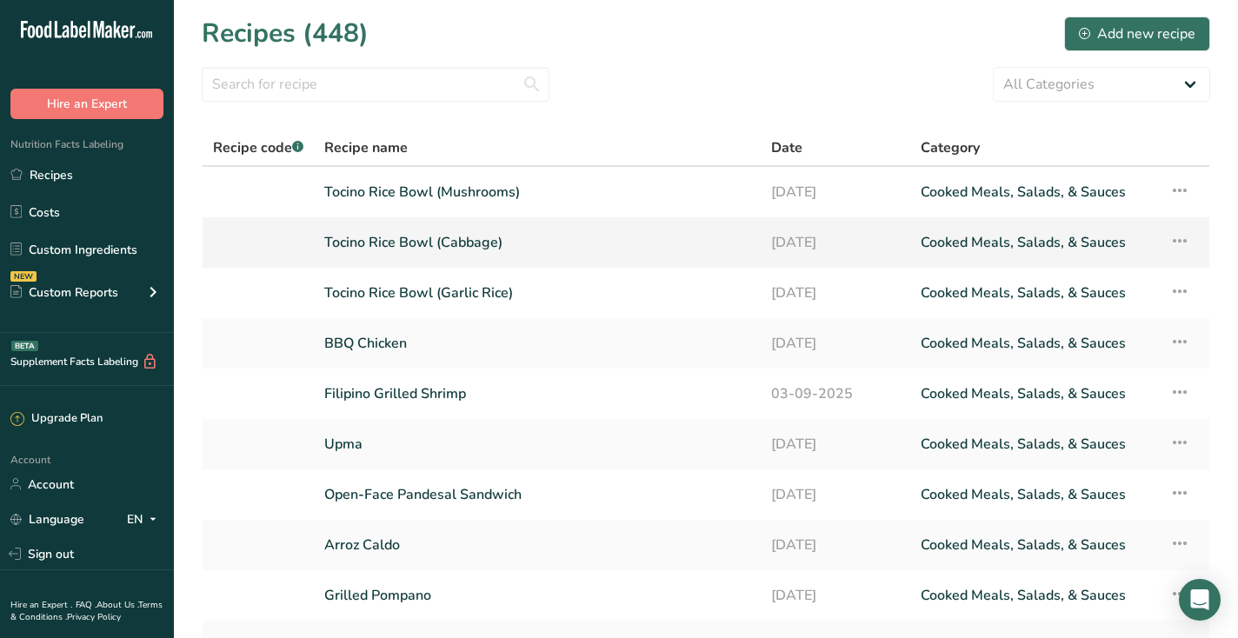
click at [430, 243] on link "Tocino Rice Bowl (Cabbage)" at bounding box center [537, 242] width 426 height 37
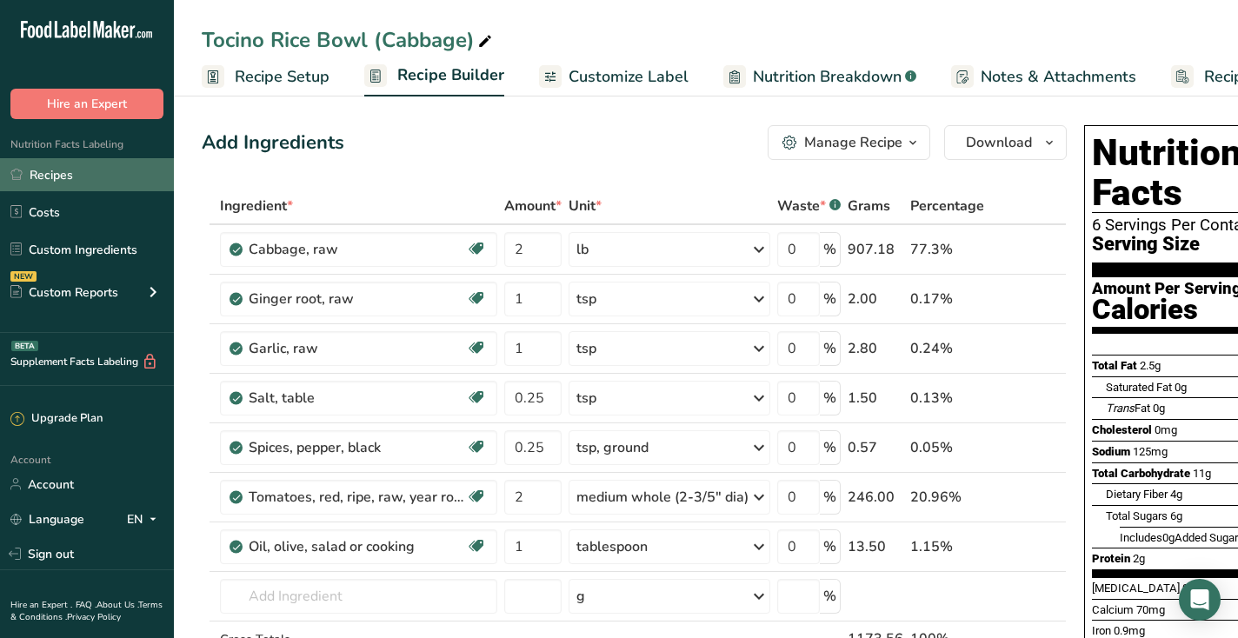
click at [66, 177] on link "Recipes" at bounding box center [87, 174] width 174 height 33
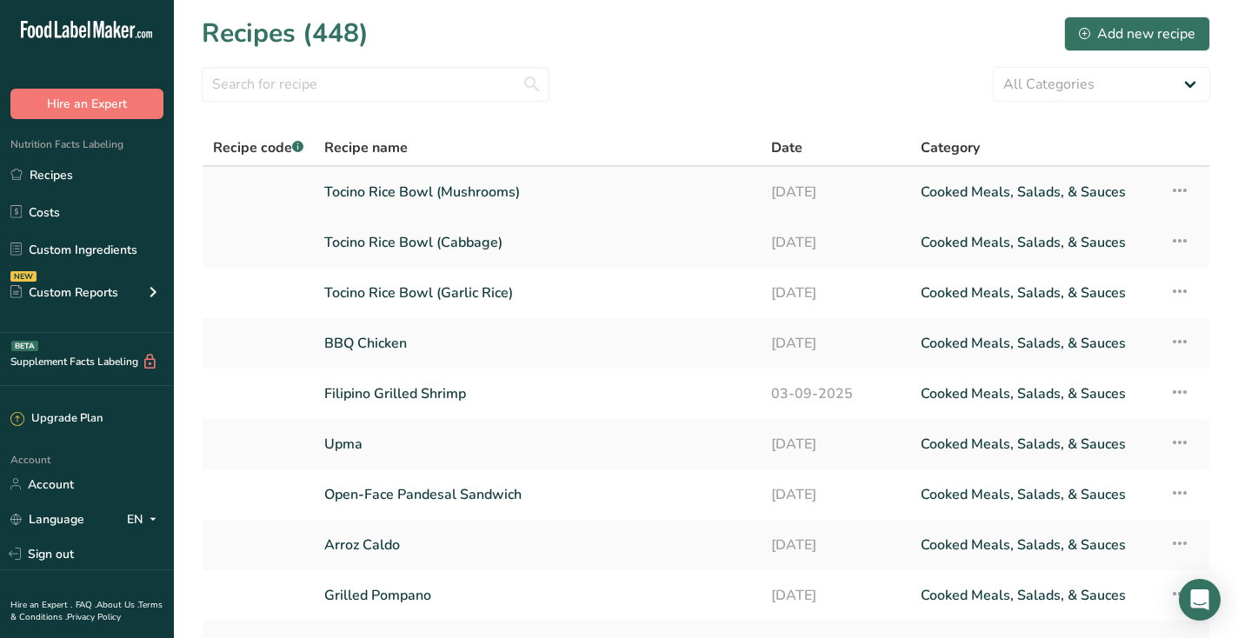
click at [497, 194] on link "Tocino Rice Bowl (Mushrooms)" at bounding box center [537, 192] width 426 height 37
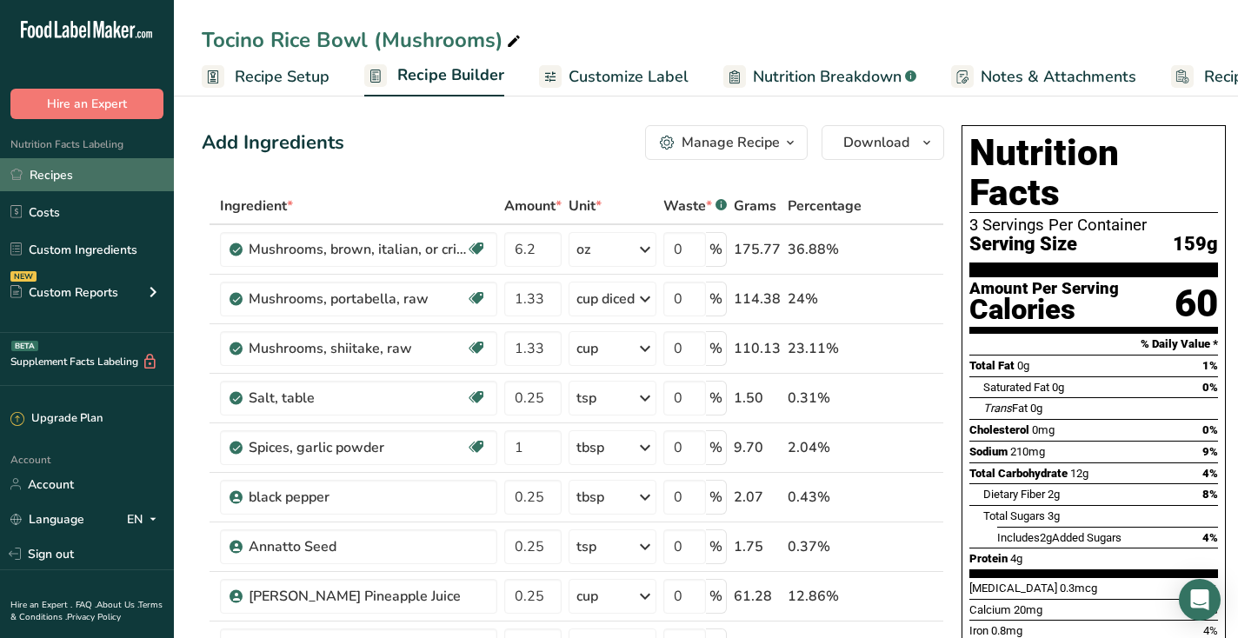
click at [107, 182] on link "Recipes" at bounding box center [87, 174] width 174 height 33
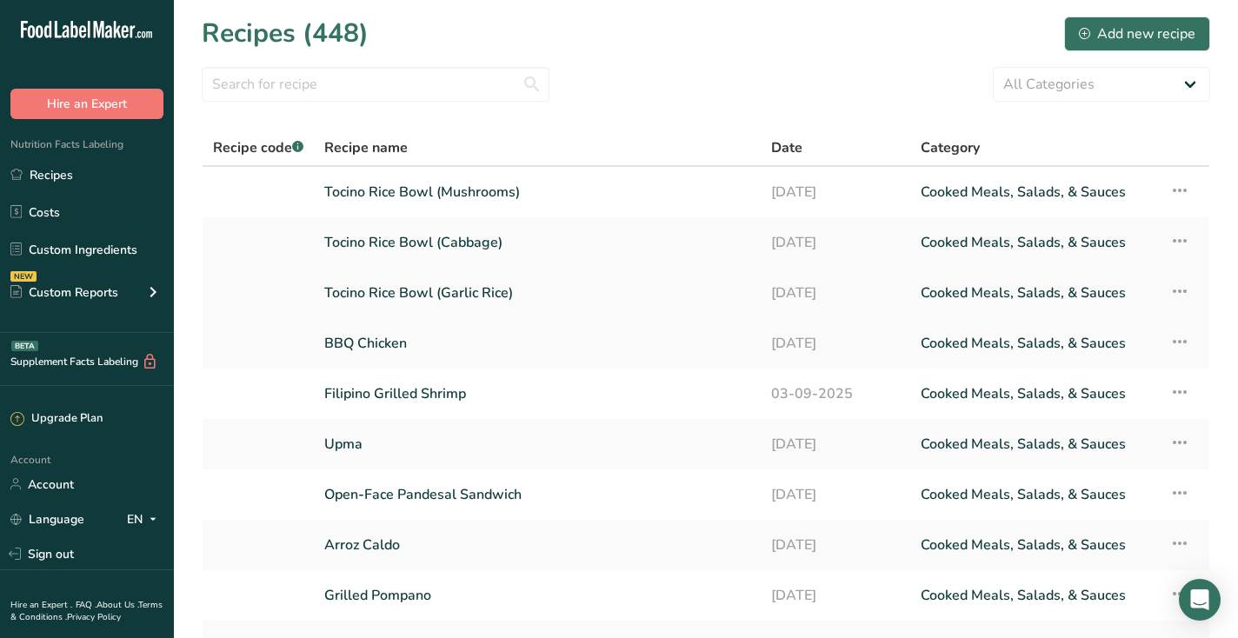
click at [424, 286] on link "Tocino Rice Bowl (Garlic Rice)" at bounding box center [537, 293] width 426 height 37
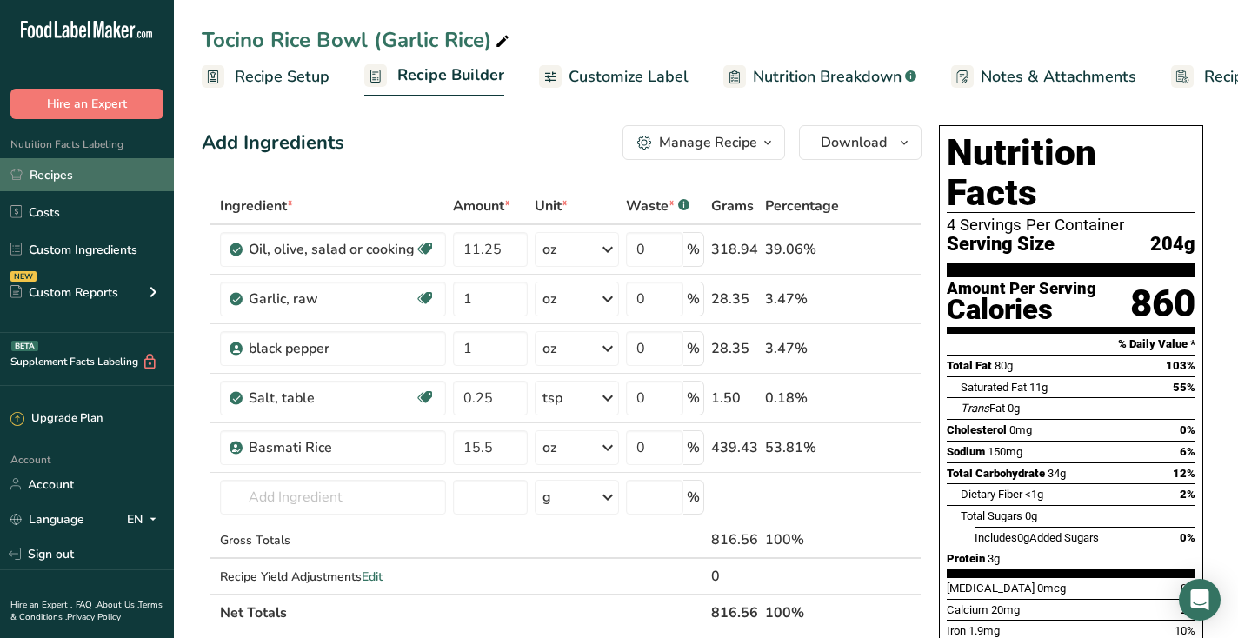
click at [112, 181] on link "Recipes" at bounding box center [87, 174] width 174 height 33
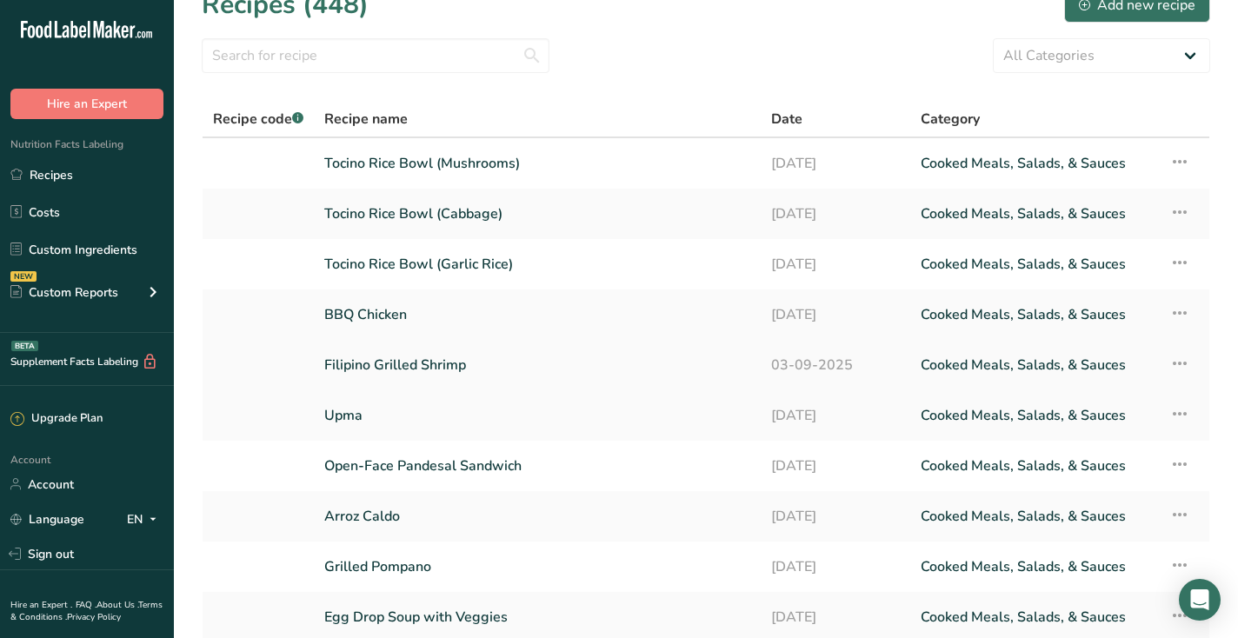
scroll to position [30, 0]
click at [377, 368] on link "Filipino Grilled Shrimp" at bounding box center [537, 364] width 426 height 37
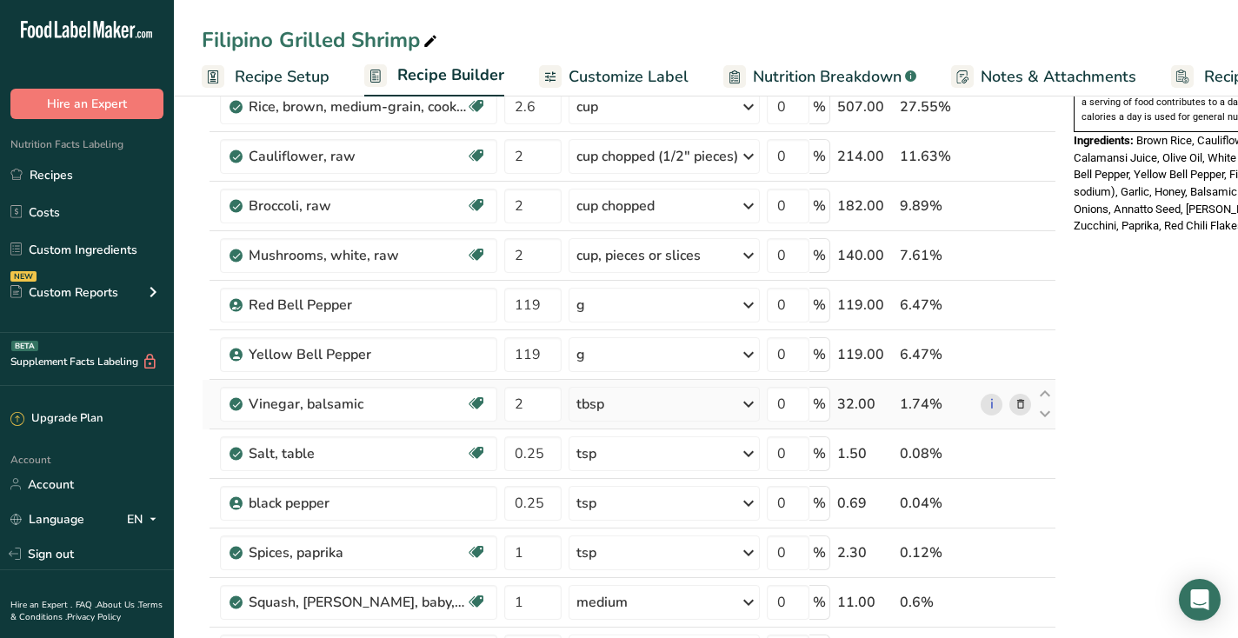
scroll to position [725, 0]
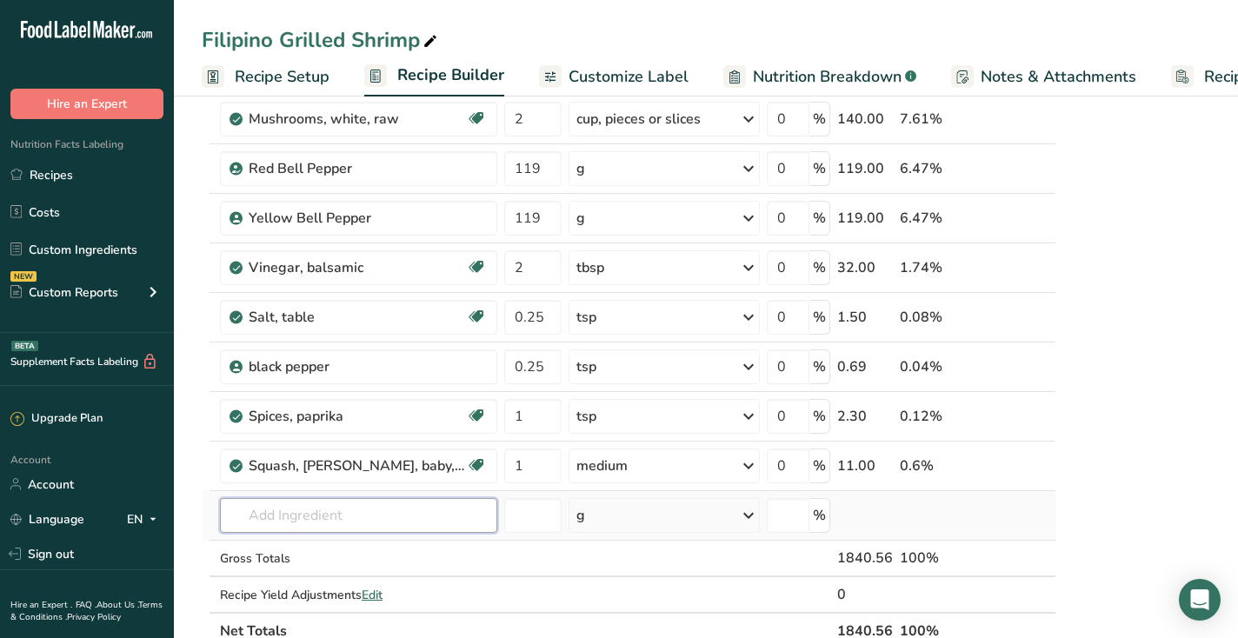
click at [338, 510] on input "text" at bounding box center [358, 515] width 277 height 35
click at [287, 511] on input "jumbo shrimp" at bounding box center [358, 515] width 277 height 35
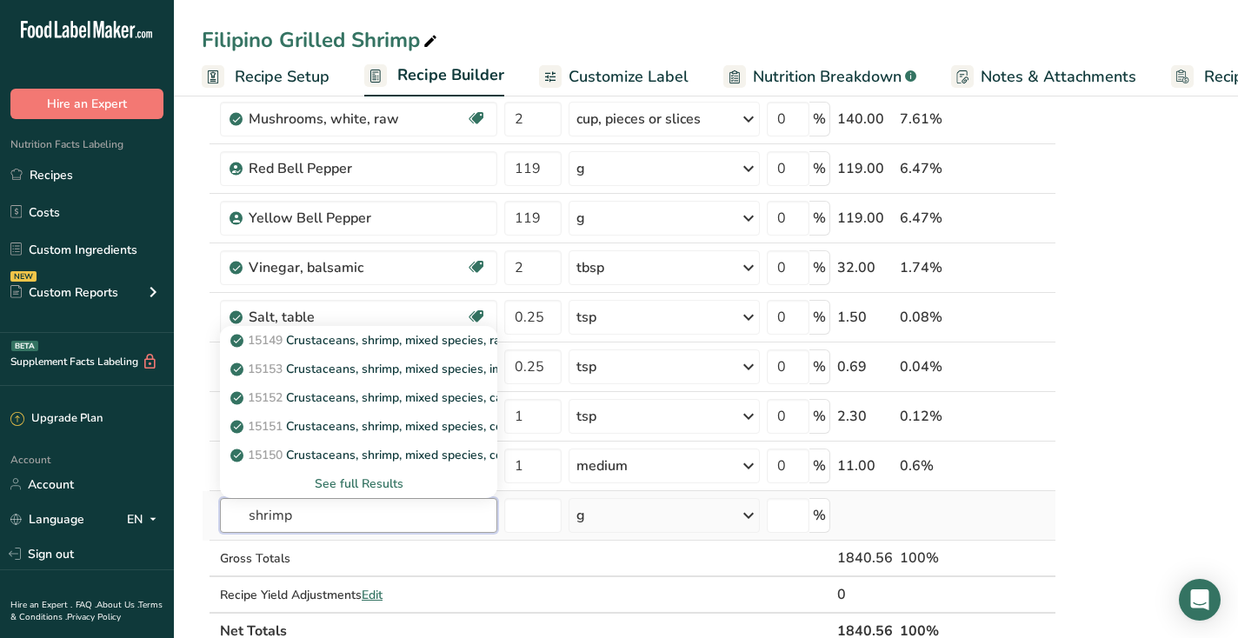
type input "shrimp"
click at [339, 480] on div "See full Results" at bounding box center [359, 484] width 250 height 18
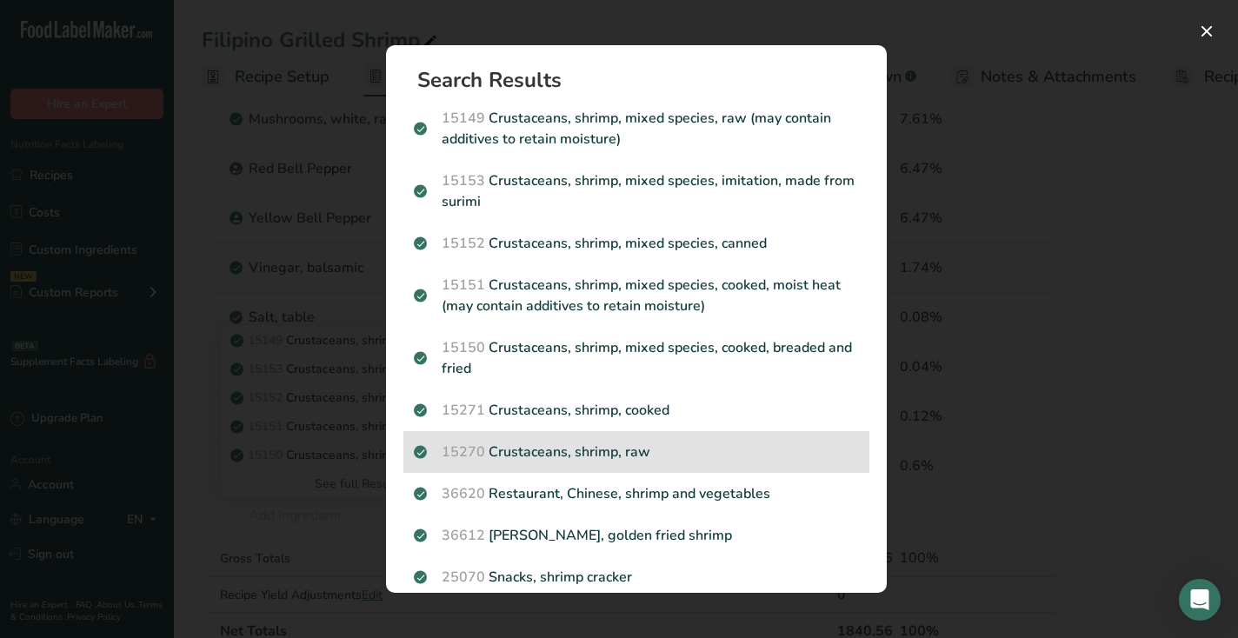
click at [568, 464] on div "15270 Crustaceans, shrimp, raw" at bounding box center [637, 452] width 466 height 42
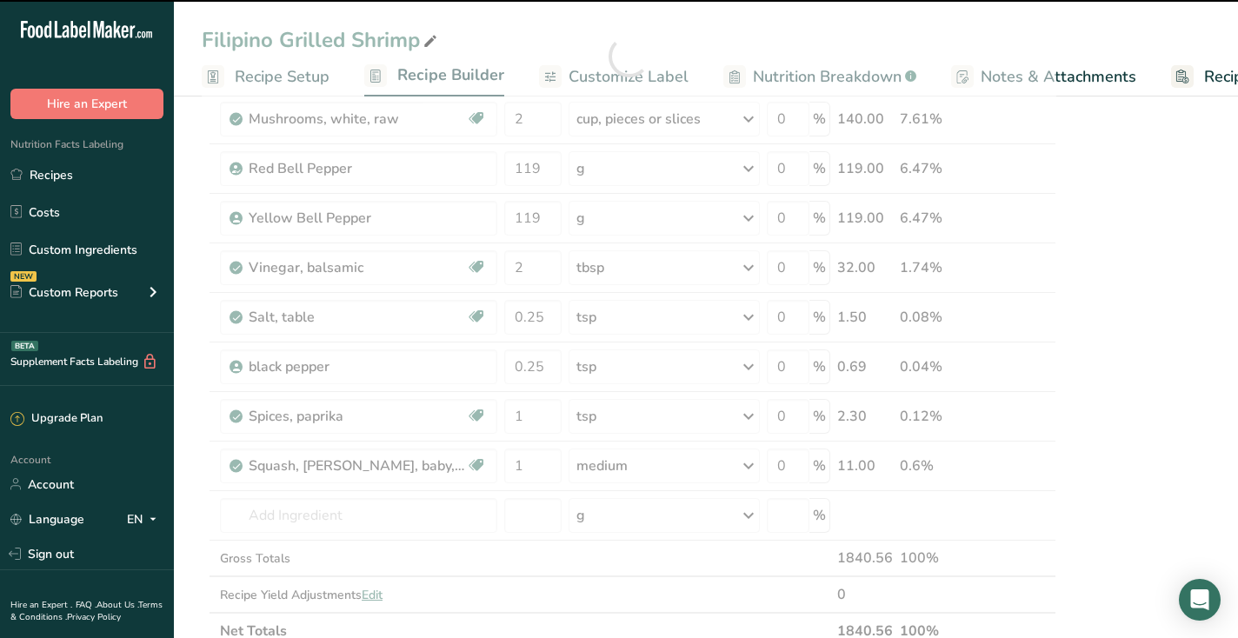
type input "0"
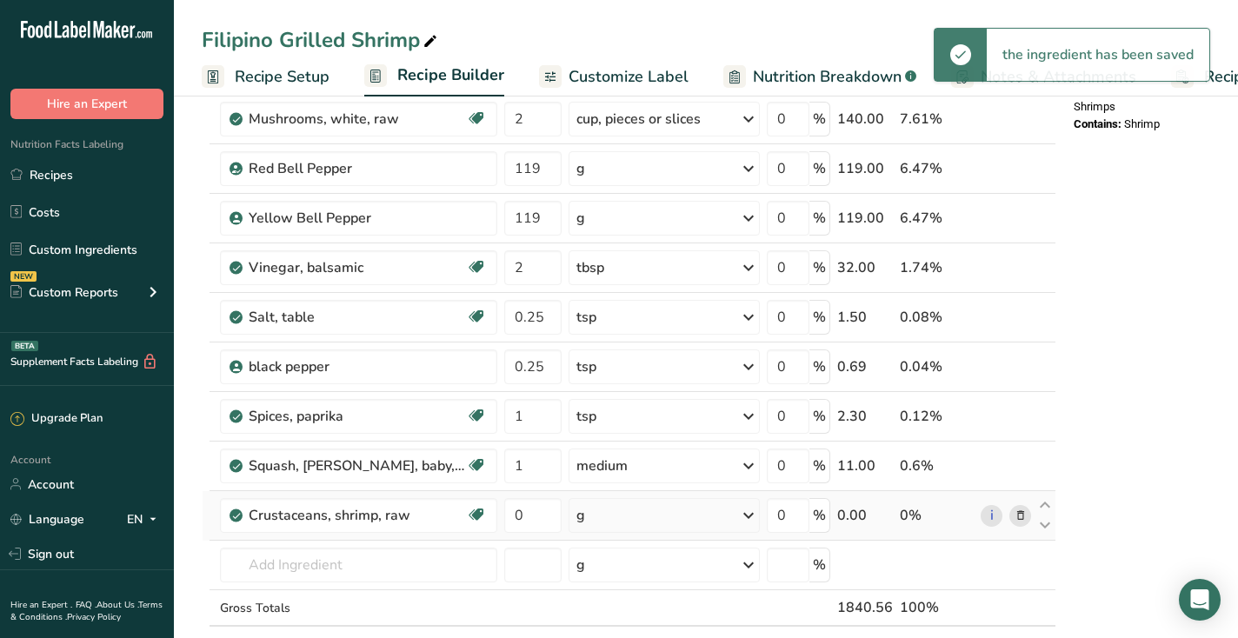
click at [646, 518] on div "g" at bounding box center [664, 515] width 191 height 35
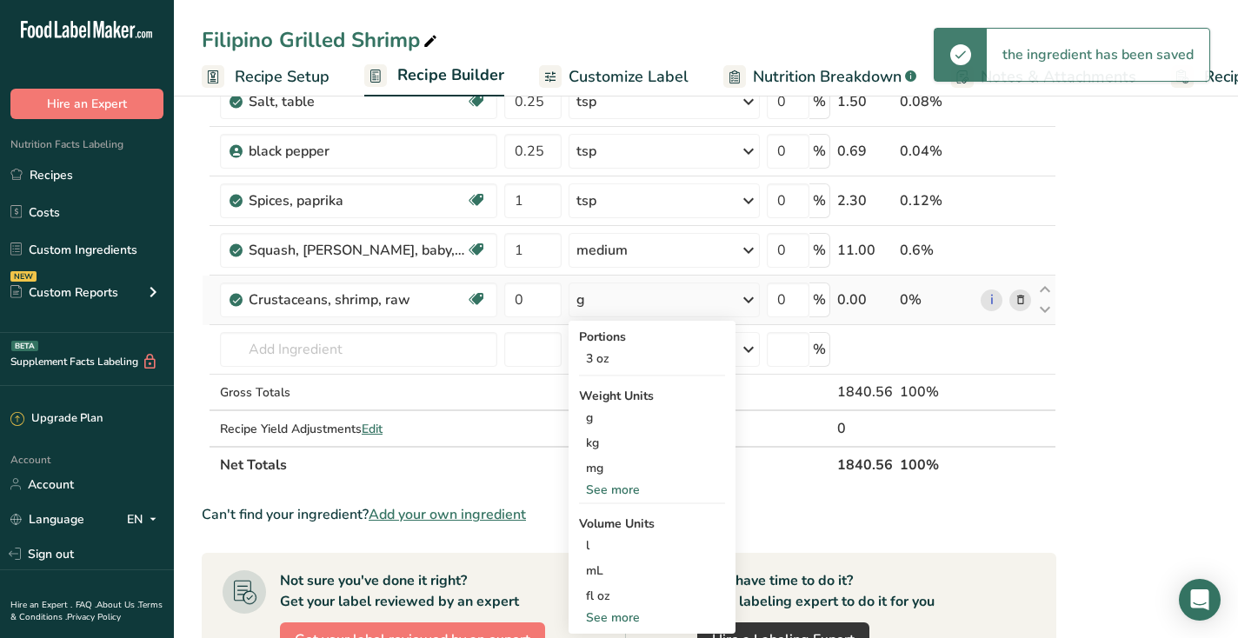
scroll to position [957, 0]
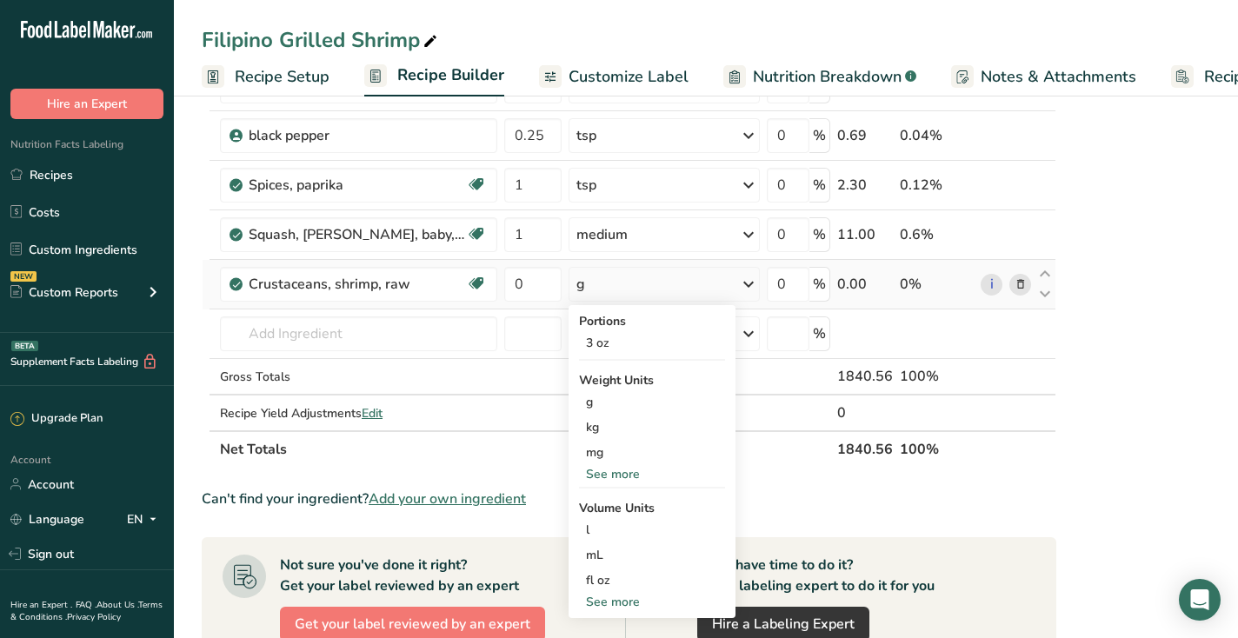
click at [626, 475] on div "See more" at bounding box center [652, 474] width 146 height 18
click at [623, 504] on div "lb" at bounding box center [652, 502] width 146 height 25
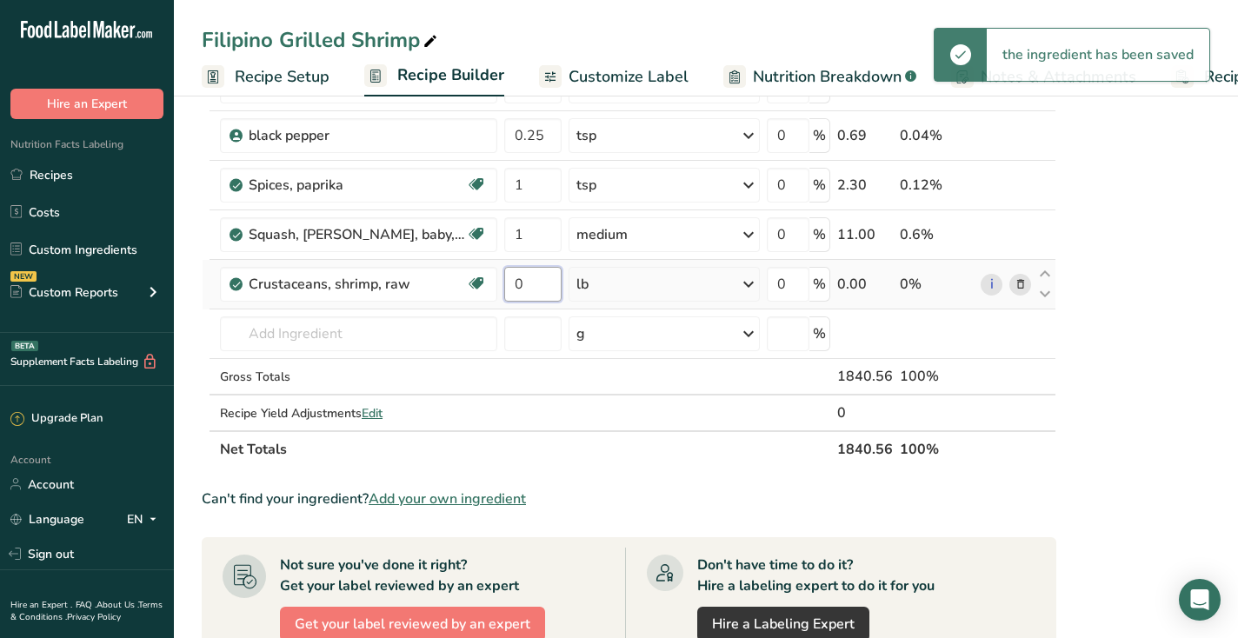
click at [532, 286] on input "0" at bounding box center [532, 284] width 57 height 35
type input "3"
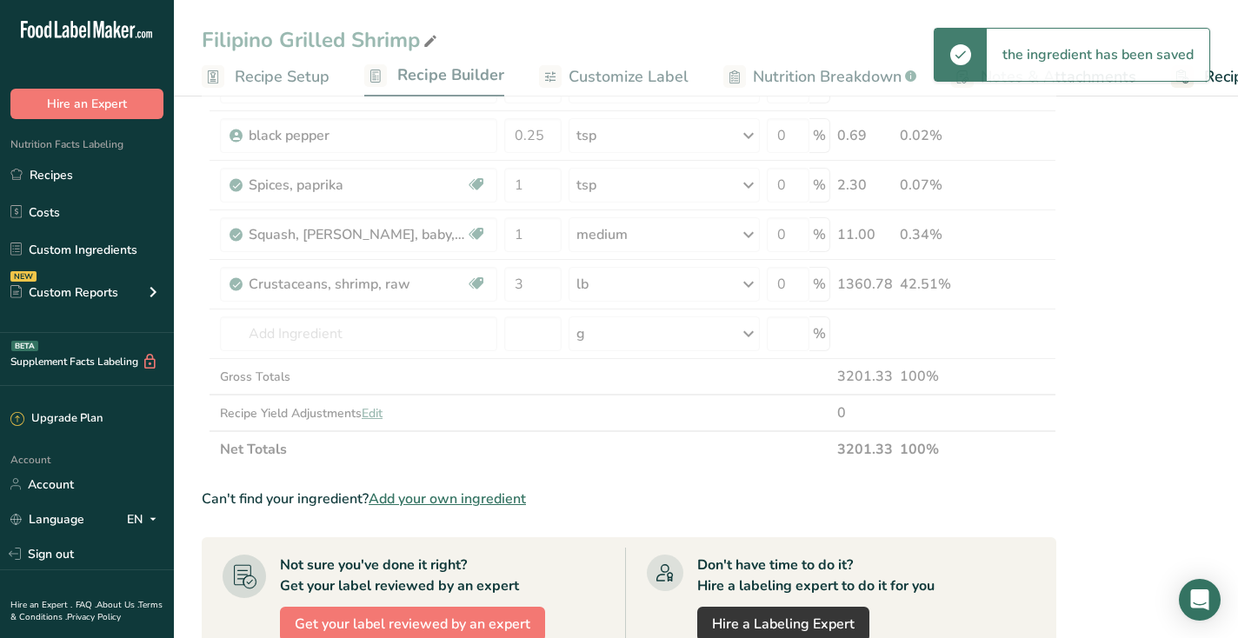
click at [1203, 445] on div "Nutrition Facts 8 Servings Per Container Serving Size 230g Amount Per Serving C…" at bounding box center [1206, 108] width 278 height 1893
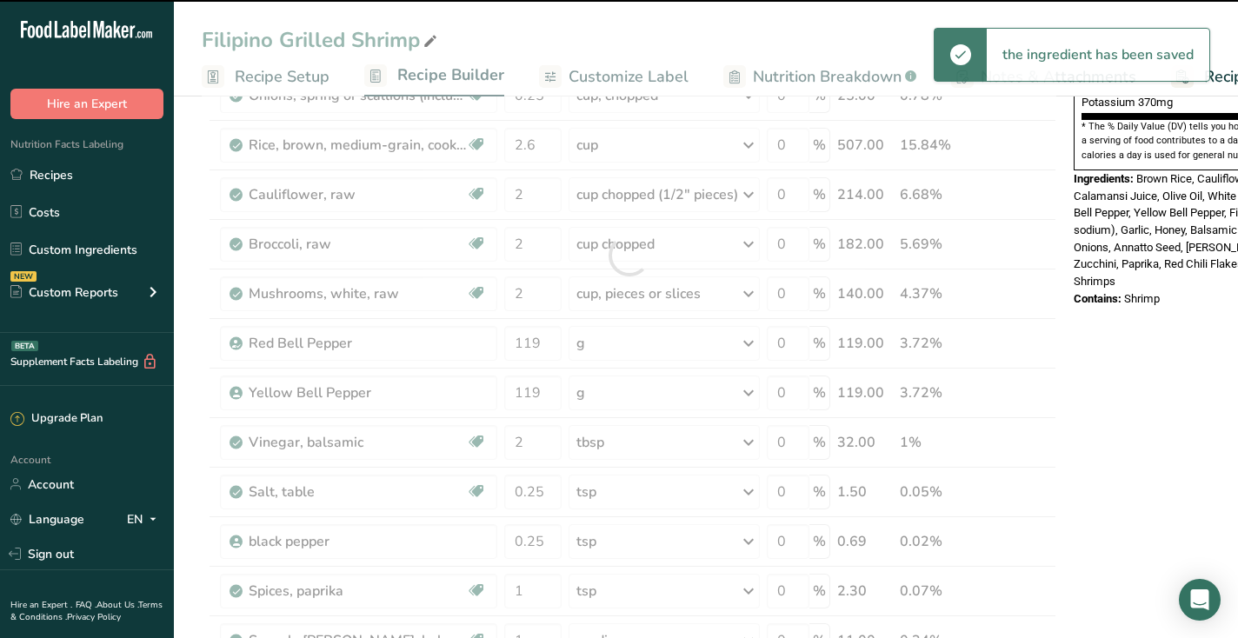
scroll to position [79, 0]
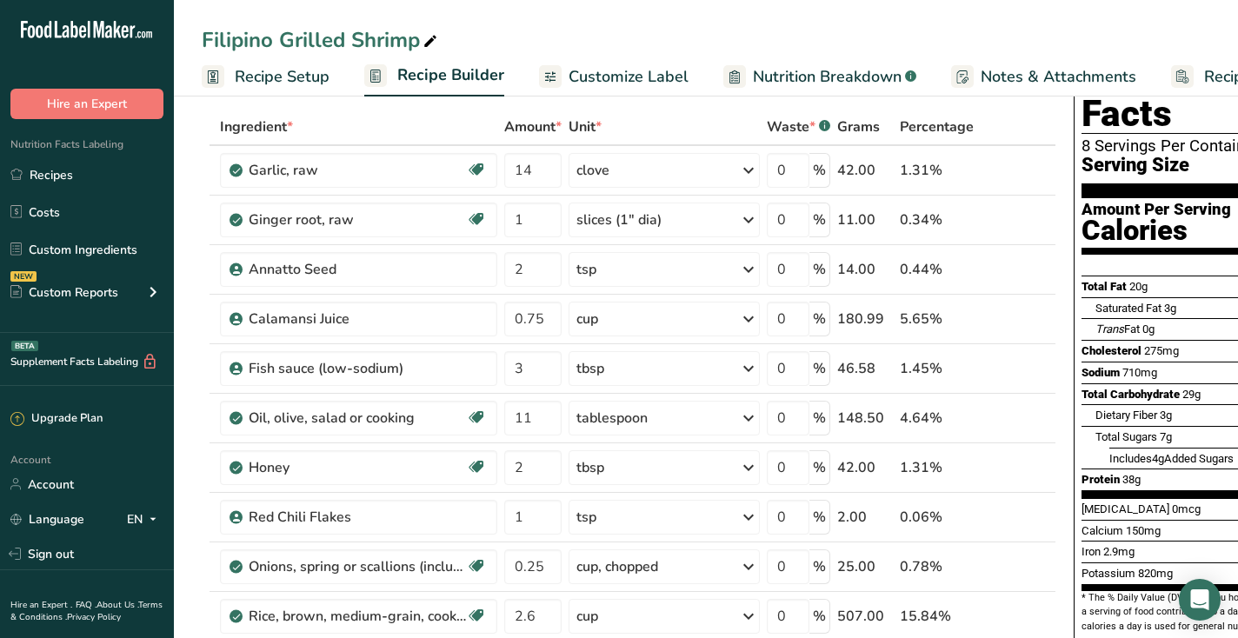
click at [792, 59] on link "Nutrition Breakdown .a-a{fill:#347362;}.b-a{fill:#fff;}" at bounding box center [820, 76] width 193 height 39
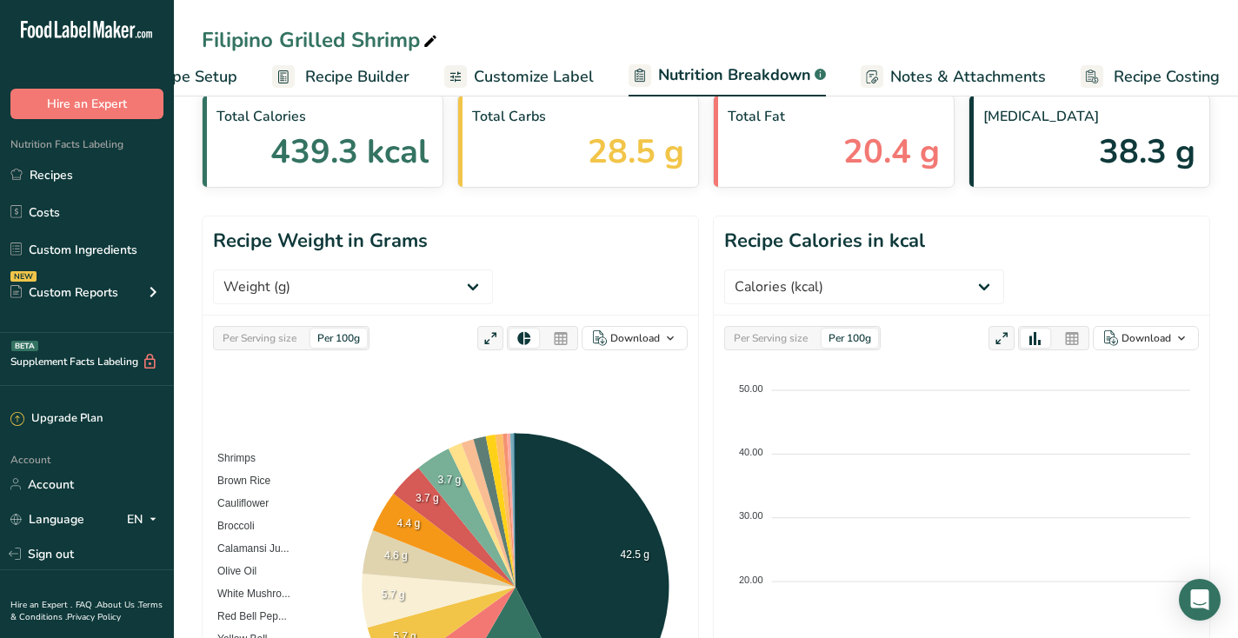
scroll to position [0, 101]
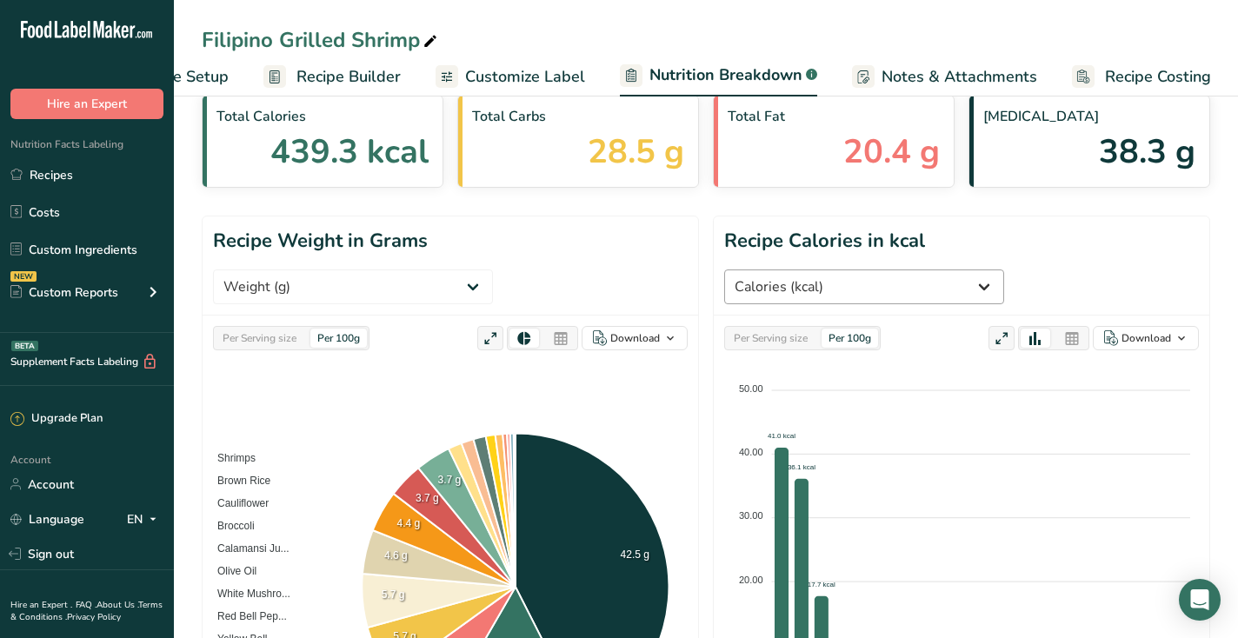
click at [1004, 270] on select "Weight (g) Calories (kcal) Energy KJ (kj) Total Fat (g) Saturated Fat (g) Trans…" at bounding box center [864, 287] width 280 height 35
select select "Sodium"
click at [984, 270] on select "Weight (g) Calories (kcal) Energy KJ (kj) Total Fat (g) Saturated Fat (g) Trans…" at bounding box center [864, 287] width 280 height 35
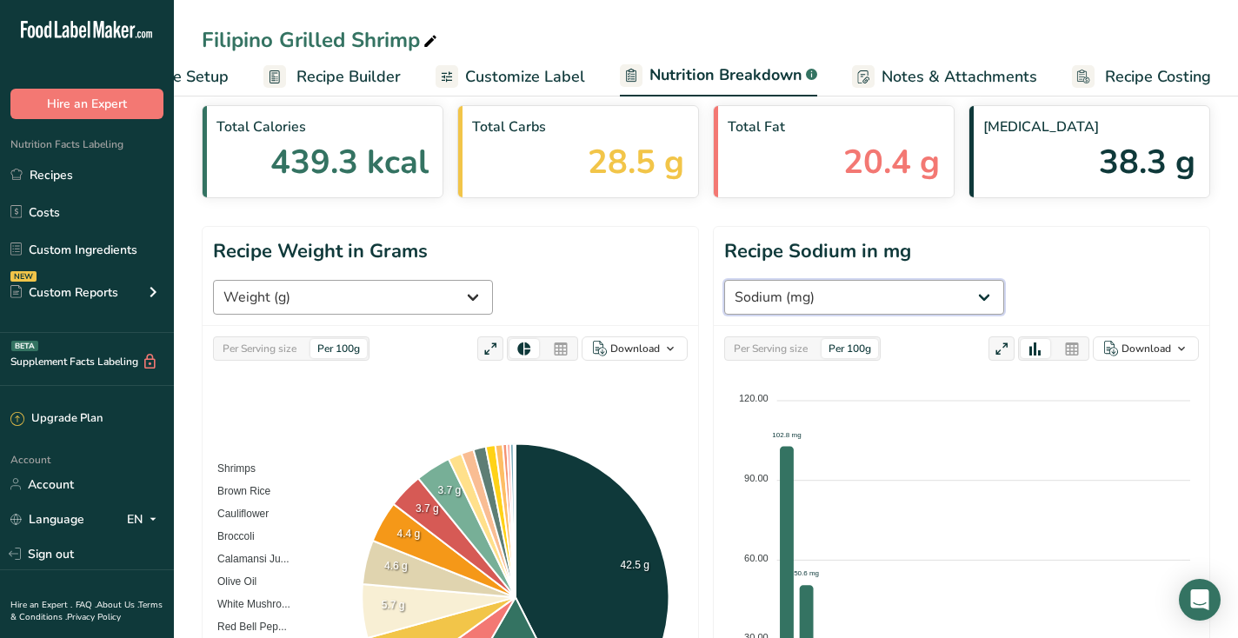
scroll to position [43, 0]
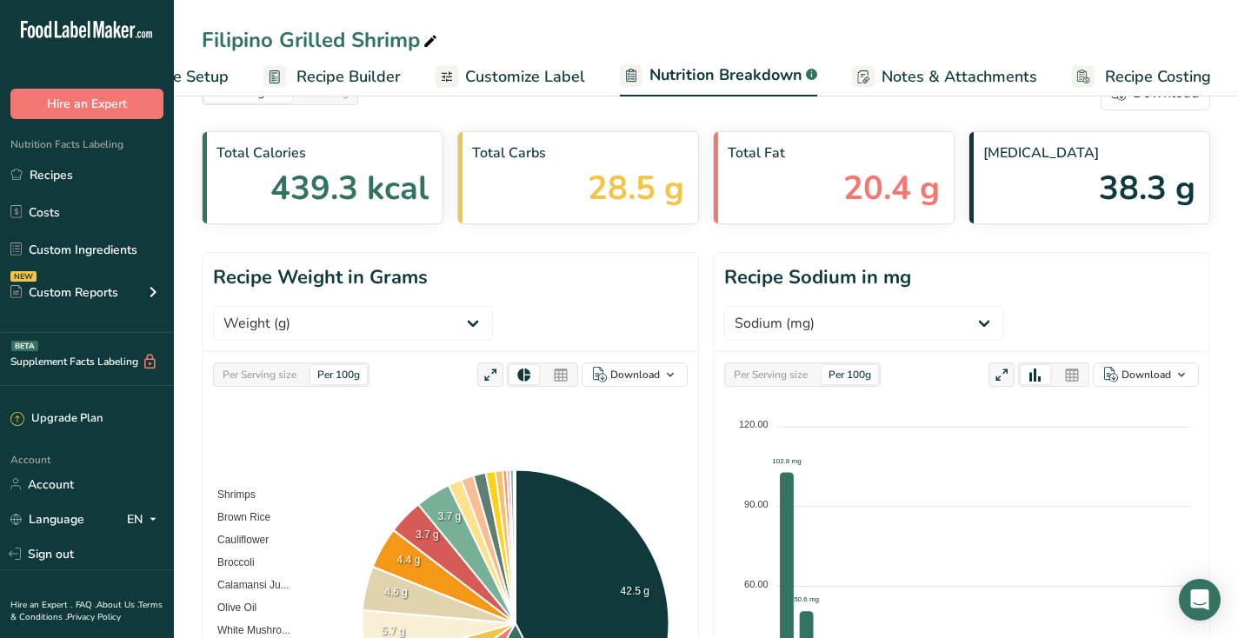
click at [217, 70] on span "Recipe Setup" at bounding box center [181, 76] width 95 height 23
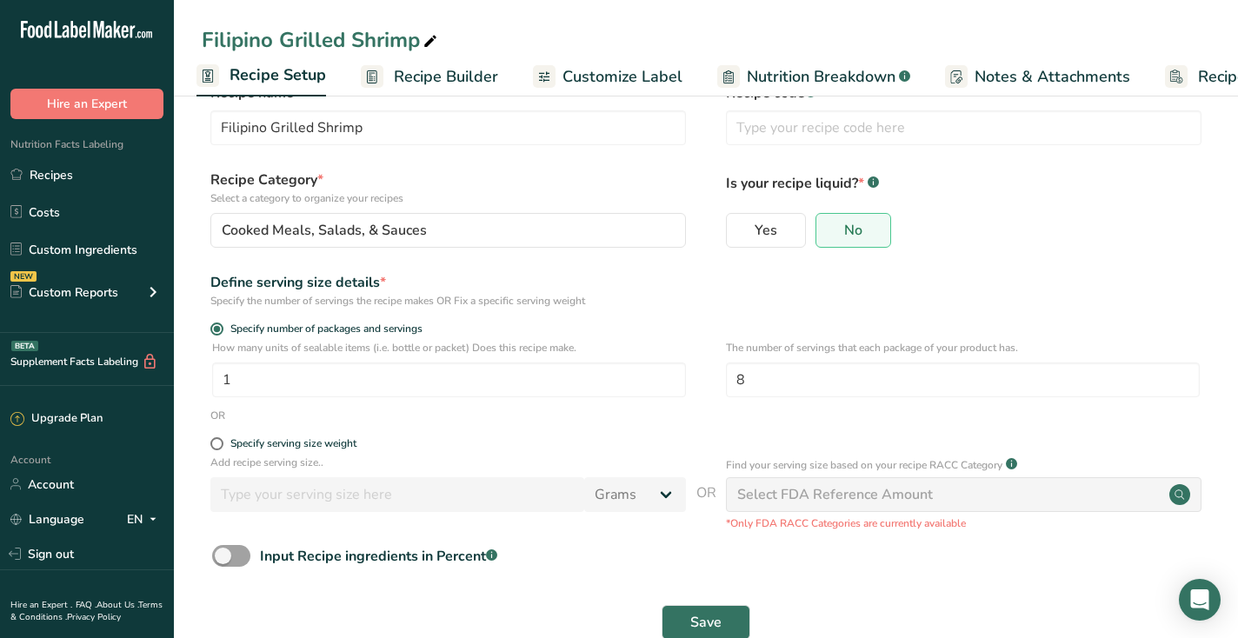
click at [438, 79] on span "Recipe Builder" at bounding box center [446, 76] width 104 height 23
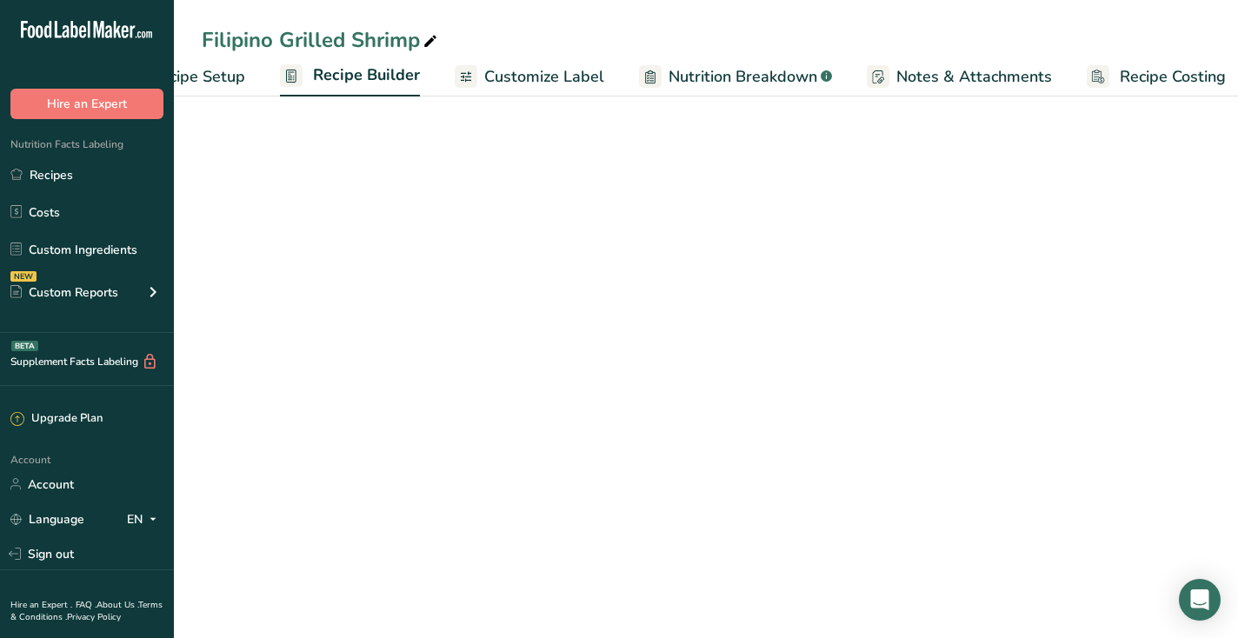
scroll to position [0, 99]
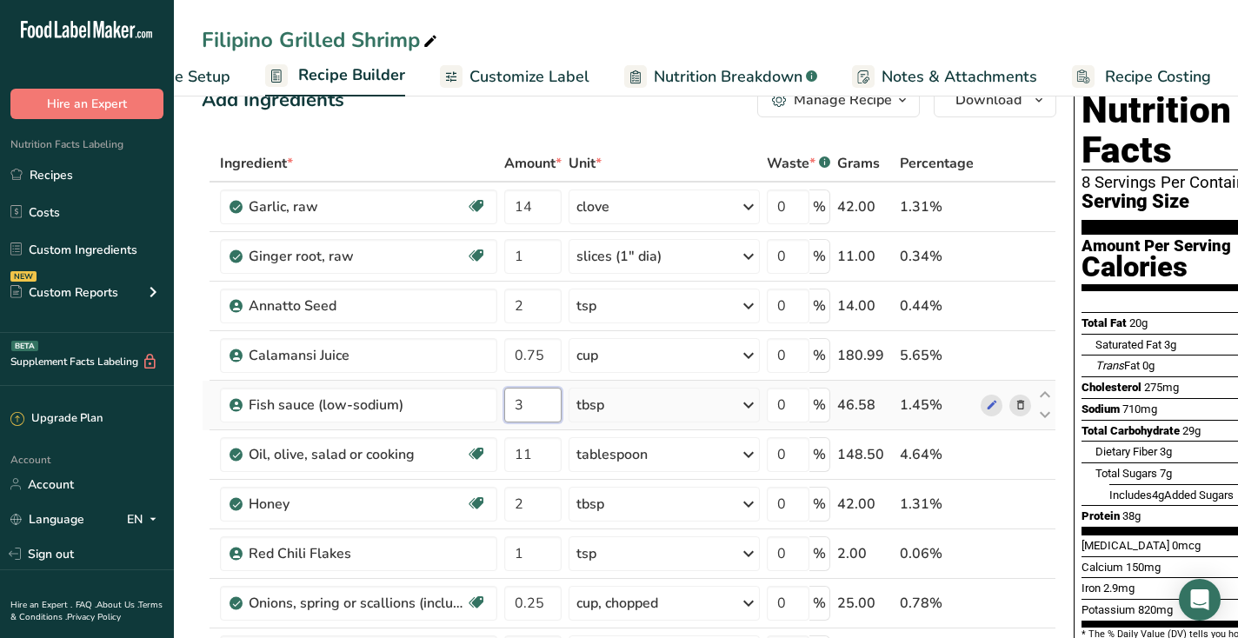
click at [544, 408] on input "3" at bounding box center [532, 405] width 57 height 35
type input "2"
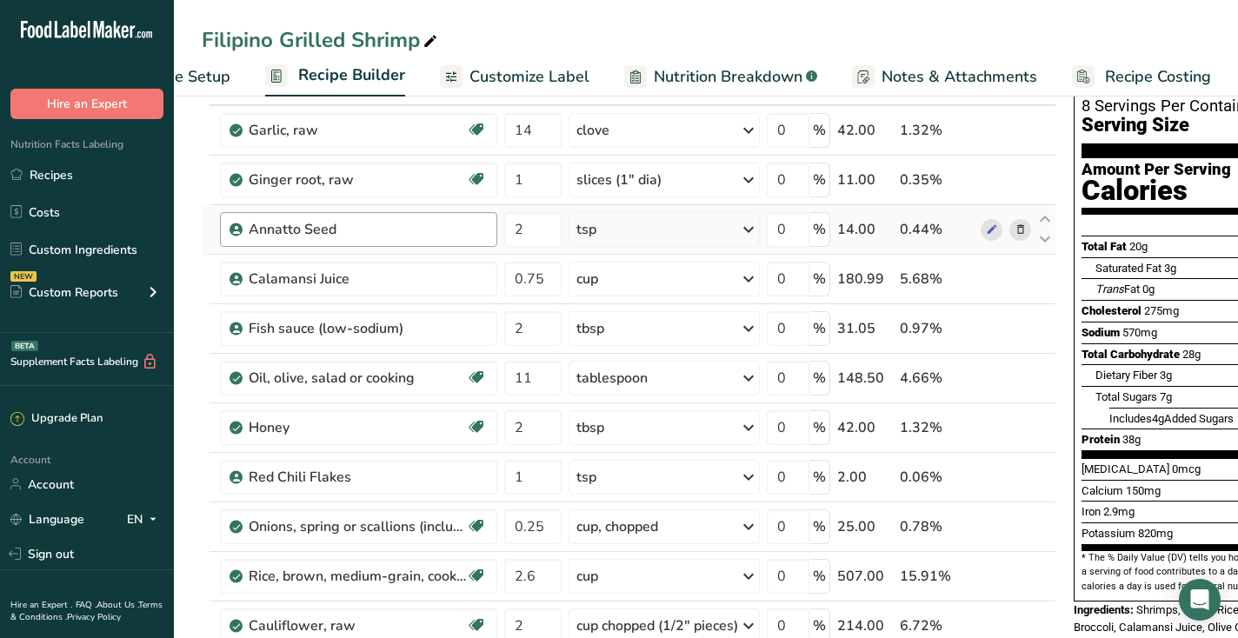
scroll to position [0, 0]
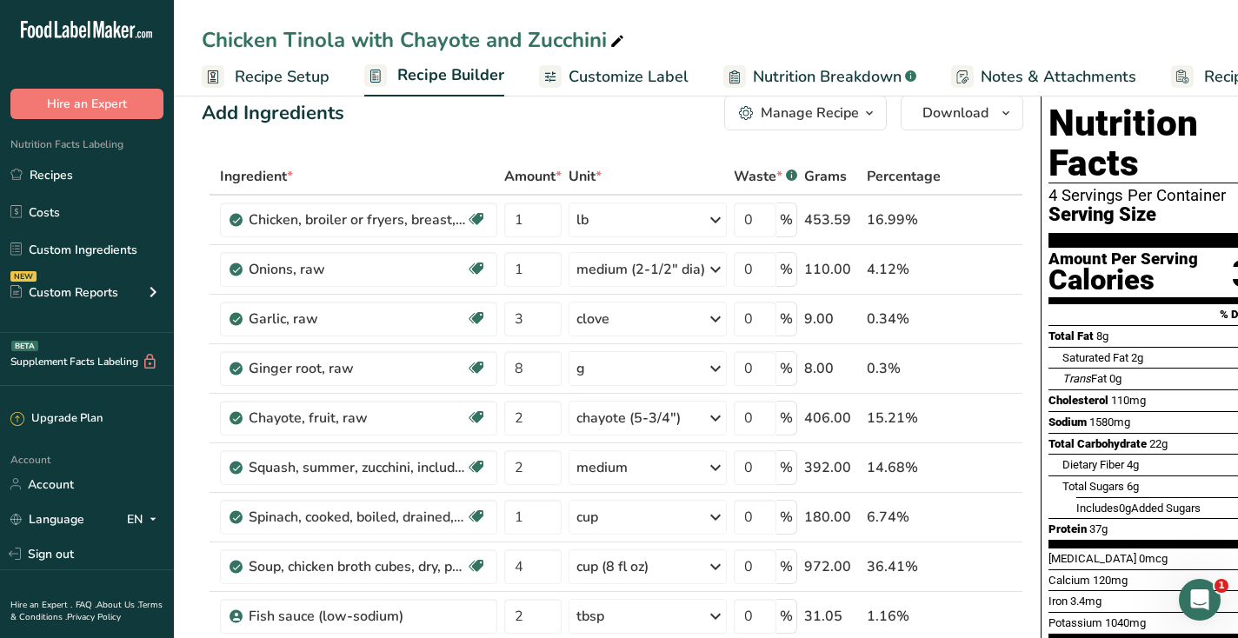
scroll to position [0, 70]
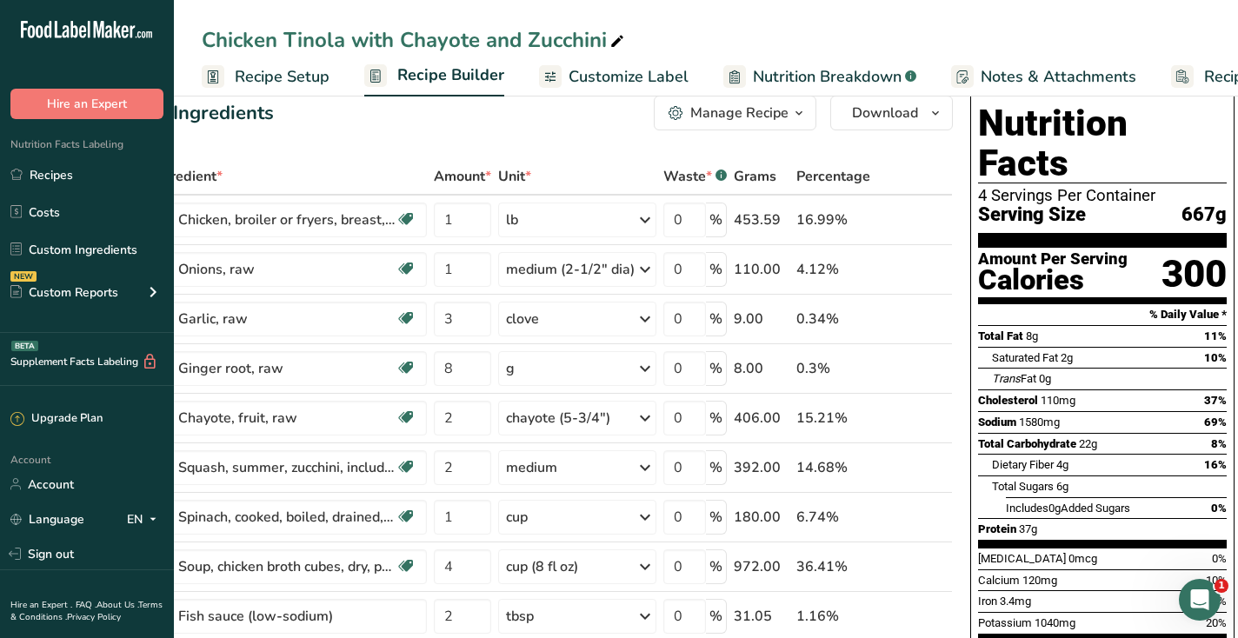
click at [784, 63] on link "Nutrition Breakdown .a-a{fill:#347362;}.b-a{fill:#fff;}" at bounding box center [820, 76] width 193 height 39
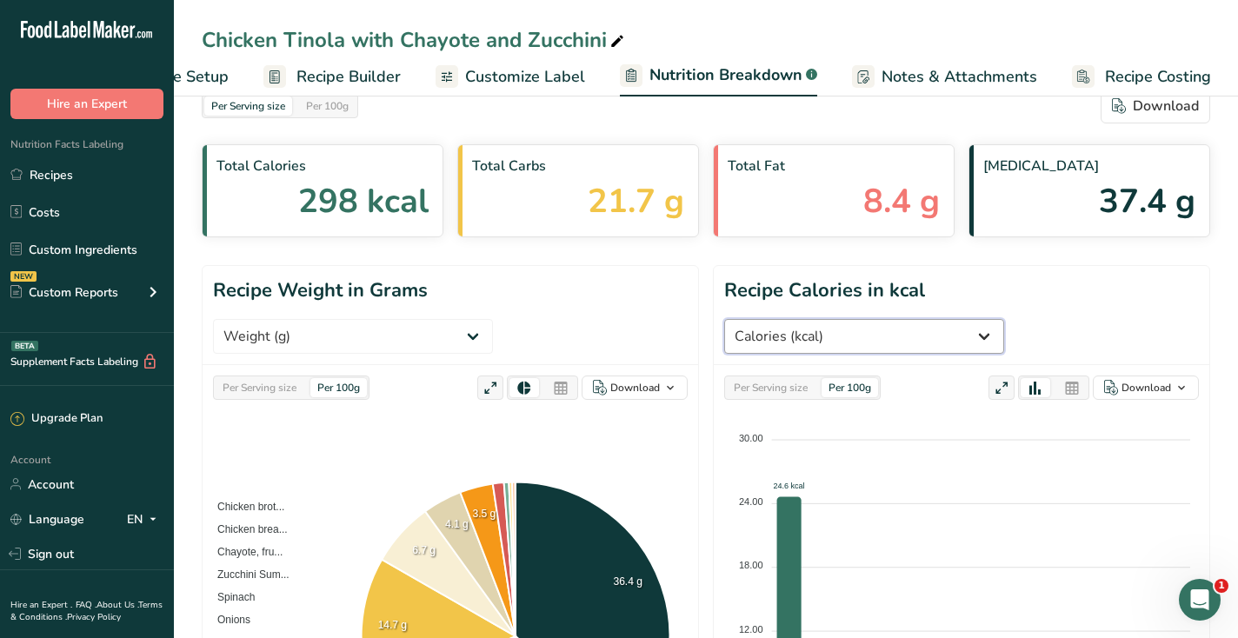
click at [1004, 319] on select "Weight (g) Calories (kcal) Energy KJ (kj) Total Fat (g) Saturated Fat (g) Trans…" at bounding box center [864, 336] width 280 height 35
select select "Sodium"
click at [984, 319] on select "Weight (g) Calories (kcal) Energy KJ (kj) Total Fat (g) Saturated Fat (g) Trans…" at bounding box center [864, 336] width 280 height 35
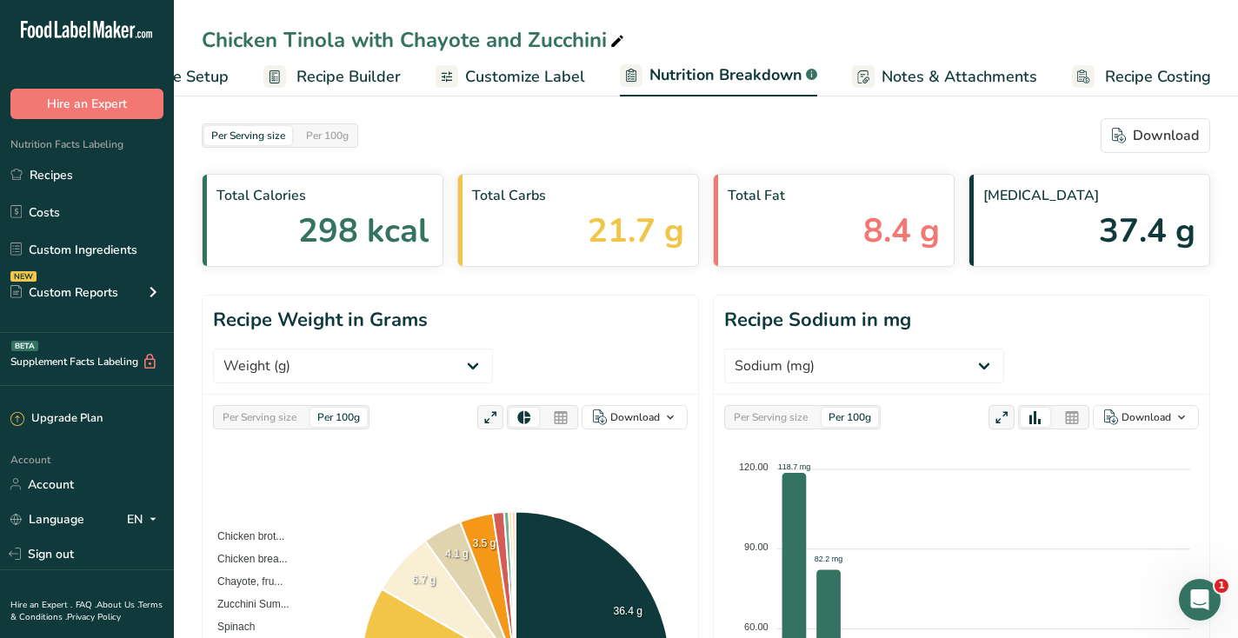
click at [515, 73] on span "Customize Label" at bounding box center [525, 76] width 120 height 23
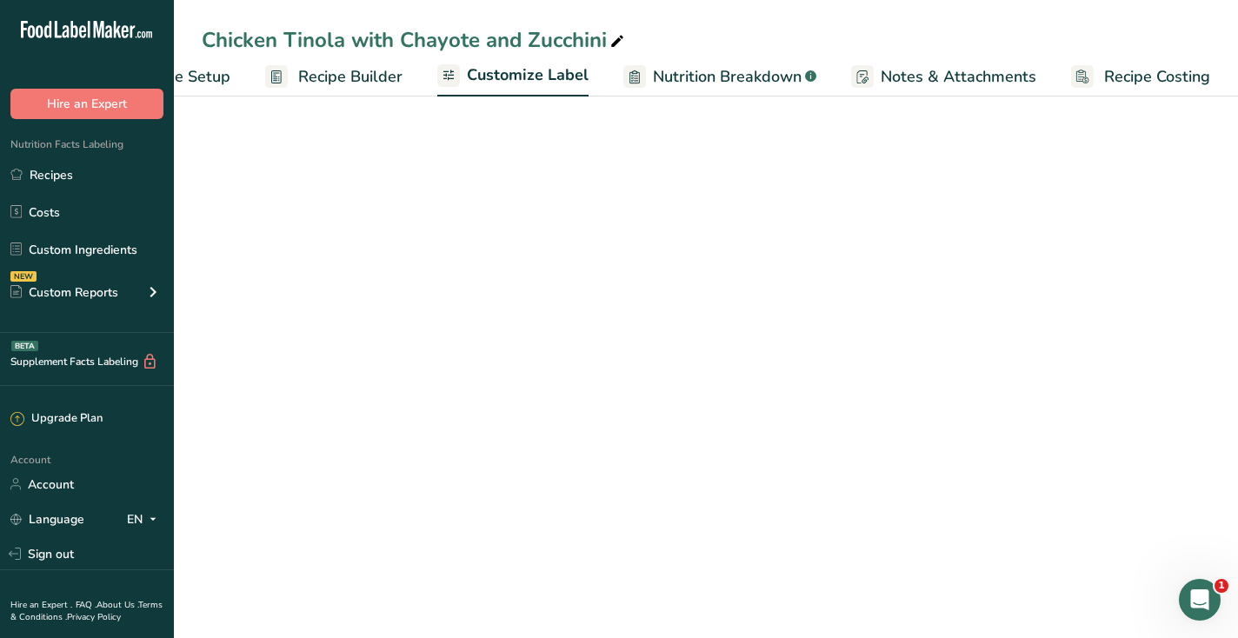
click at [354, 75] on span "Recipe Builder" at bounding box center [350, 76] width 104 height 23
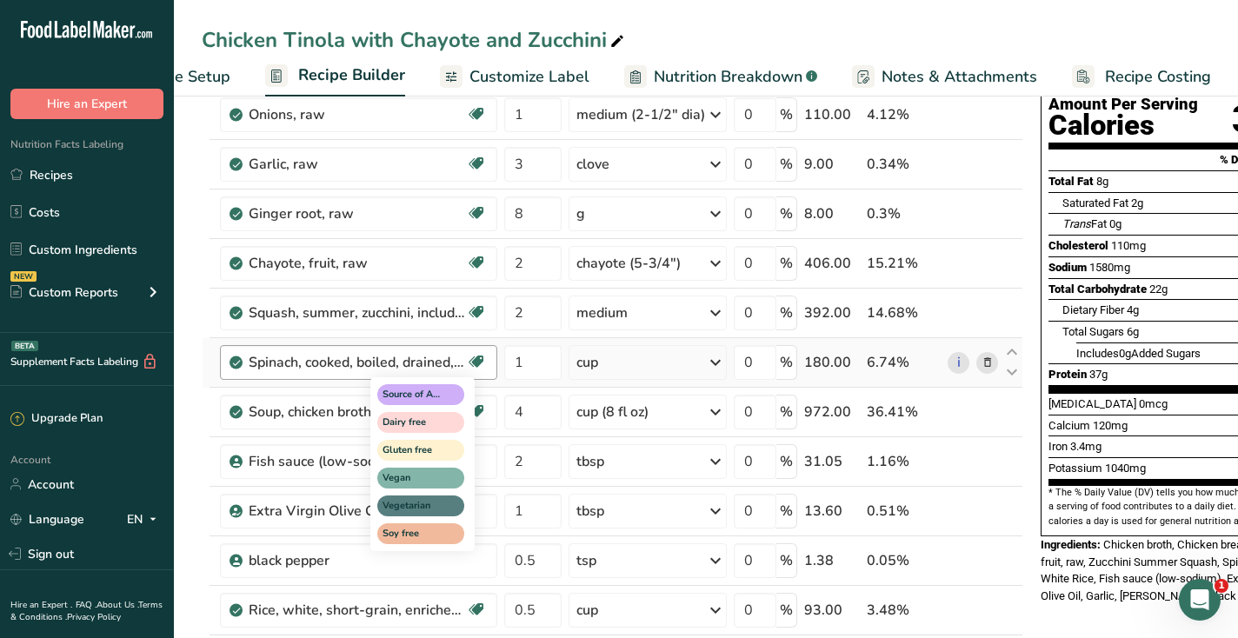
scroll to position [220, 0]
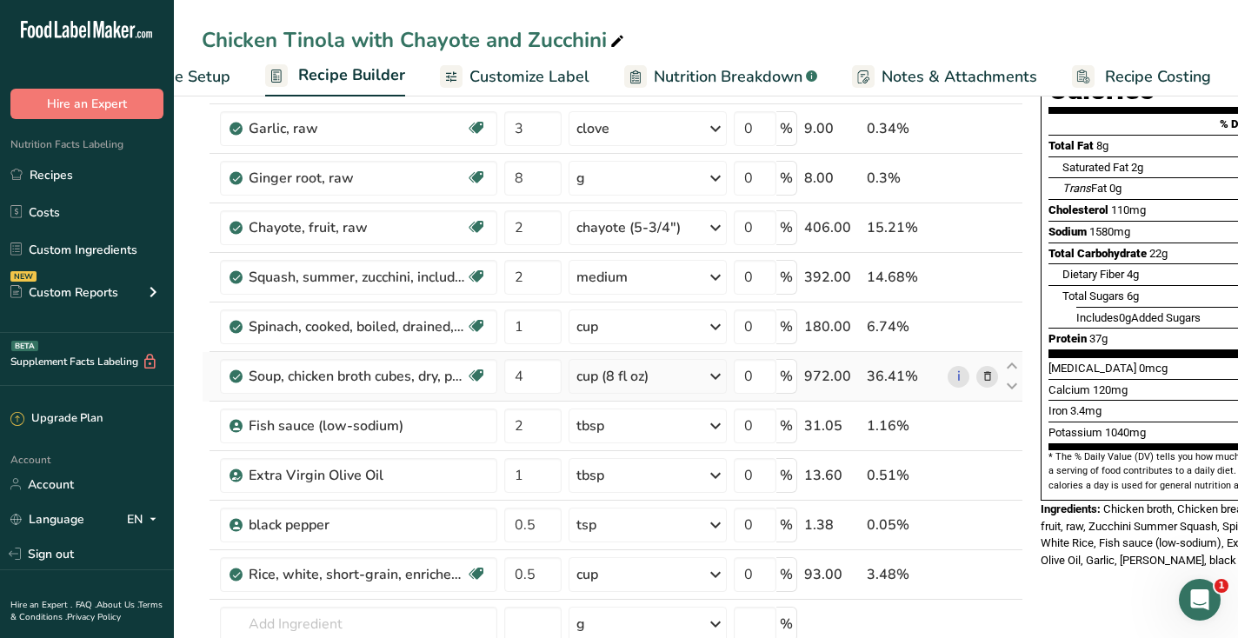
click at [986, 373] on icon at bounding box center [988, 377] width 12 height 18
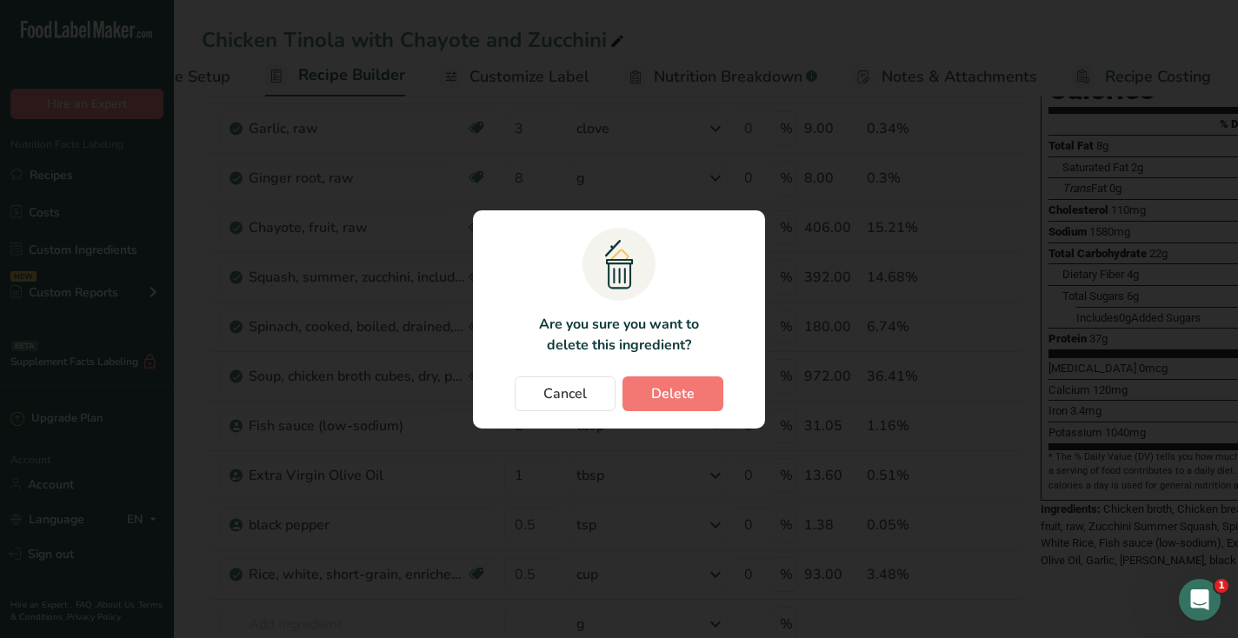
click at [710, 374] on section ".a{fill:#f5f3ed;}.b,.e{fill:#0f393a;}.c{fill:none;}.d{fill:#f2c549;}.e{stroke:r…" at bounding box center [619, 319] width 292 height 218
click at [707, 377] on button "Delete" at bounding box center [673, 394] width 101 height 35
type input "2"
type input "1"
type input "0.5"
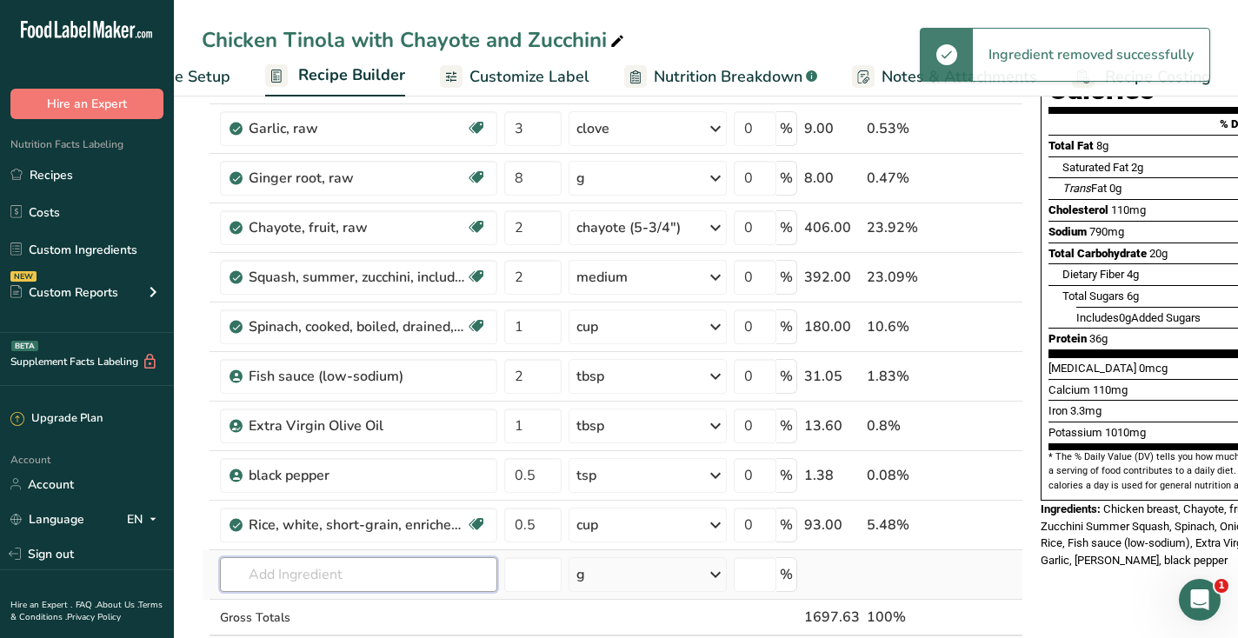
click at [287, 570] on input "text" at bounding box center [358, 574] width 277 height 35
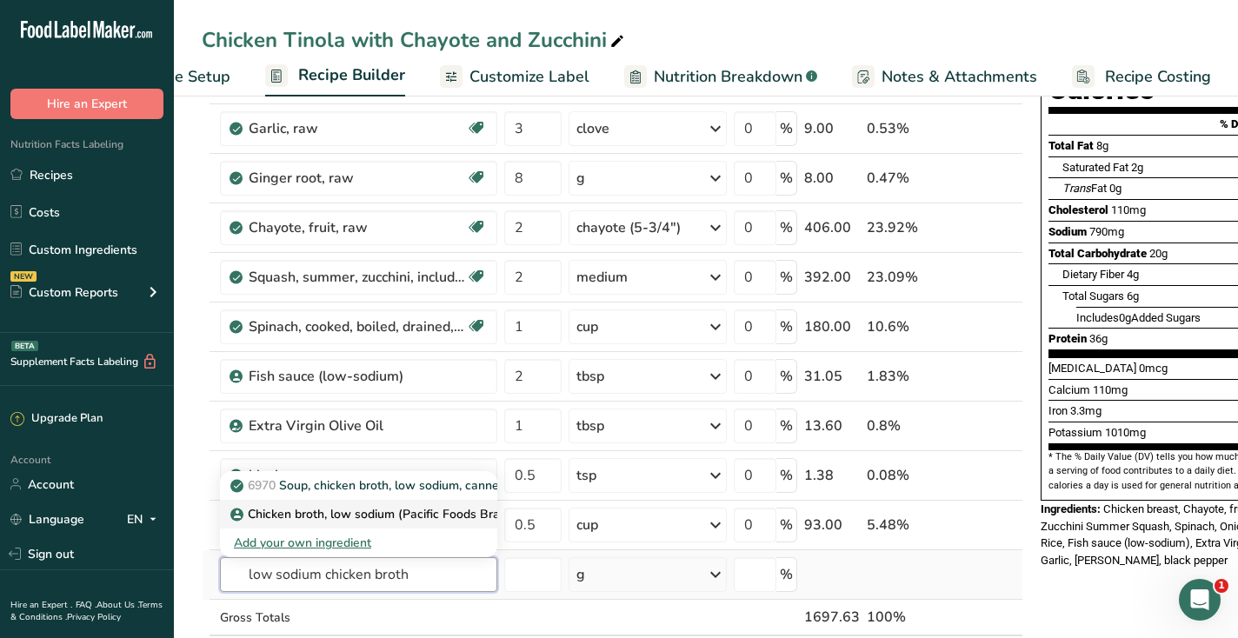
type input "low sodium chicken broth"
click at [314, 516] on p "Chicken broth, low sodium (Pacific Foods Brand)" at bounding box center [376, 514] width 284 height 18
type input "Chicken broth, low sodium (Pacific Foods Brand)"
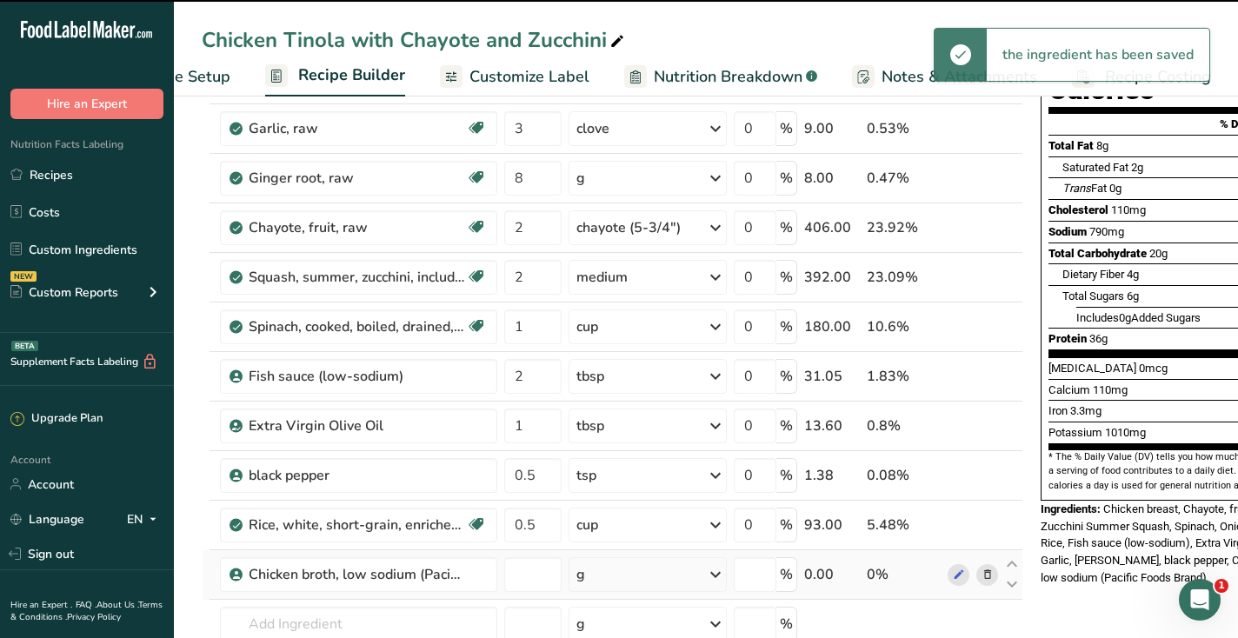
type input "0"
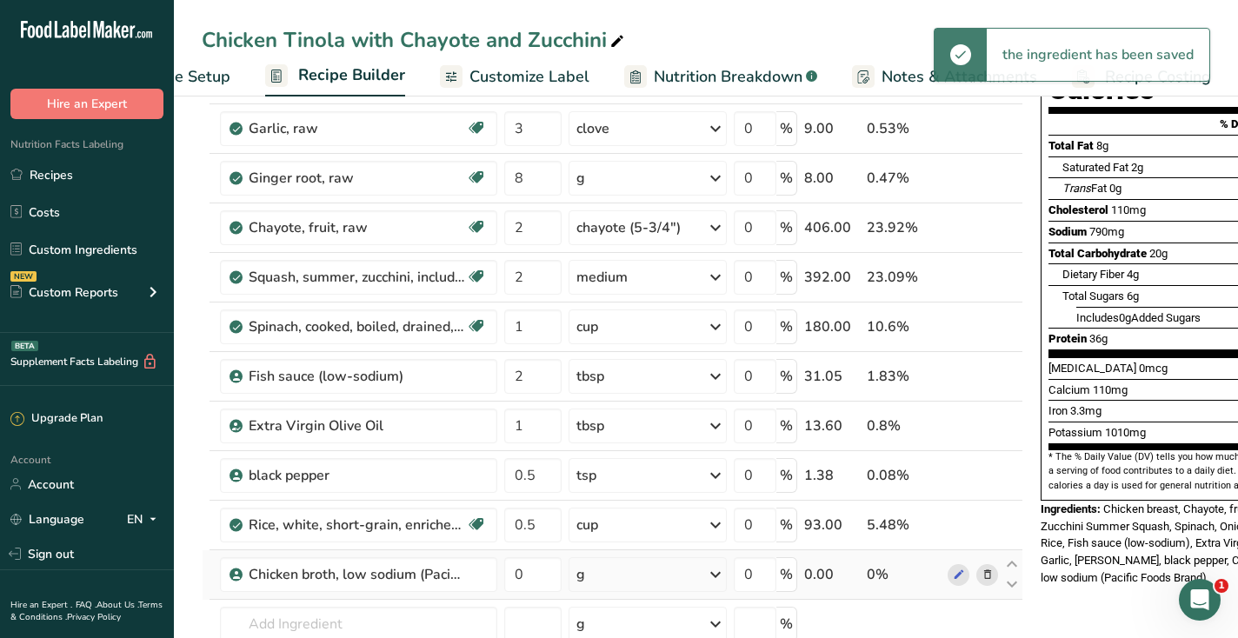
click at [618, 577] on div "g" at bounding box center [648, 574] width 158 height 35
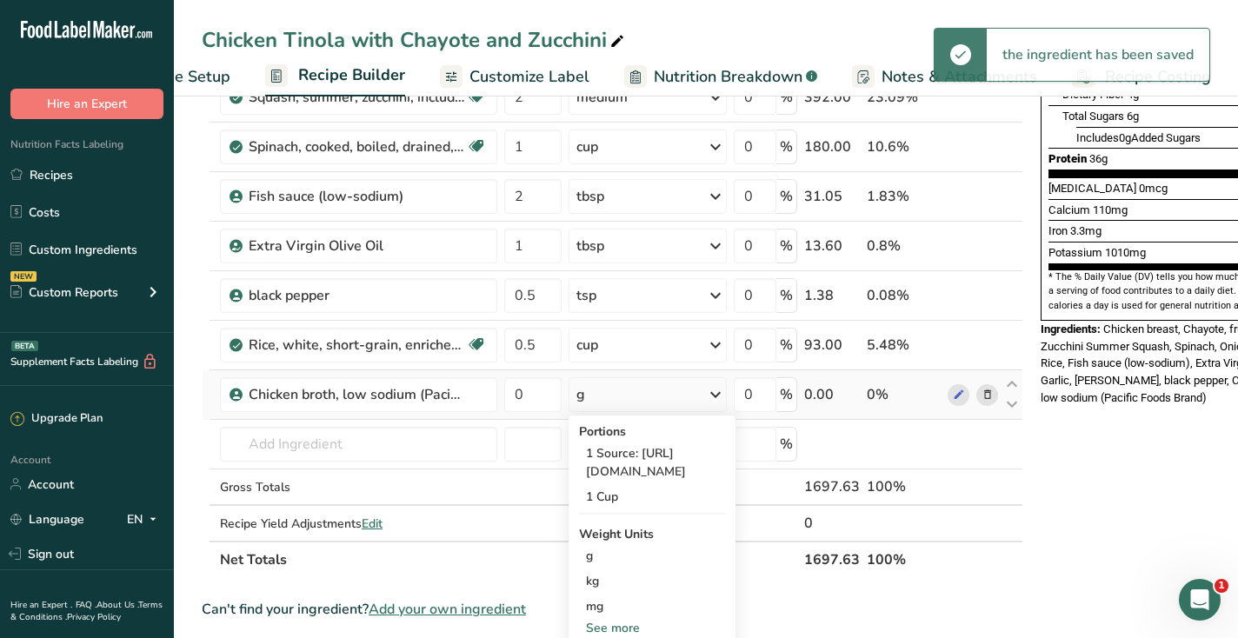
scroll to position [406, 0]
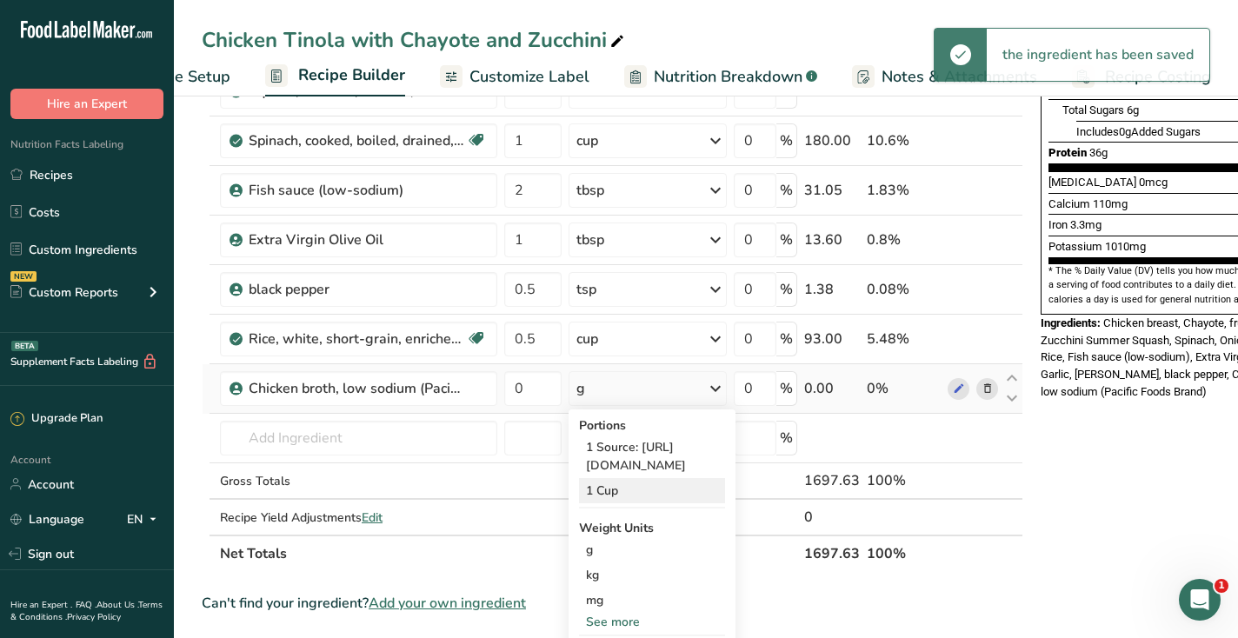
click at [602, 504] on div "1 Cup" at bounding box center [652, 490] width 146 height 25
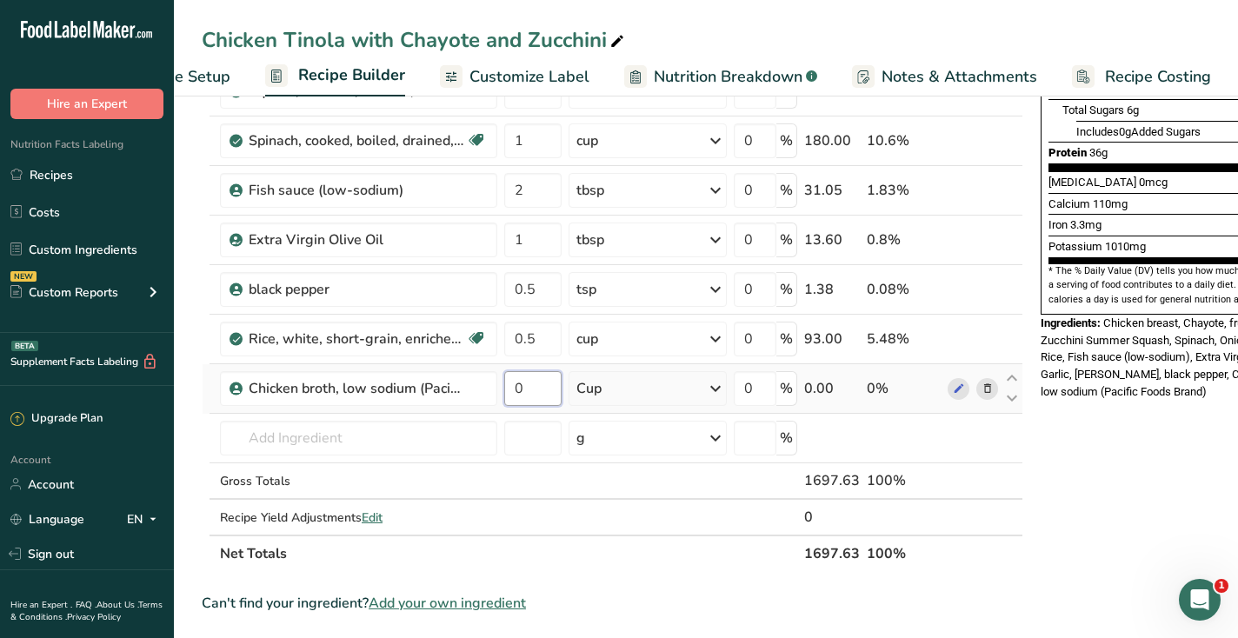
click at [536, 384] on input "0" at bounding box center [532, 388] width 57 height 35
type input "4"
click at [1200, 509] on div "Nutrition Facts 4 Servings Per Container Serving Size 424g Amount Per Serving C…" at bounding box center [1173, 435] width 278 height 1447
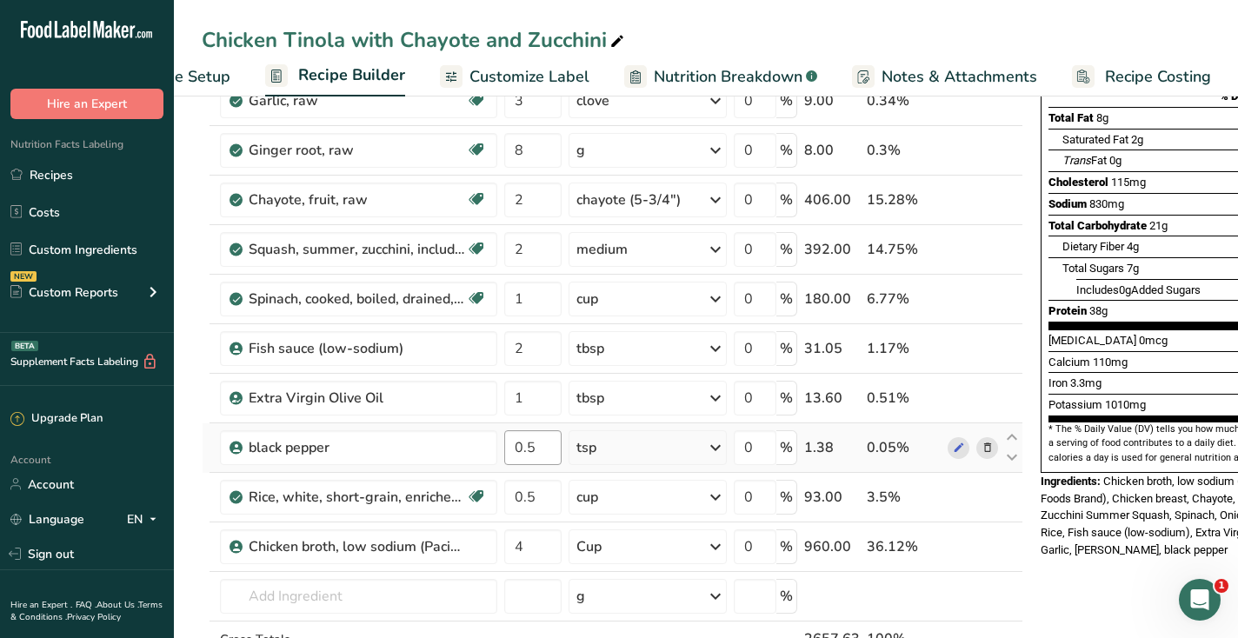
scroll to position [156, 0]
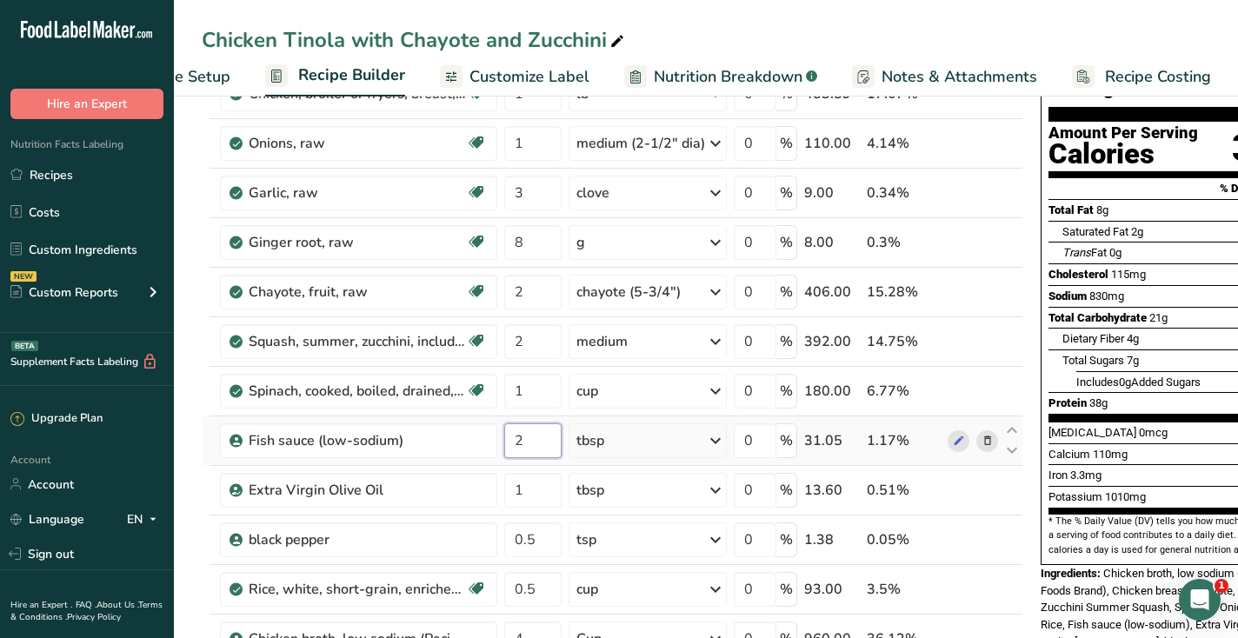
click at [522, 442] on input "2" at bounding box center [532, 441] width 57 height 35
type input "1"
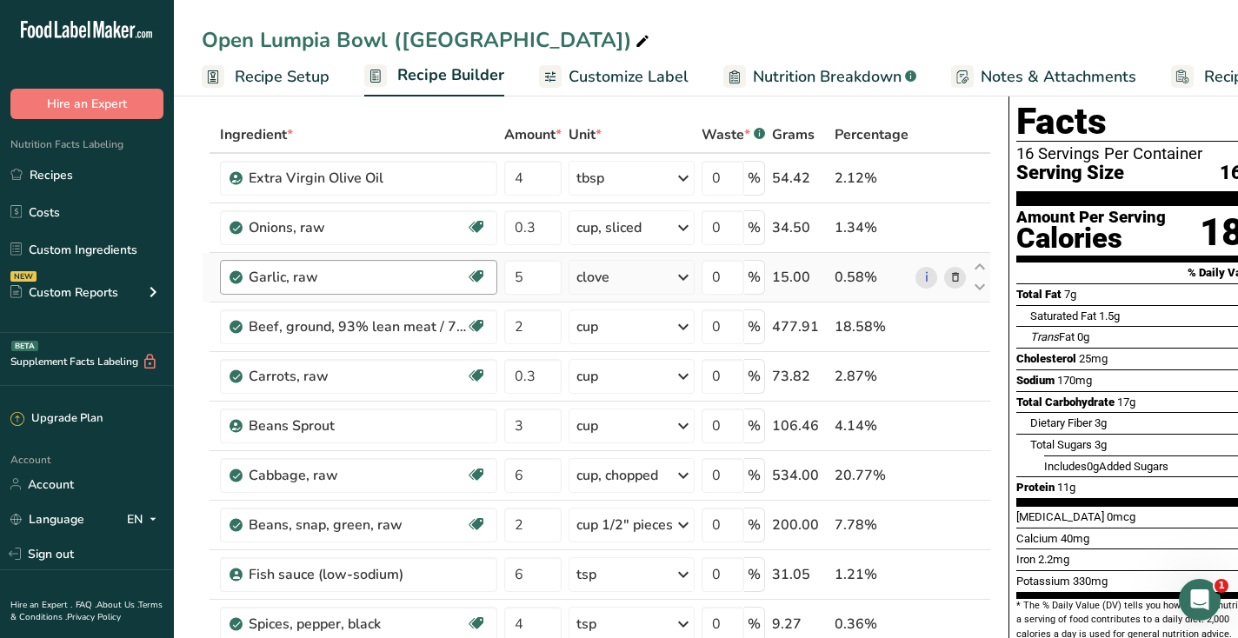
scroll to position [73, 0]
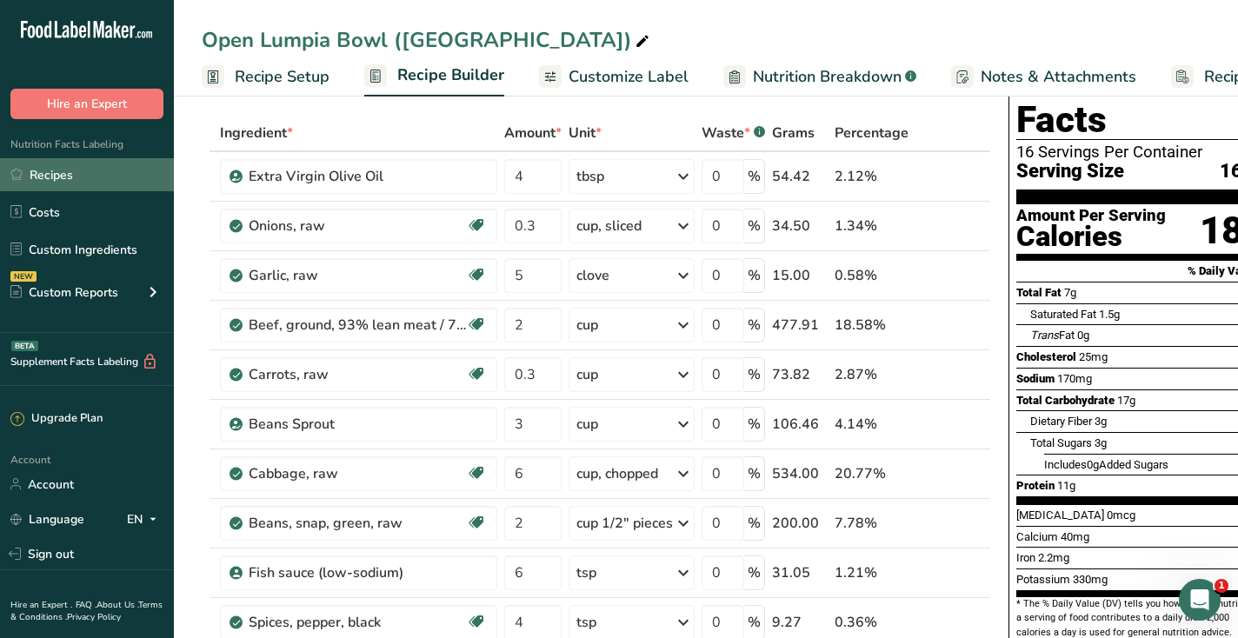
click at [56, 174] on link "Recipes" at bounding box center [87, 174] width 174 height 33
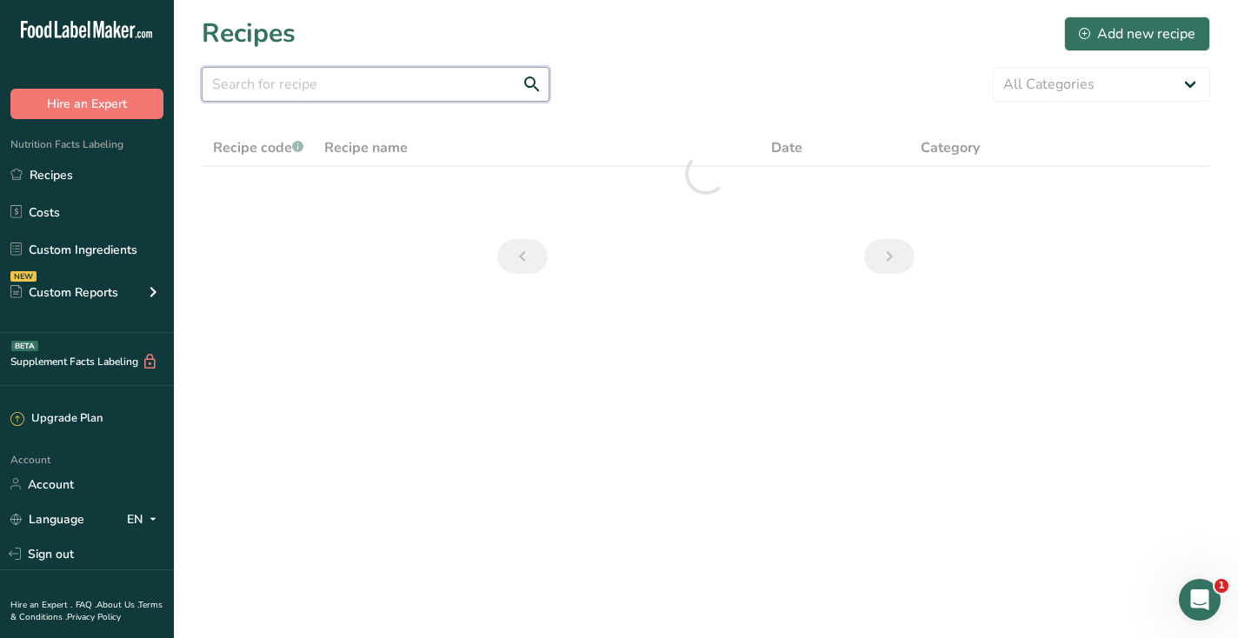
click at [421, 92] on input "text" at bounding box center [376, 84] width 348 height 35
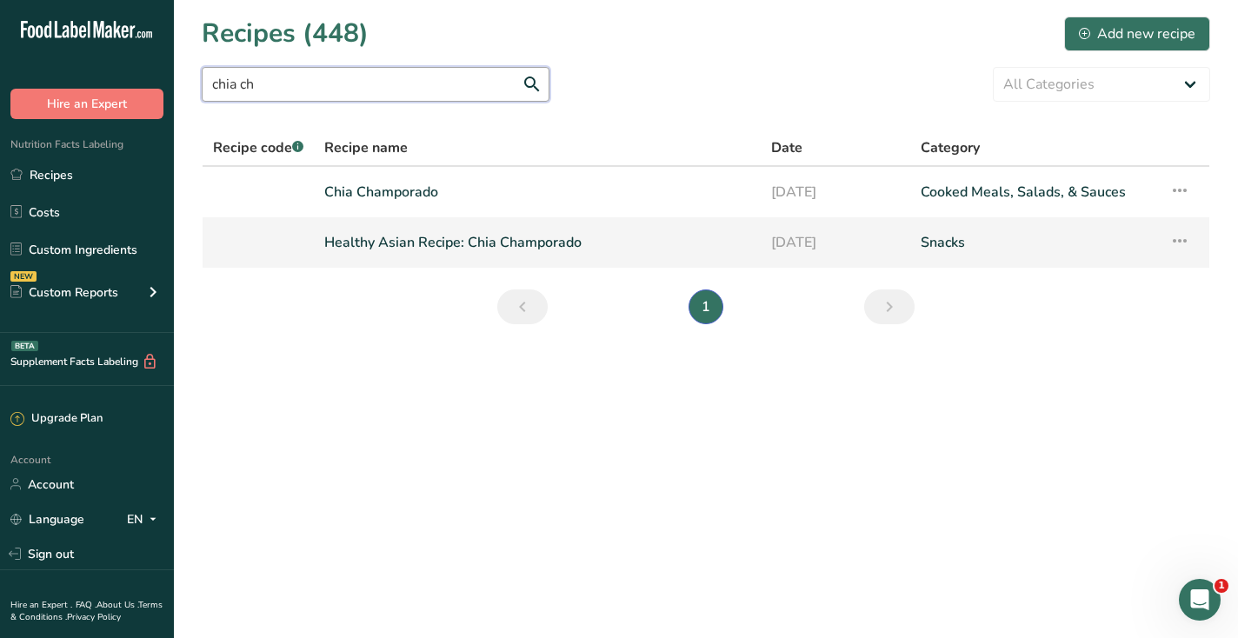
type input "chia ch"
click at [418, 235] on link "Healthy Asian Recipe: Chia Champorado" at bounding box center [537, 242] width 426 height 37
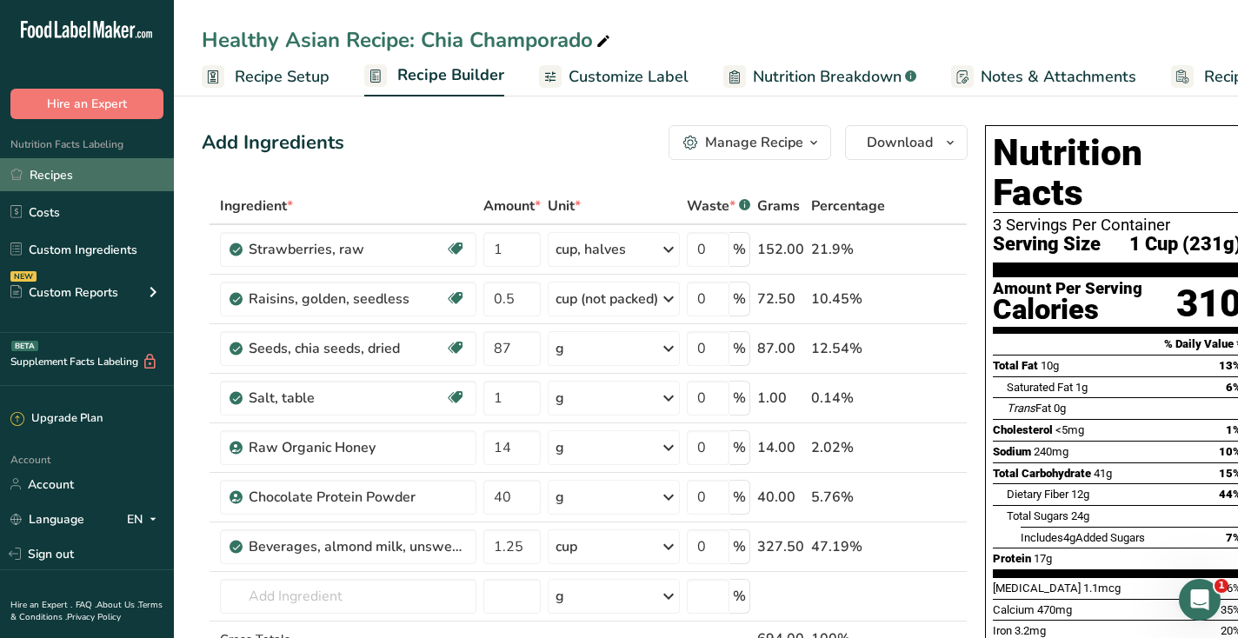
click at [103, 163] on link "Recipes" at bounding box center [87, 174] width 174 height 33
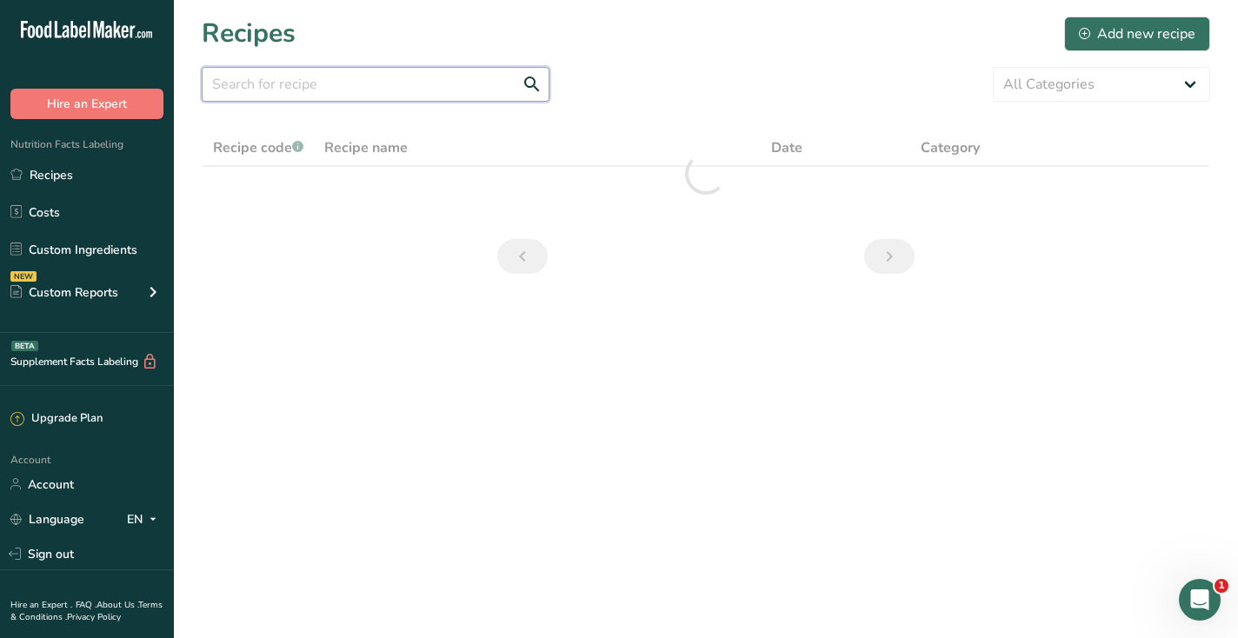
click at [393, 89] on input "text" at bounding box center [376, 84] width 348 height 35
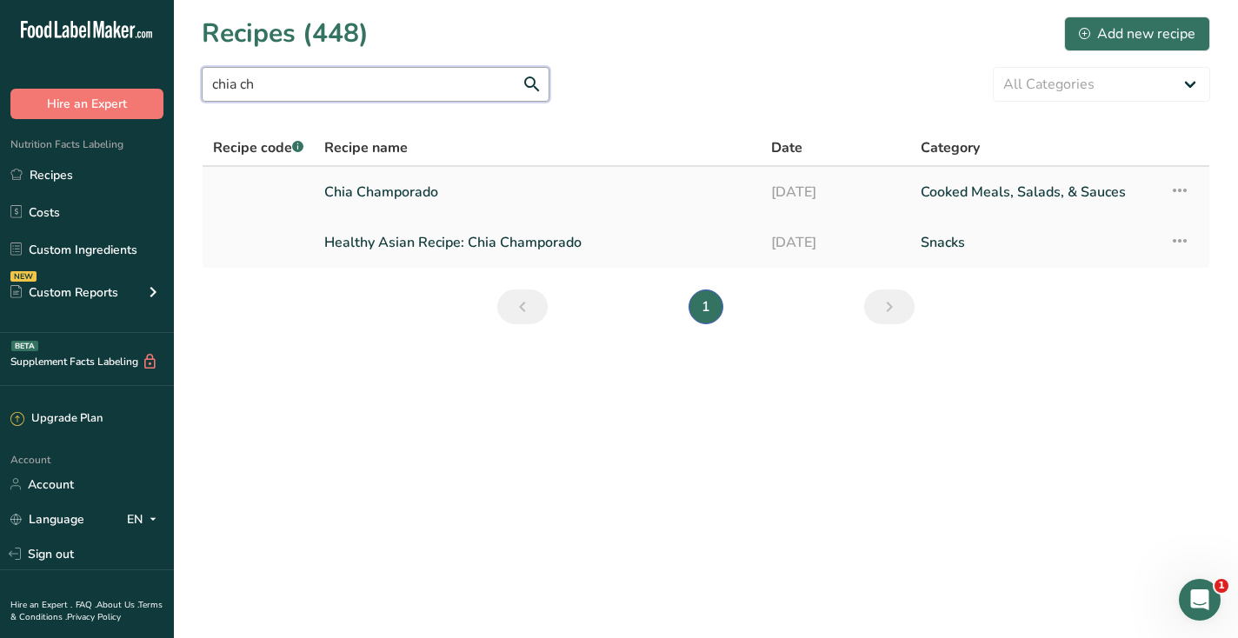
type input "chia ch"
click at [432, 197] on link "Chia Champorado" at bounding box center [537, 192] width 426 height 37
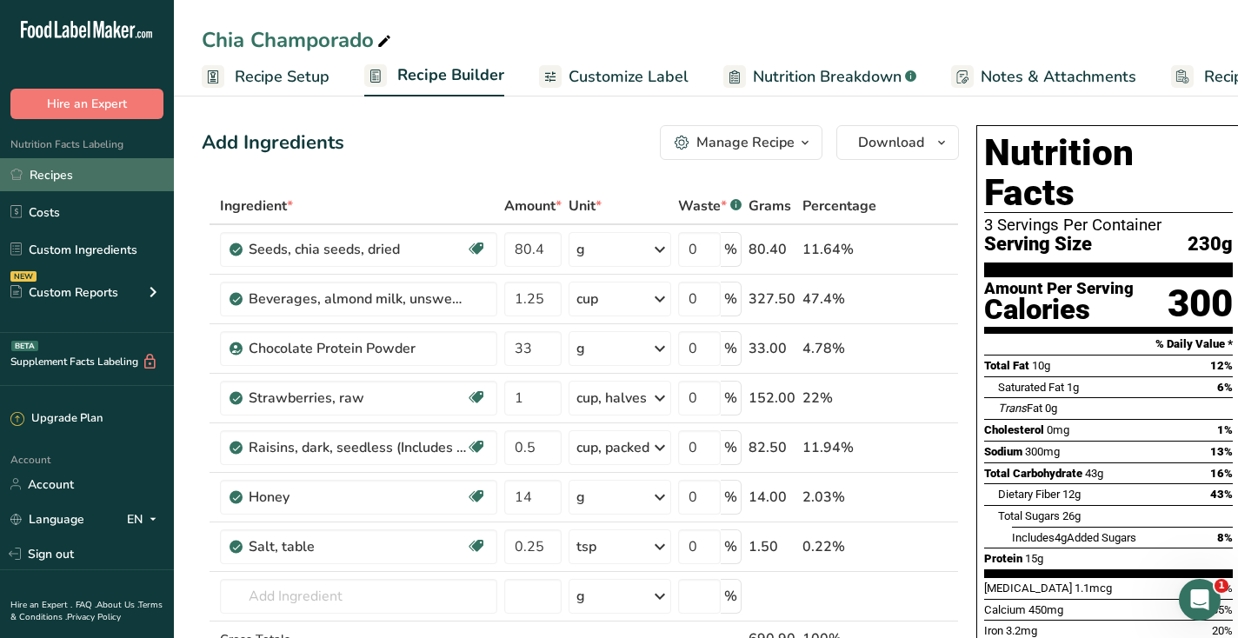
click at [17, 183] on link "Recipes" at bounding box center [87, 174] width 174 height 33
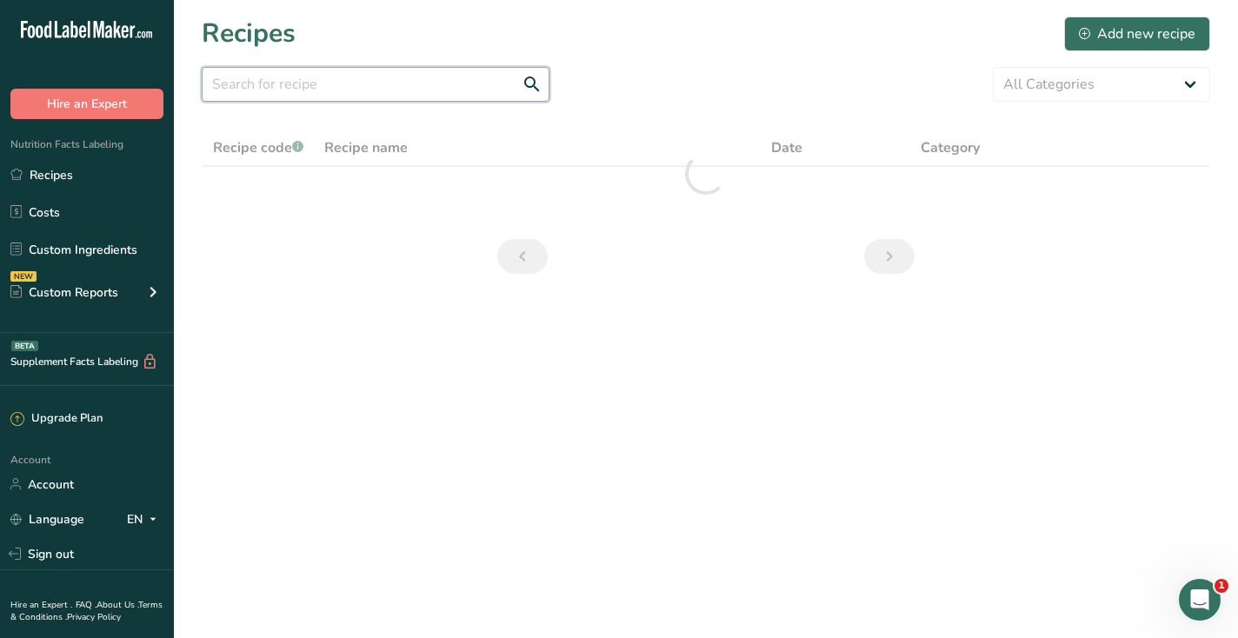
click at [466, 95] on input "text" at bounding box center [376, 84] width 348 height 35
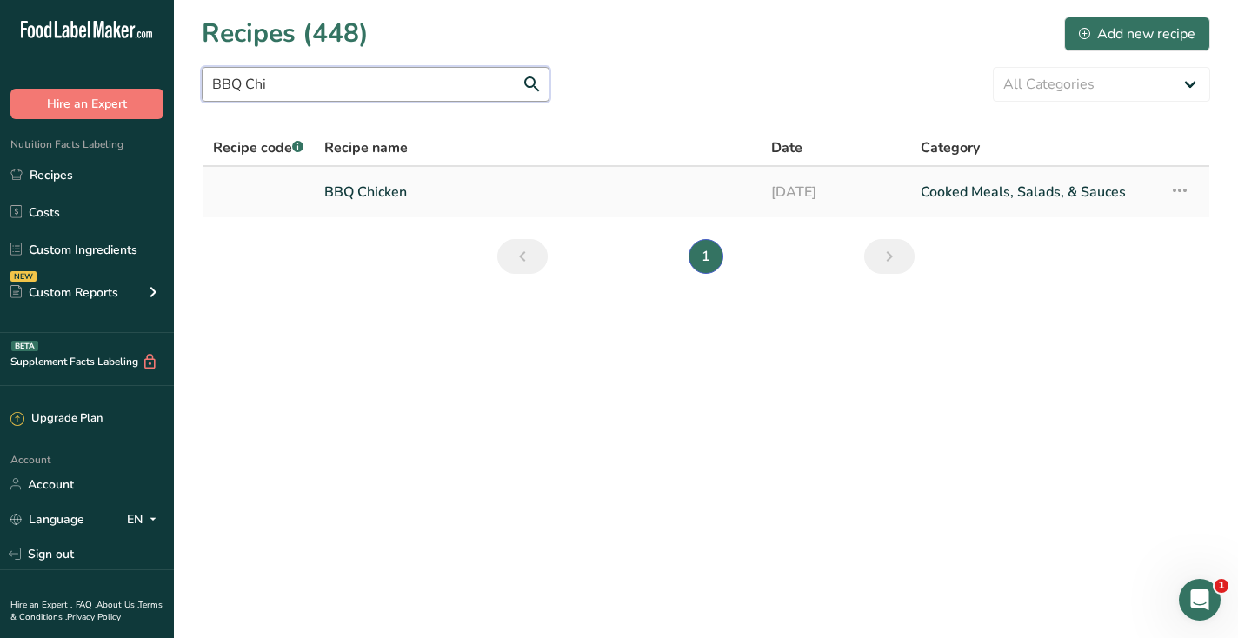
type input "BBQ Chi"
click at [397, 203] on link "BBQ Chicken" at bounding box center [537, 192] width 426 height 37
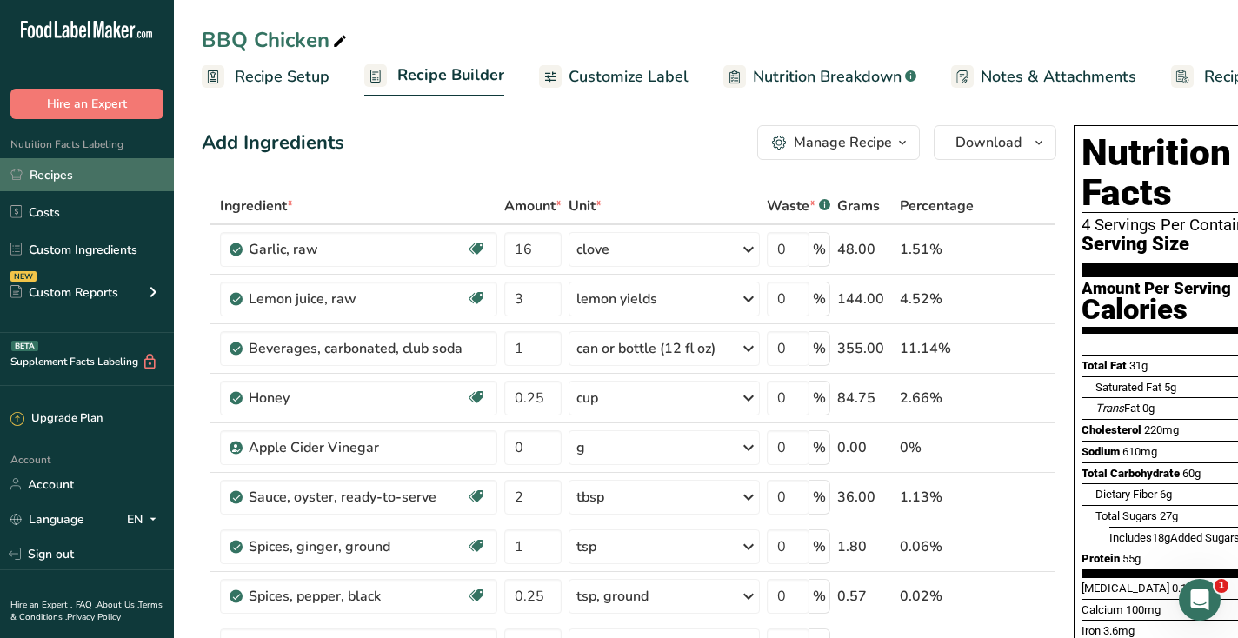
click at [90, 178] on link "Recipes" at bounding box center [87, 174] width 174 height 33
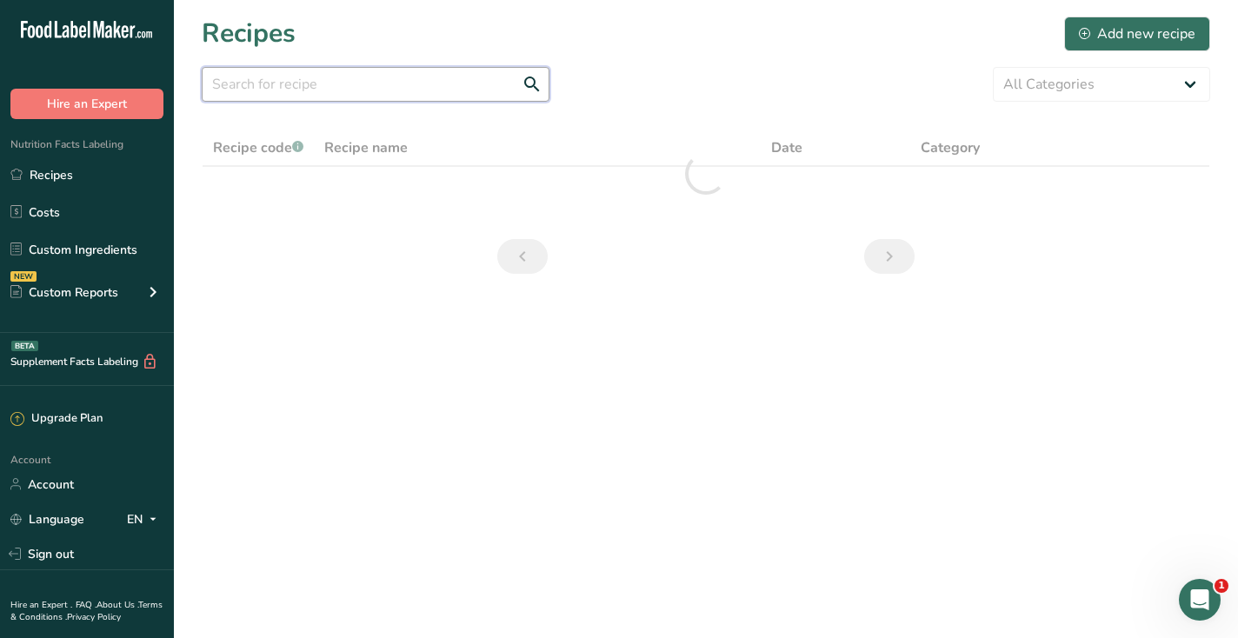
click at [408, 87] on input "text" at bounding box center [376, 84] width 348 height 35
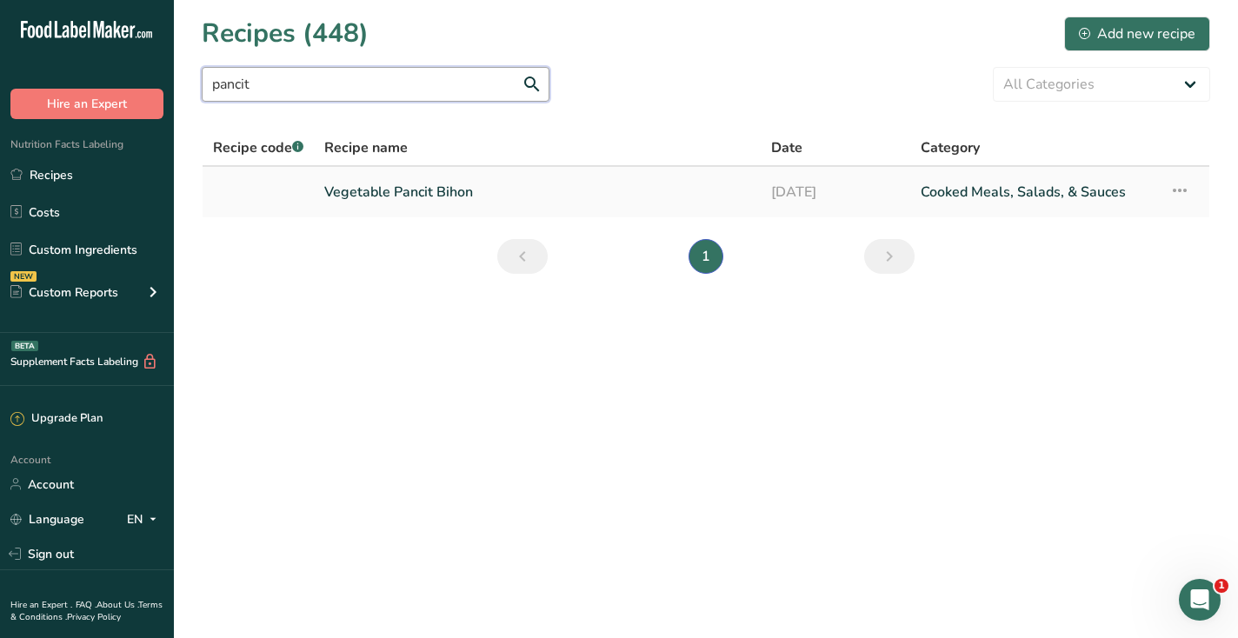
type input "pancit"
click at [441, 196] on link "Vegetable Pancit Bihon" at bounding box center [537, 192] width 426 height 37
